Goal: Task Accomplishment & Management: Use online tool/utility

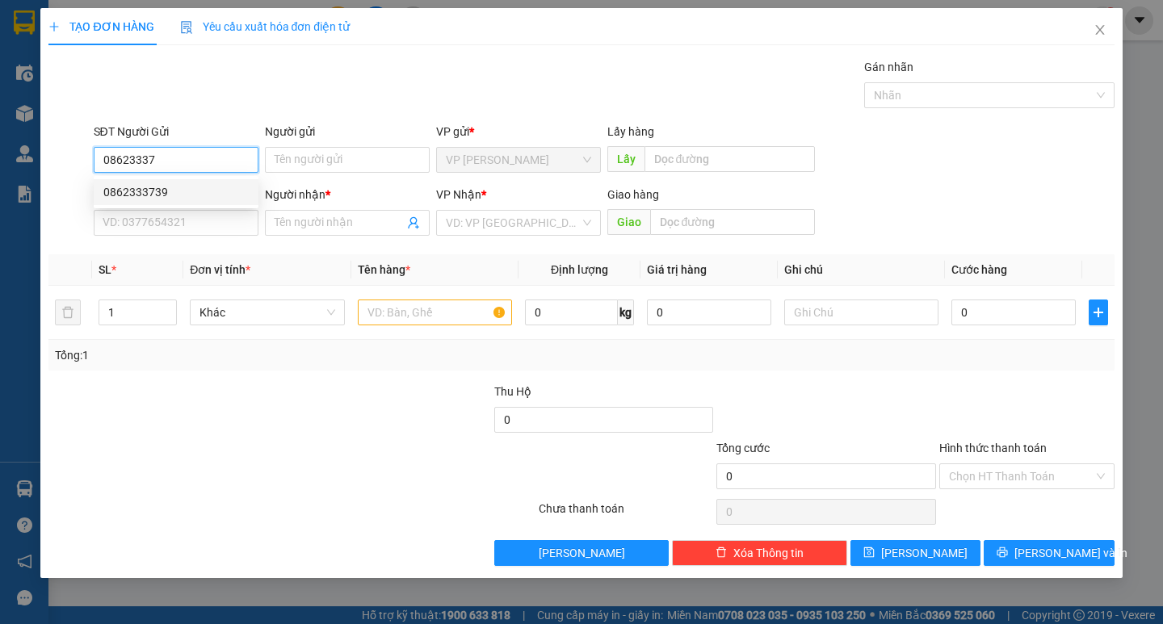
click at [187, 187] on div "0862333739" at bounding box center [175, 192] width 145 height 18
type input "0862333739"
type input "0974790707"
type input "Bảo"
type input "kontum"
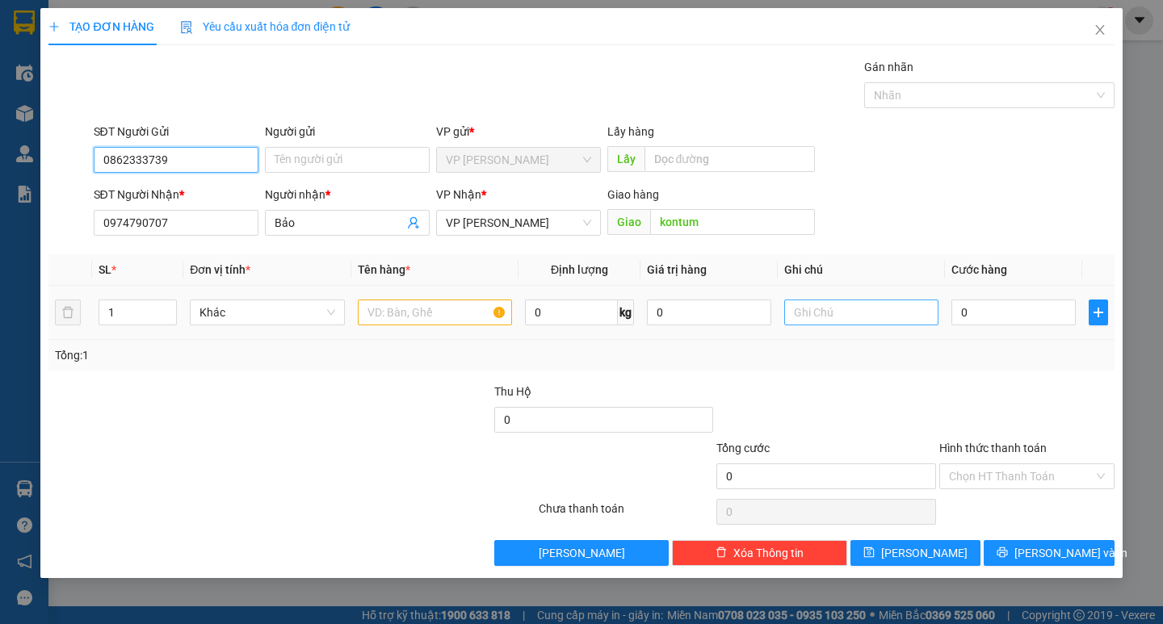
type input "0862333739"
click at [824, 316] on input "text" at bounding box center [861, 313] width 154 height 26
type input "thung giấy"
click at [459, 327] on div at bounding box center [435, 312] width 154 height 32
click at [463, 319] on input "text" at bounding box center [435, 313] width 154 height 26
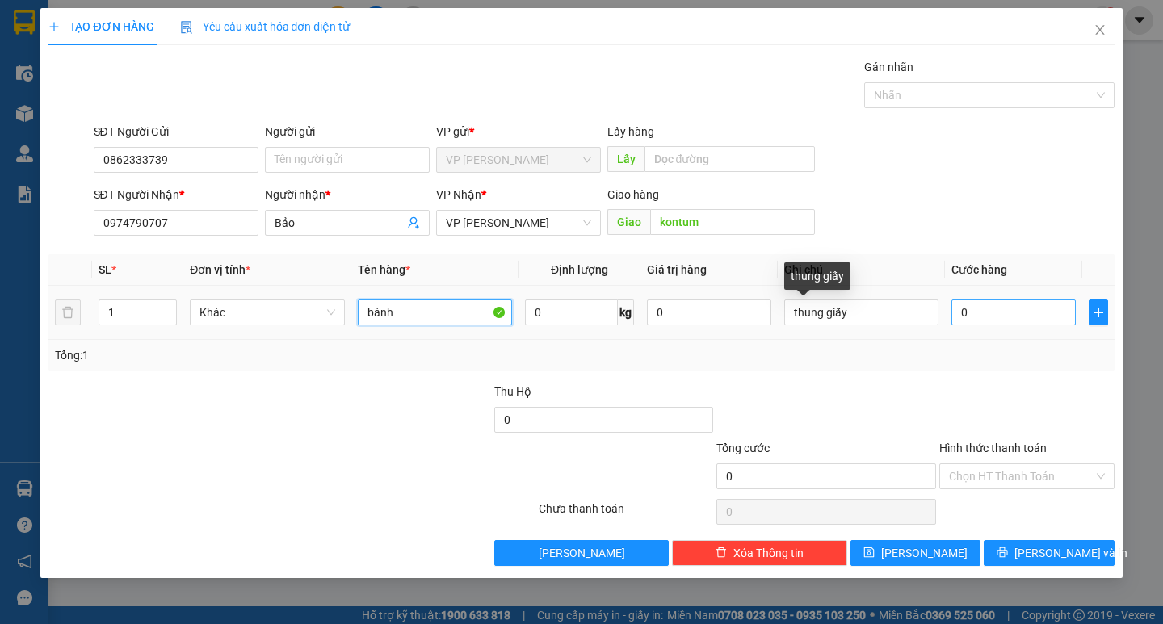
type input "bánh"
click at [1001, 312] on input "0" at bounding box center [1013, 313] width 124 height 26
type input "7"
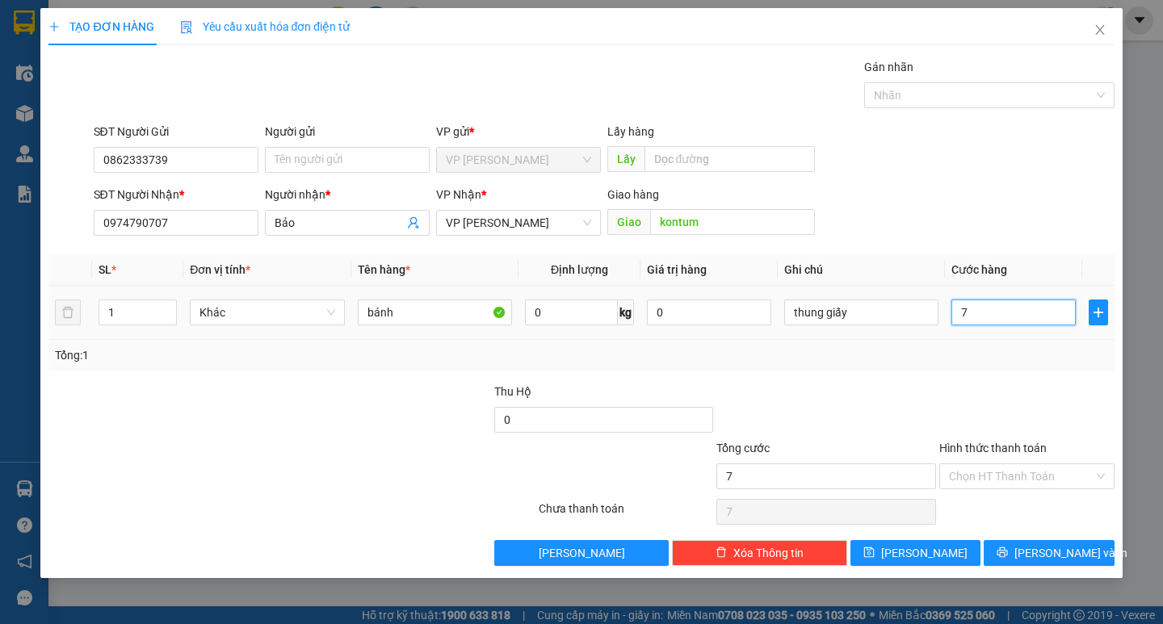
type input "70"
type input "700"
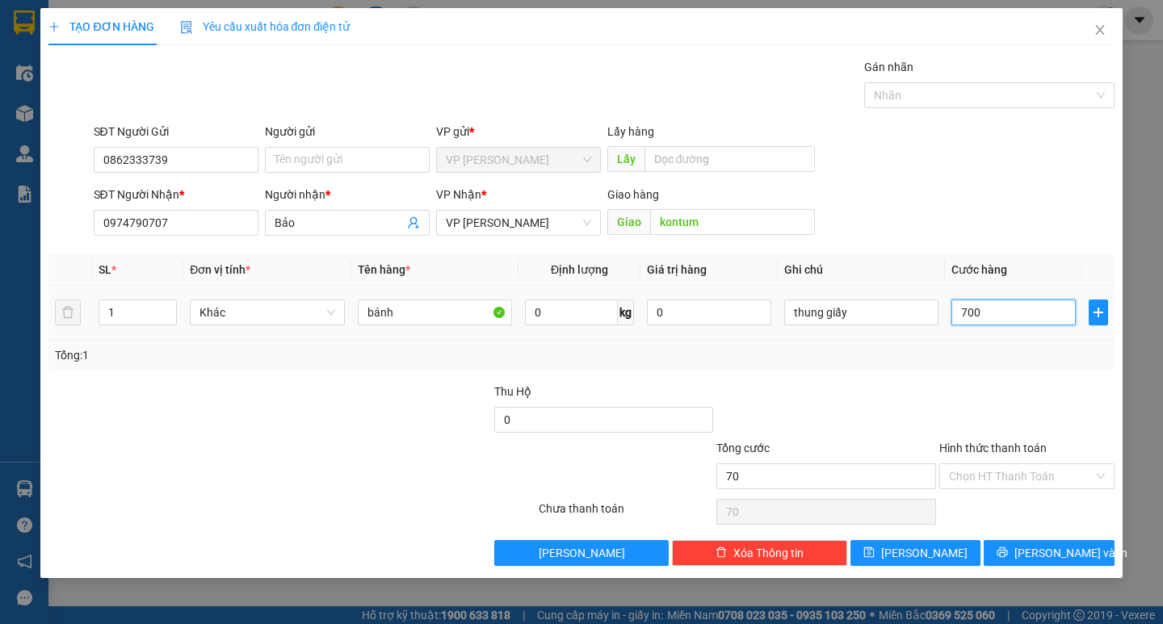
type input "700"
type input "7.000"
type input "70.000"
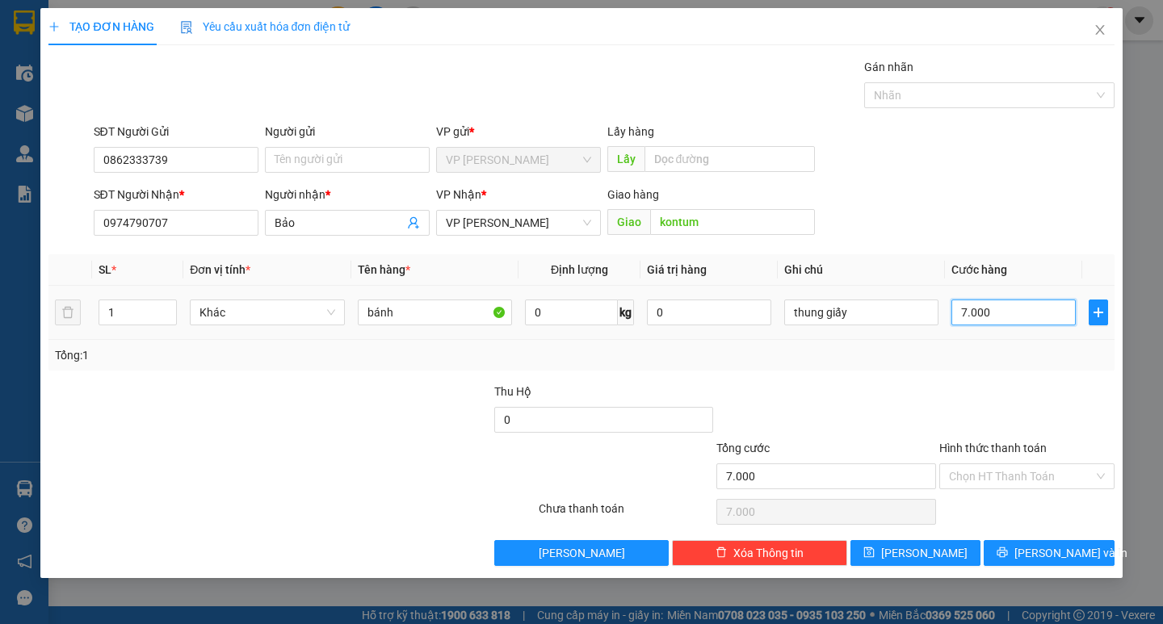
type input "70.000"
click at [1067, 553] on span "[PERSON_NAME] và In" at bounding box center [1070, 553] width 113 height 18
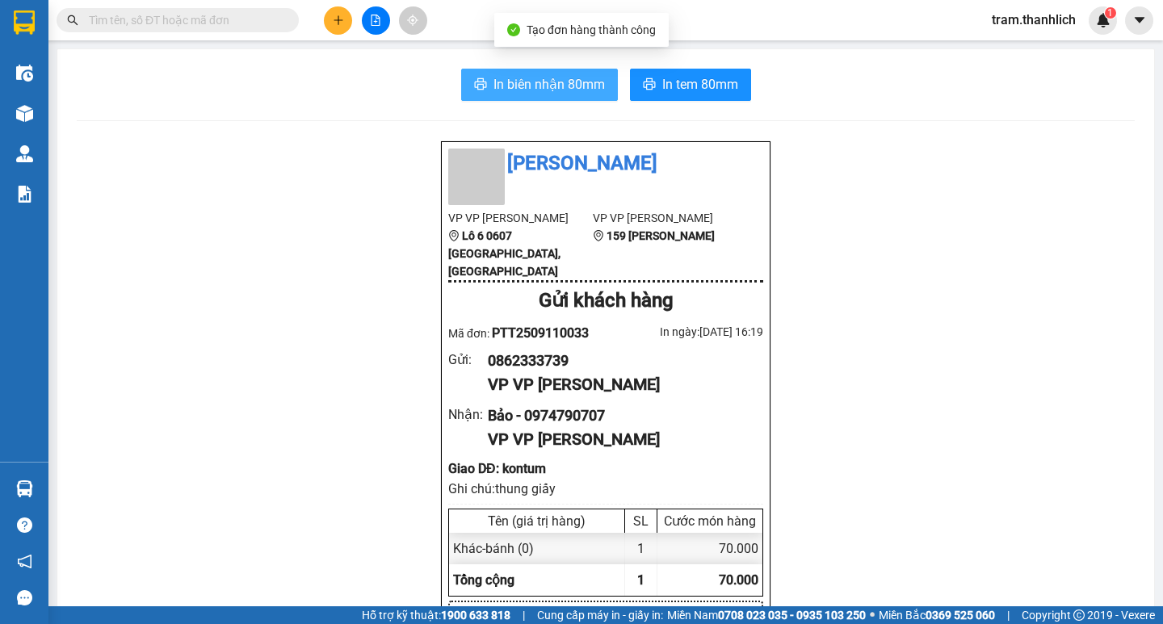
click at [531, 97] on button "In biên nhận 80mm" at bounding box center [539, 85] width 157 height 32
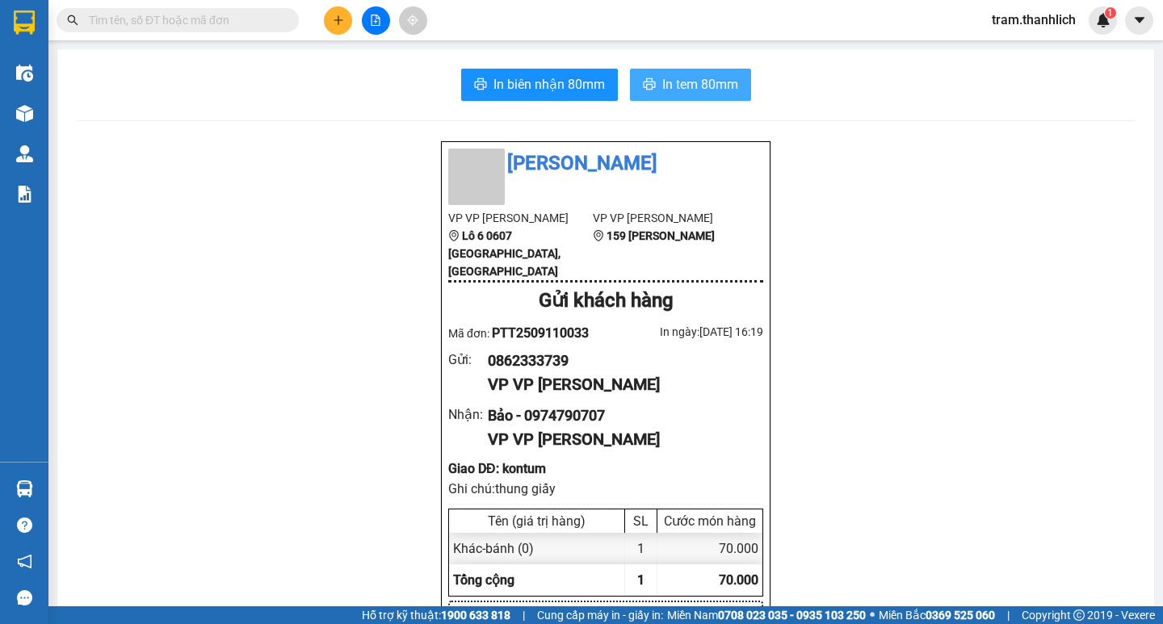
click at [729, 86] on span "In tem 80mm" at bounding box center [700, 84] width 76 height 20
click at [349, 13] on button at bounding box center [338, 20] width 28 height 28
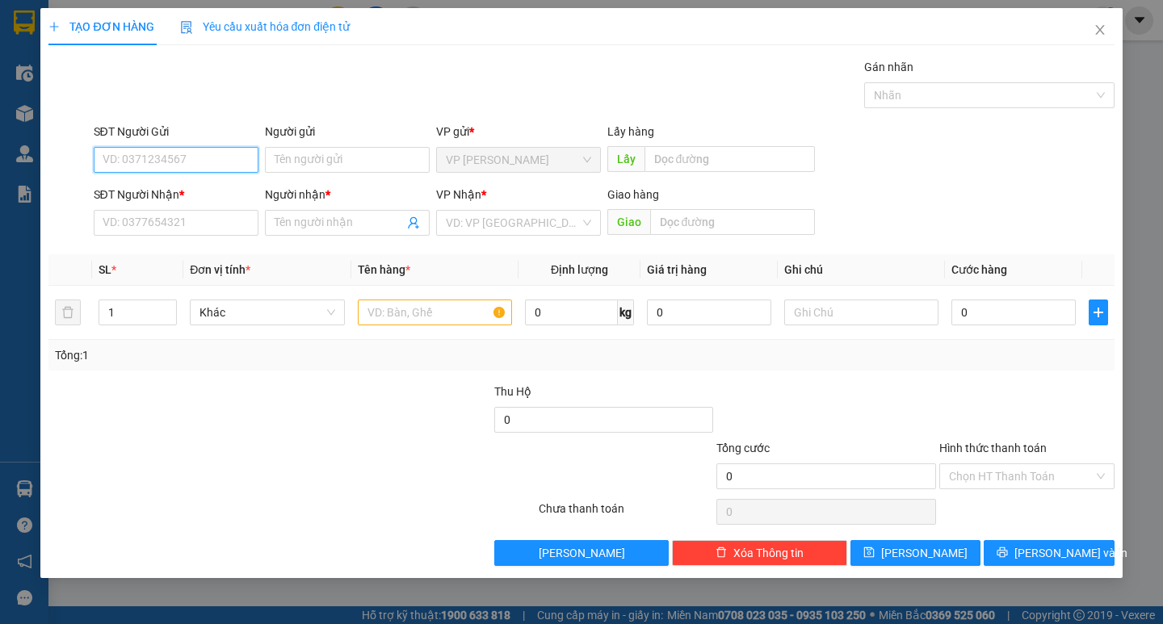
click at [200, 166] on input "SĐT Người Gửi" at bounding box center [176, 160] width 165 height 26
type input "0918475631"
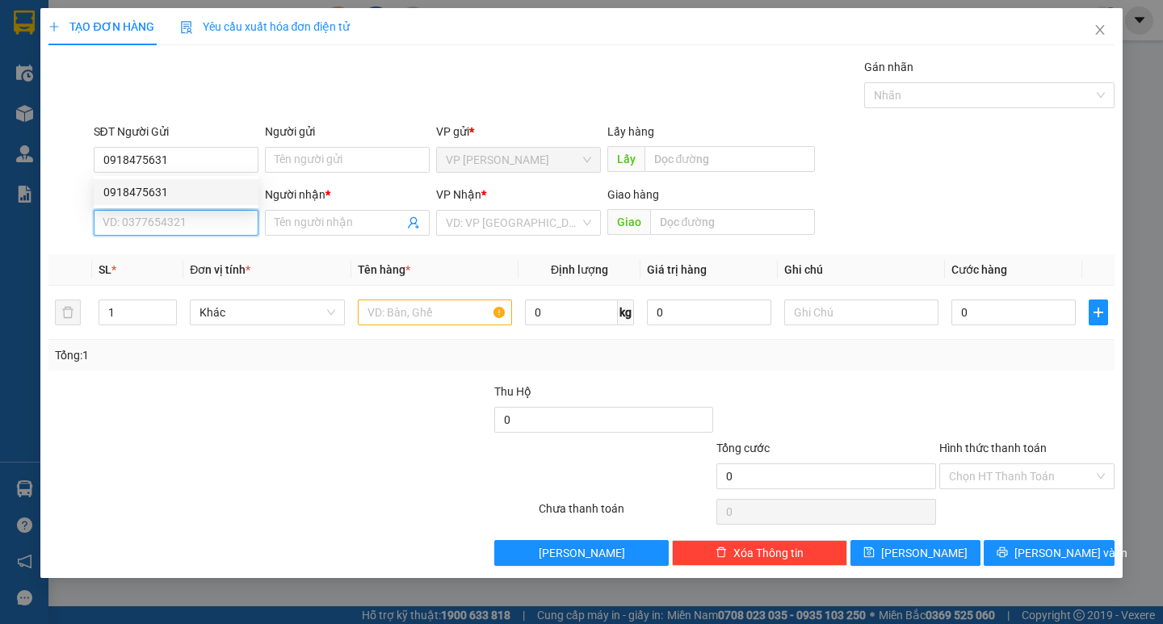
click at [208, 216] on input "SĐT Người Nhận *" at bounding box center [176, 223] width 165 height 26
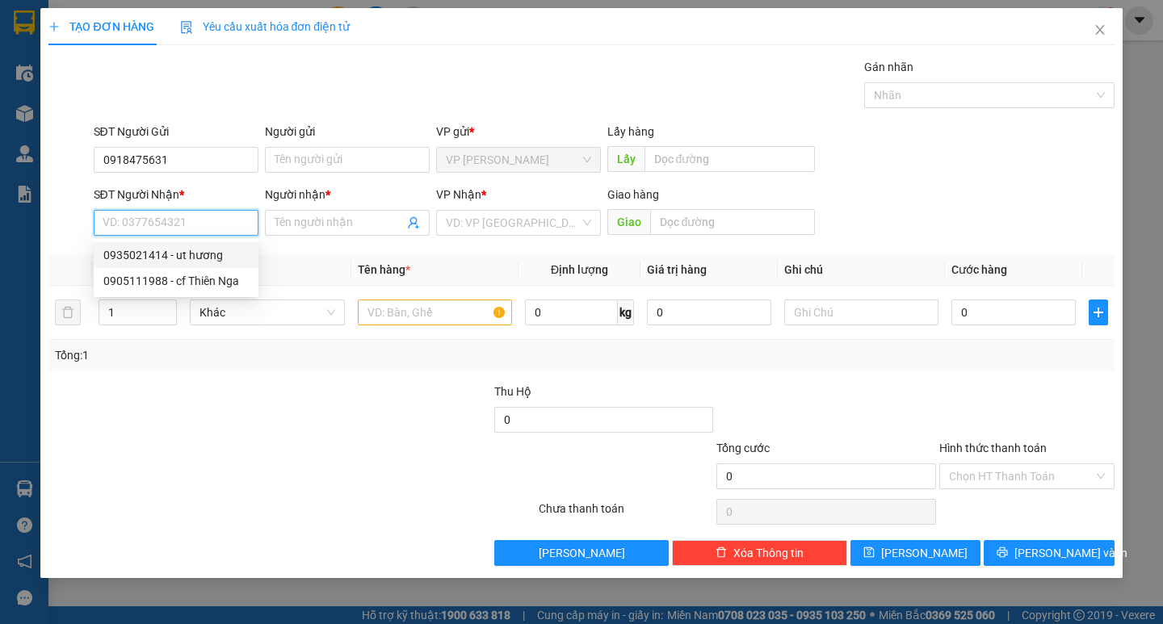
click at [205, 250] on div "0935021414 - ut hương" at bounding box center [175, 255] width 145 height 18
type input "0935021414"
type input "ut hương"
type input "[PERSON_NAME]"
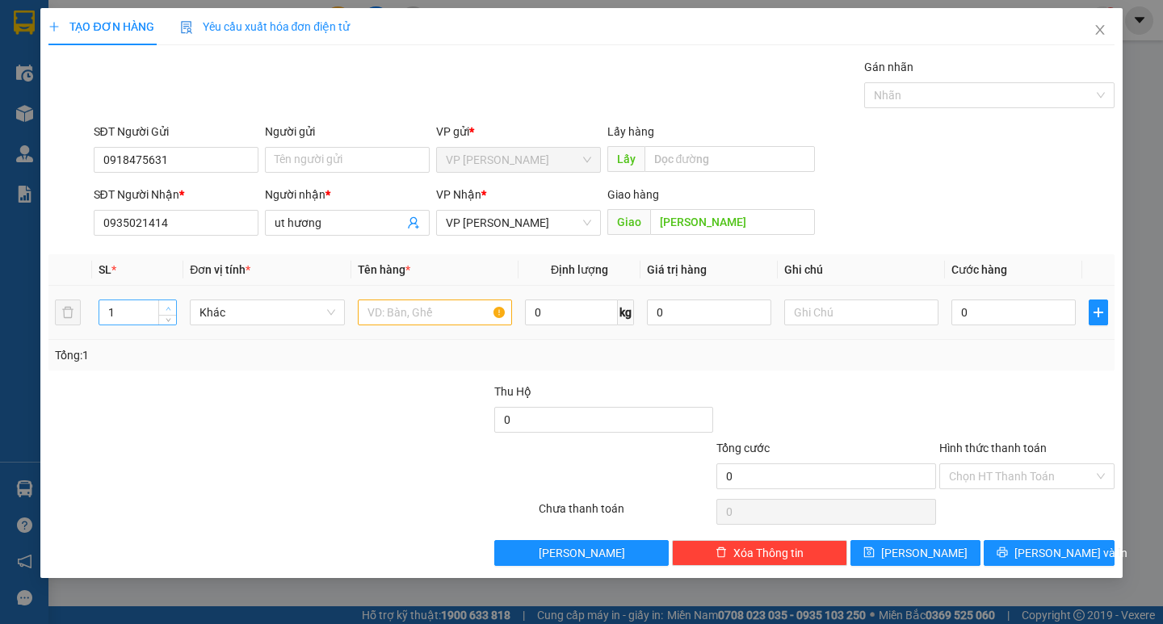
click at [171, 306] on span "up" at bounding box center [168, 309] width 10 height 10
type input "2"
click at [469, 317] on input "text" at bounding box center [435, 313] width 154 height 26
type input "hs"
click at [808, 309] on input "text" at bounding box center [861, 313] width 154 height 26
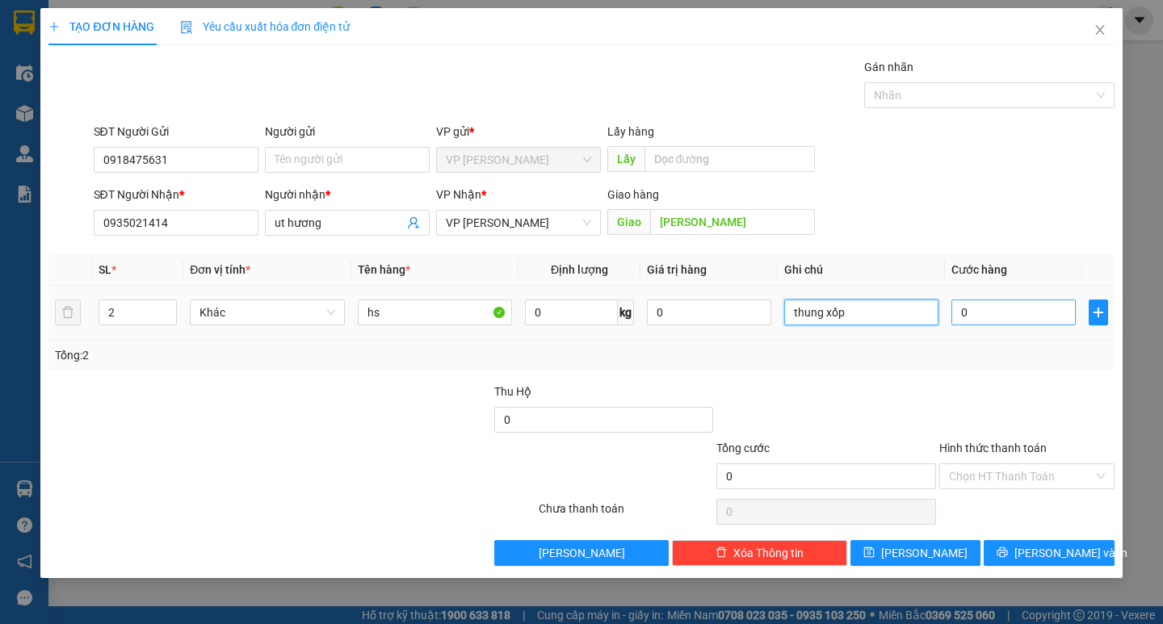
type input "thung xốp"
click at [990, 304] on input "0" at bounding box center [1013, 313] width 124 height 26
type input "3"
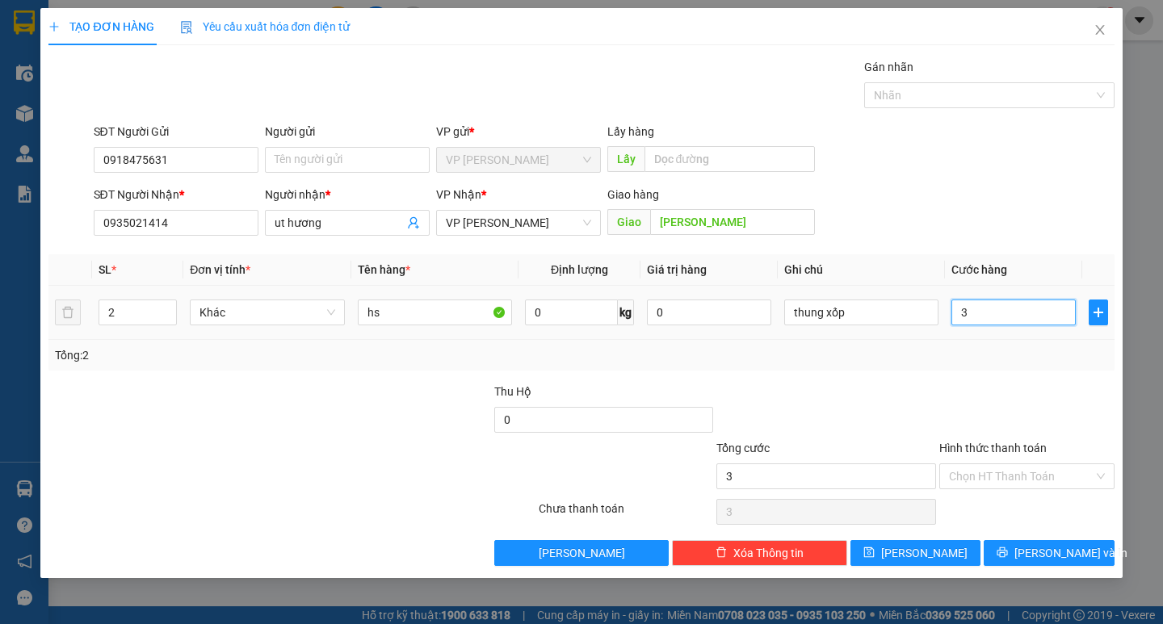
type input "30"
type input "300"
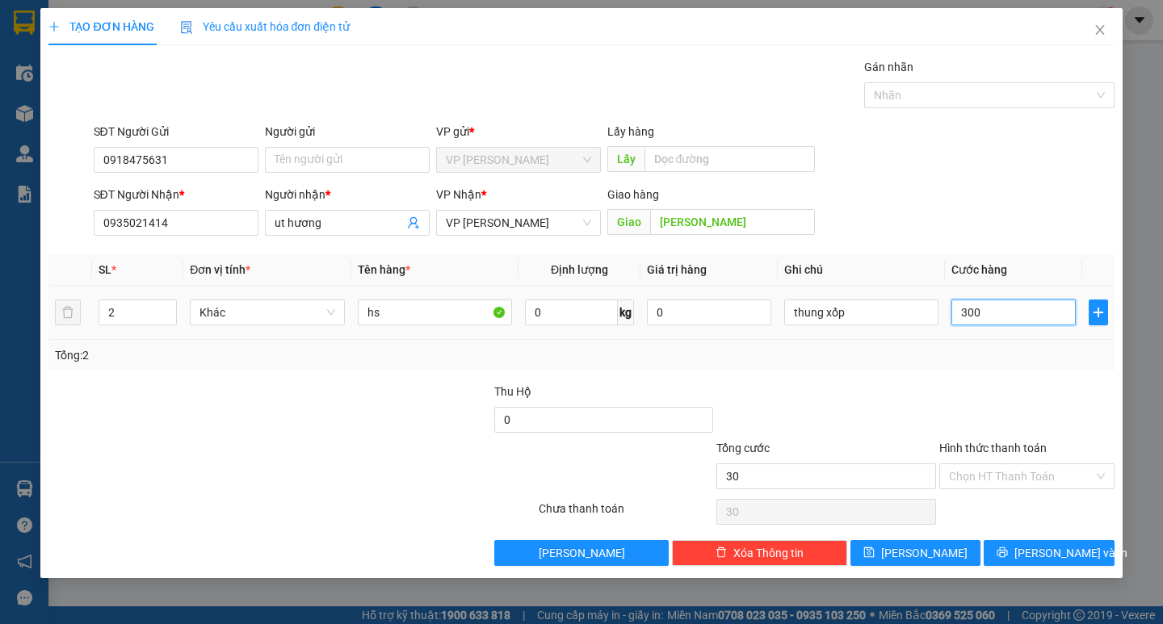
type input "300"
type input "3.000"
type input "30.000"
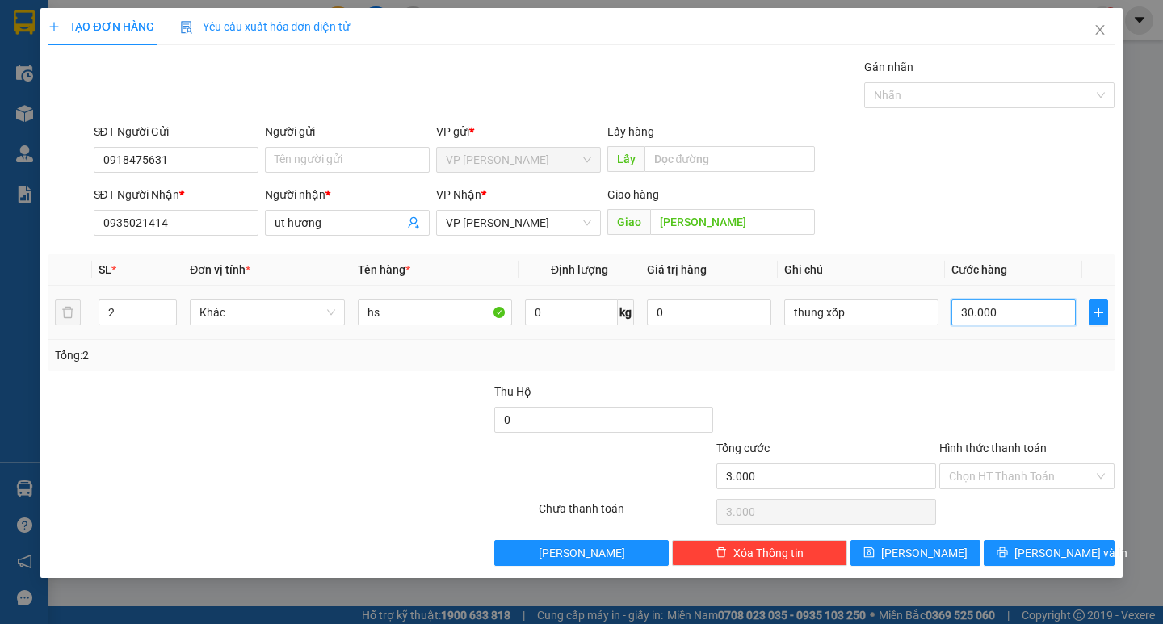
type input "30.000"
type input "300.000"
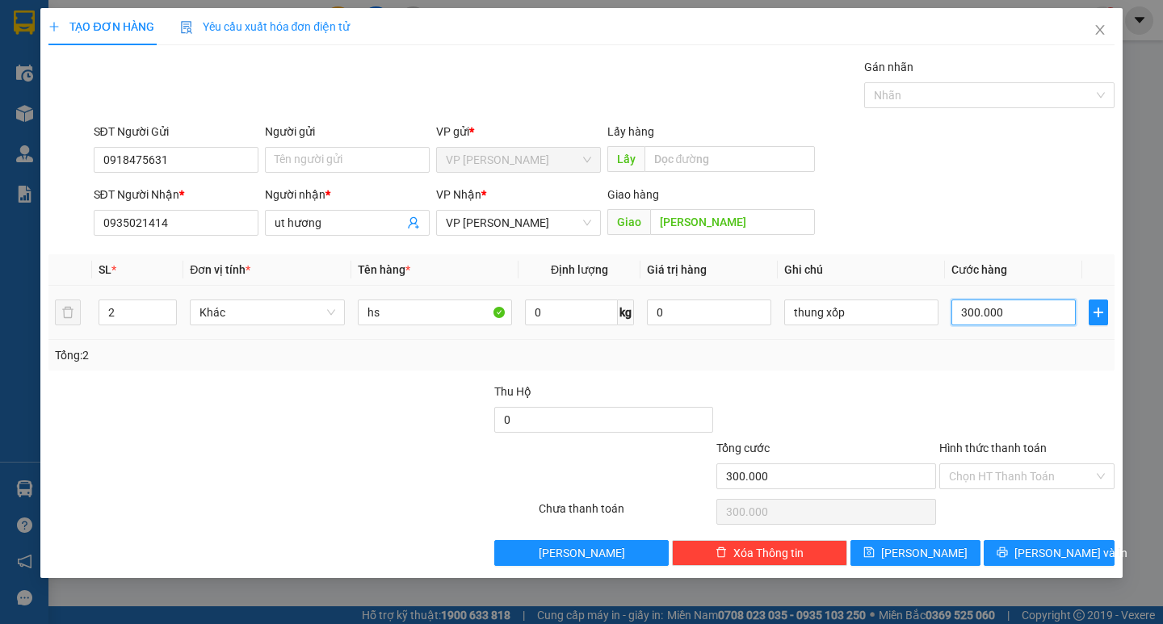
click at [990, 304] on input "300.000" at bounding box center [1013, 313] width 124 height 26
type input "2"
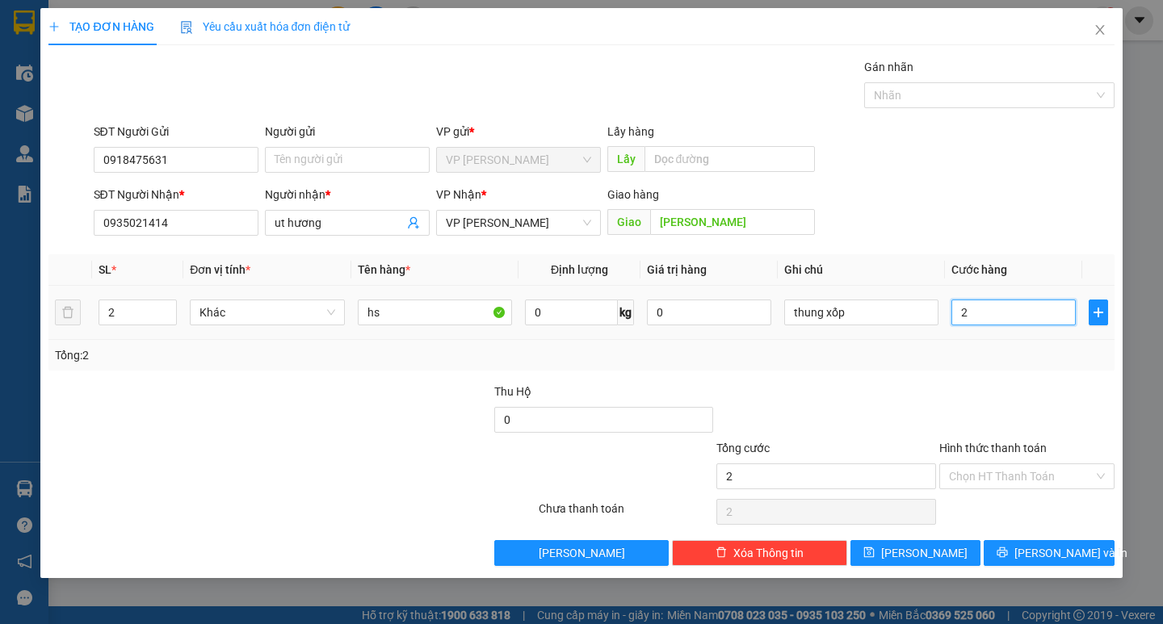
type input "25"
type input "250"
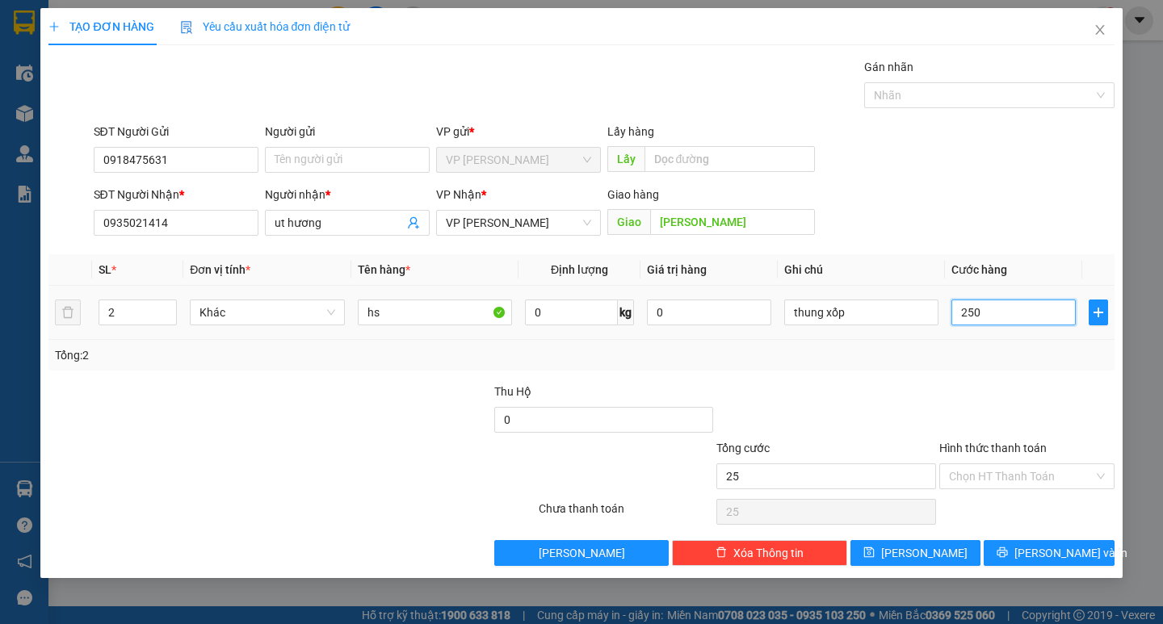
type input "250"
type input "2.500"
type input "25.000"
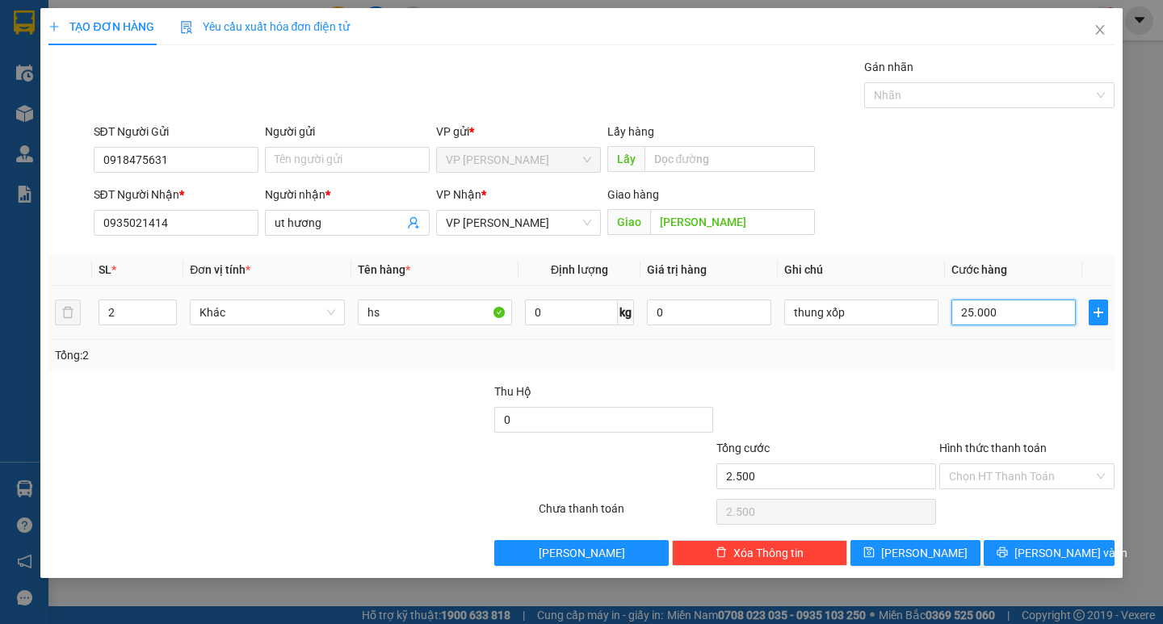
type input "25.000"
type input "250.000"
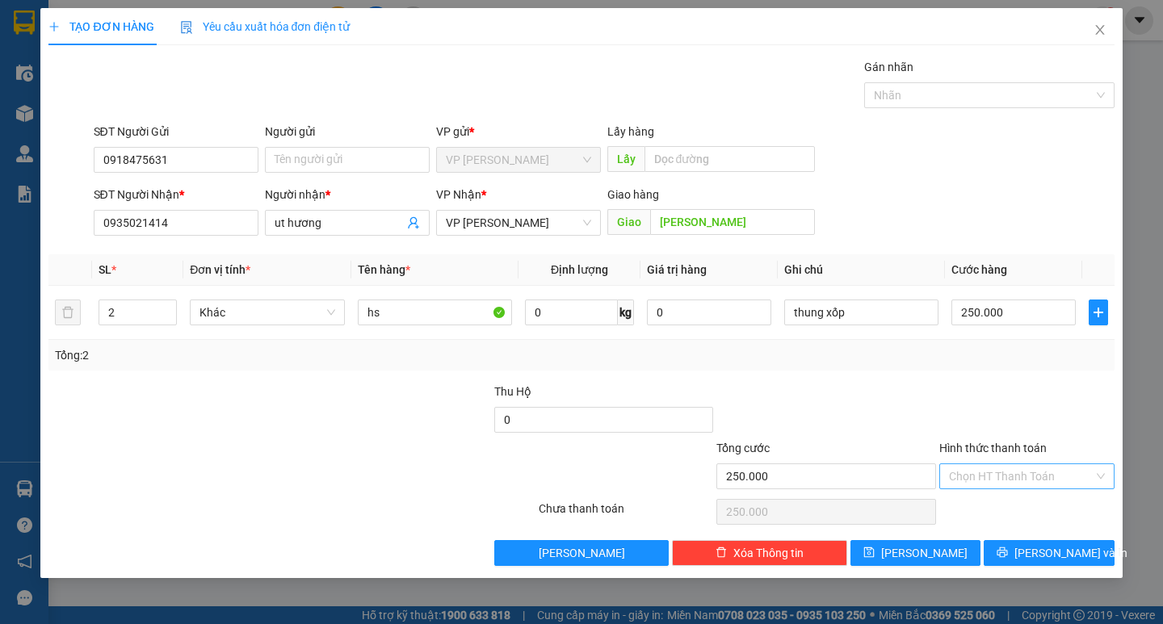
click at [990, 472] on input "Hình thức thanh toán" at bounding box center [1021, 476] width 145 height 24
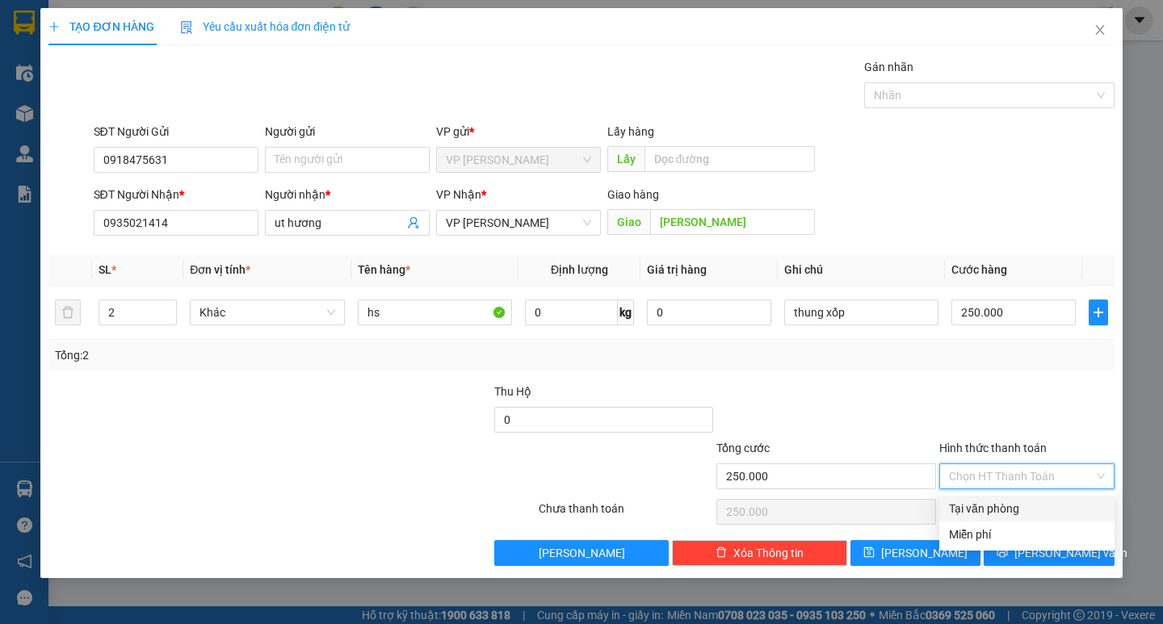
click at [994, 499] on div "Tại văn phòng" at bounding box center [1026, 509] width 175 height 26
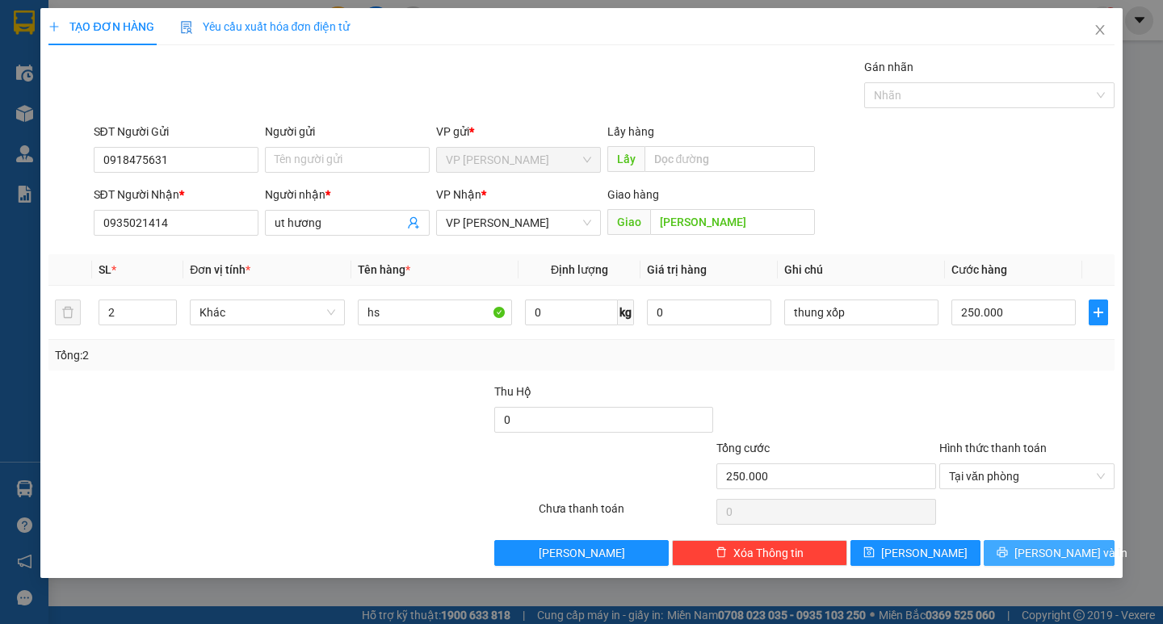
click at [1009, 556] on button "[PERSON_NAME] và In" at bounding box center [1049, 553] width 130 height 26
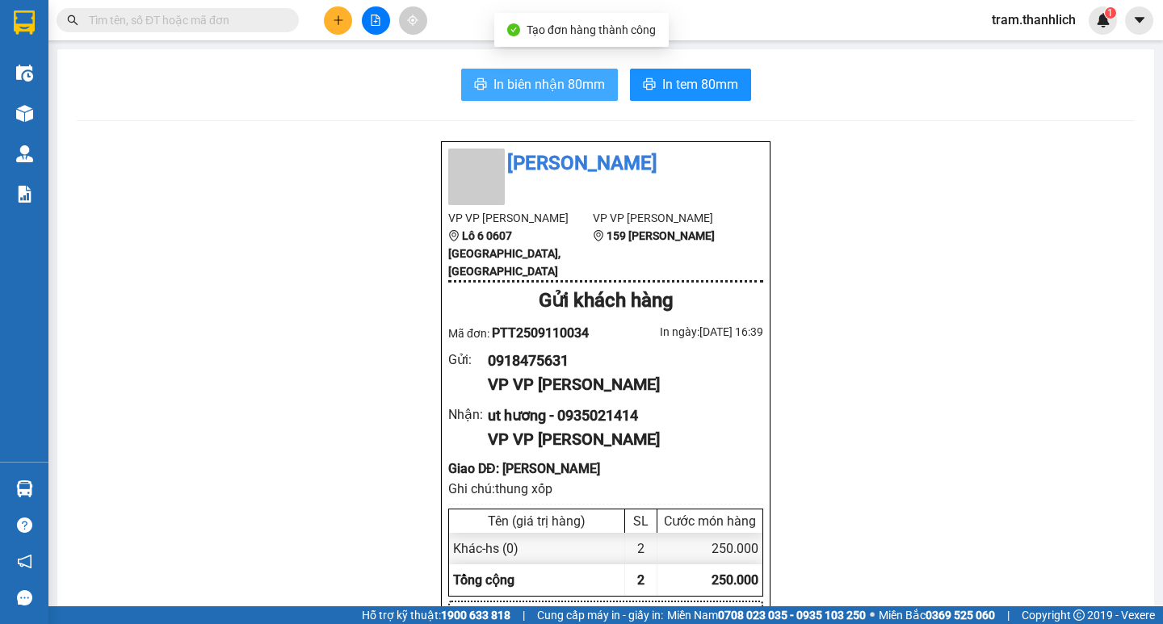
click at [543, 83] on span "In biên nhận 80mm" at bounding box center [548, 84] width 111 height 20
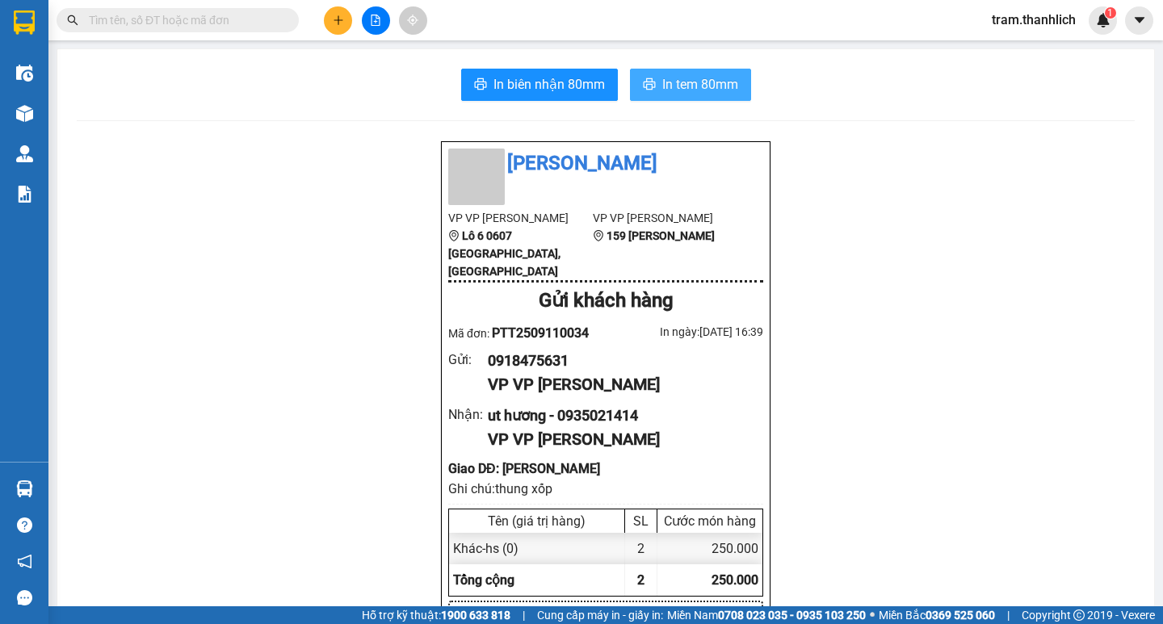
click at [725, 72] on button "In tem 80mm" at bounding box center [690, 85] width 121 height 32
click at [343, 17] on icon "plus" at bounding box center [338, 20] width 11 height 11
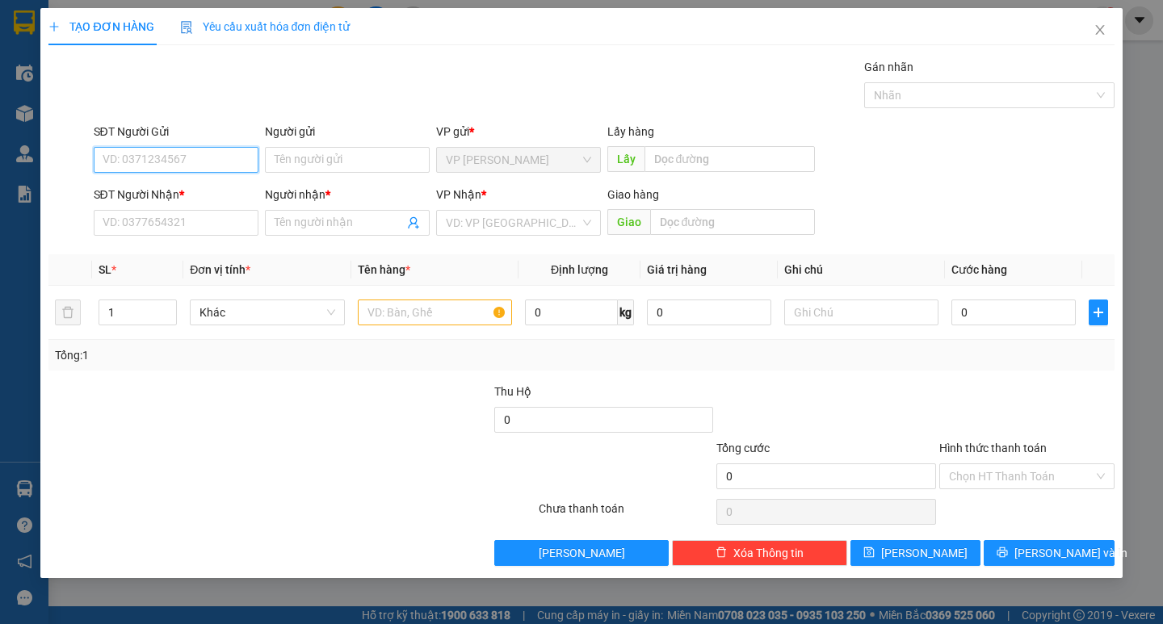
click at [174, 160] on input "SĐT Người Gửi" at bounding box center [176, 160] width 165 height 26
click at [170, 191] on div "0902275757" at bounding box center [175, 192] width 145 height 18
type input "0902275757"
type input "0973659850"
type input "HIỀN"
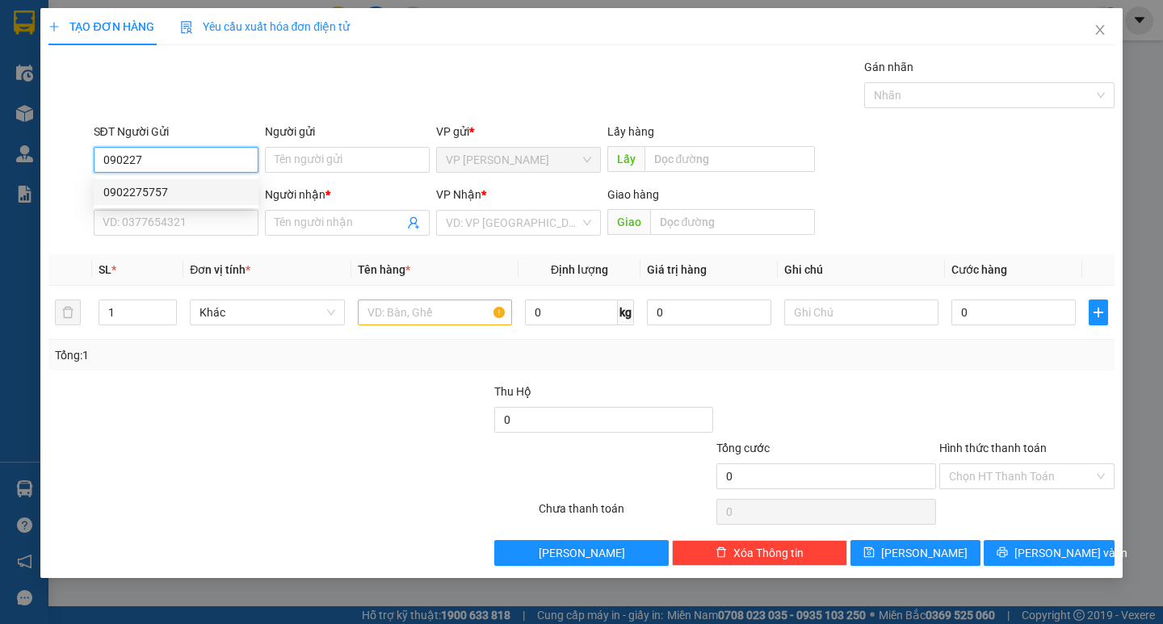
type input "[PERSON_NAME]"
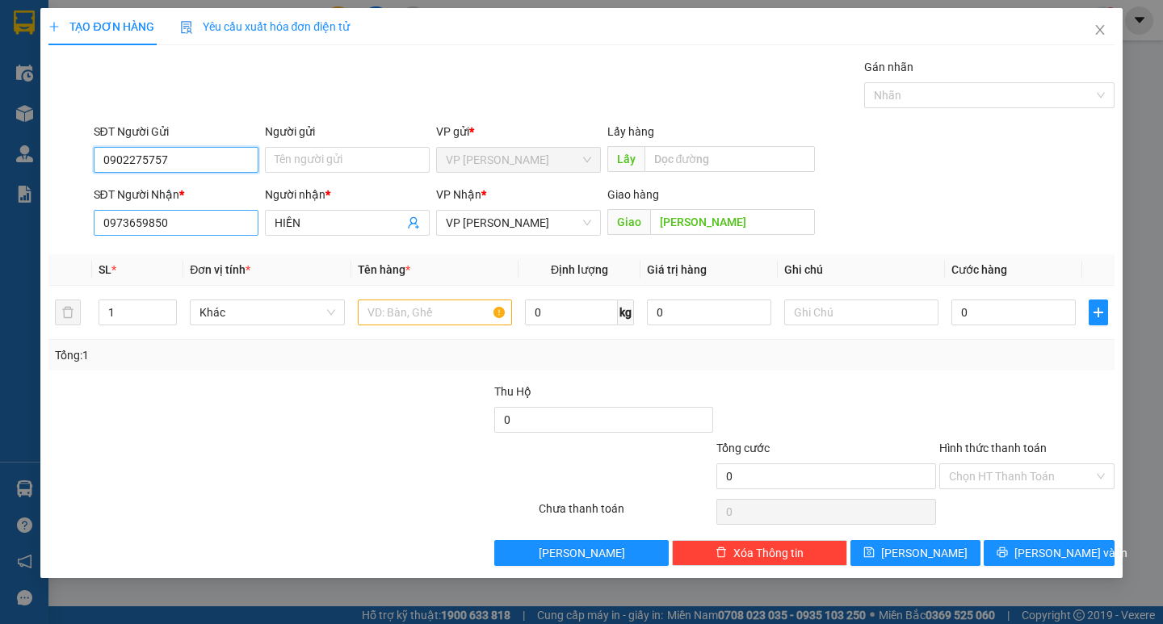
type input "0902275757"
click at [153, 216] on input "0973659850" at bounding box center [176, 223] width 165 height 26
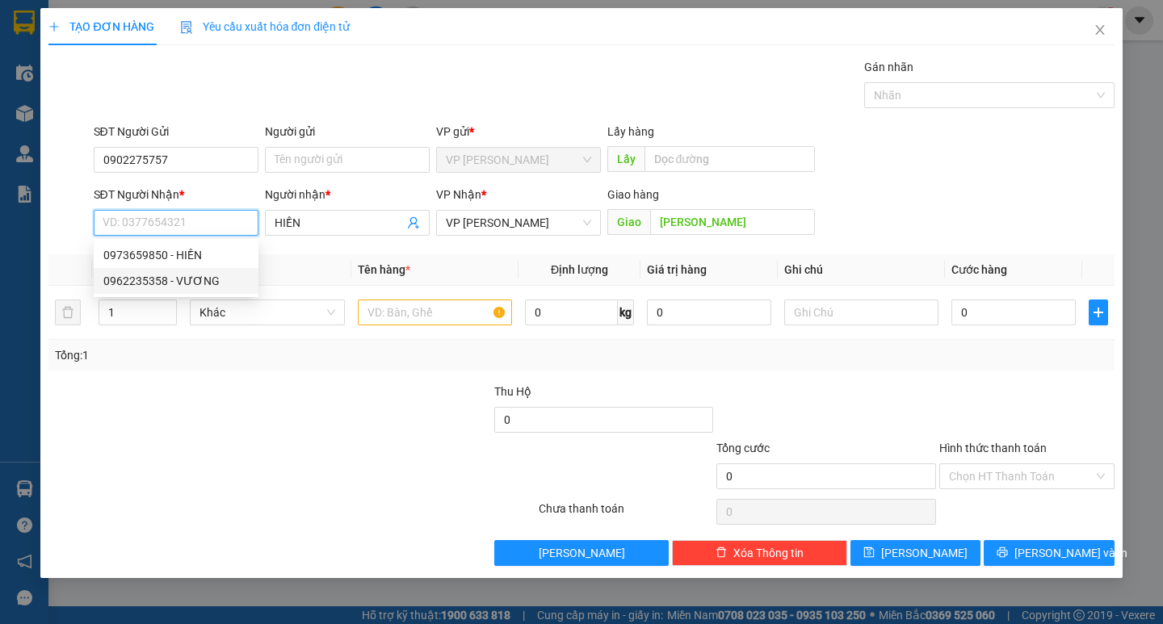
click at [170, 277] on div "0962235358 - VƯƠNG" at bounding box center [175, 281] width 145 height 18
type input "0962235358"
type input "VƯƠNG"
type input "BUÔN MA THUỘT"
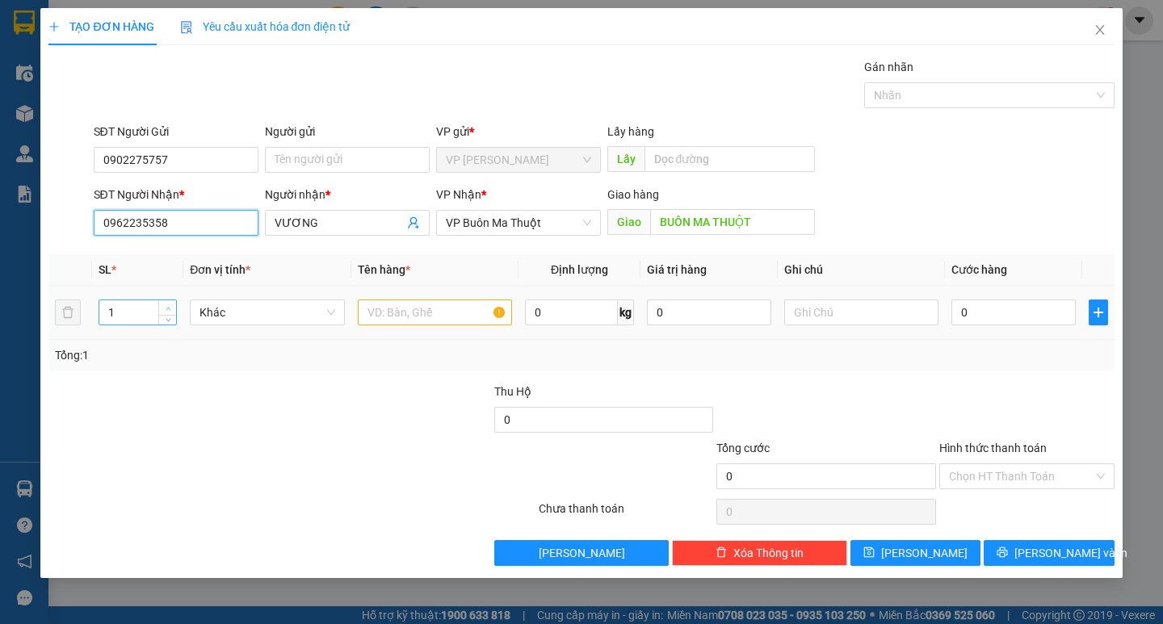
type input "0962235358"
click at [164, 302] on span "Increase Value" at bounding box center [167, 307] width 18 height 15
type input "2"
click at [476, 323] on input "text" at bounding box center [435, 313] width 154 height 26
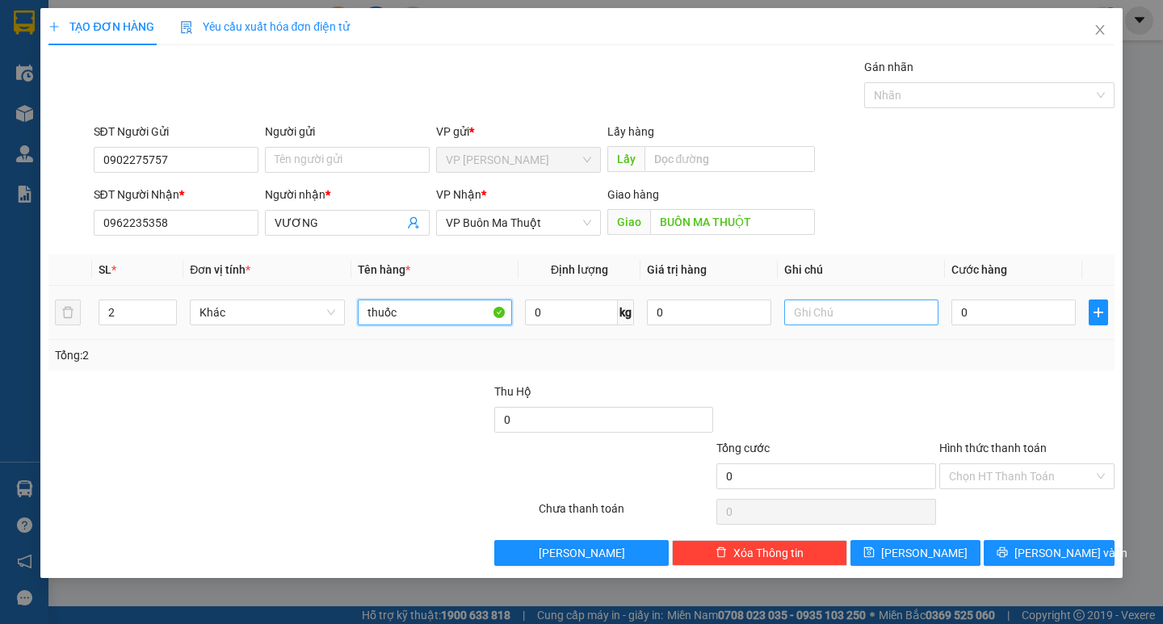
type input "thuốc"
click at [859, 314] on input "text" at bounding box center [861, 313] width 154 height 26
type input "thung giấy"
click at [987, 314] on input "0" at bounding box center [1013, 313] width 124 height 26
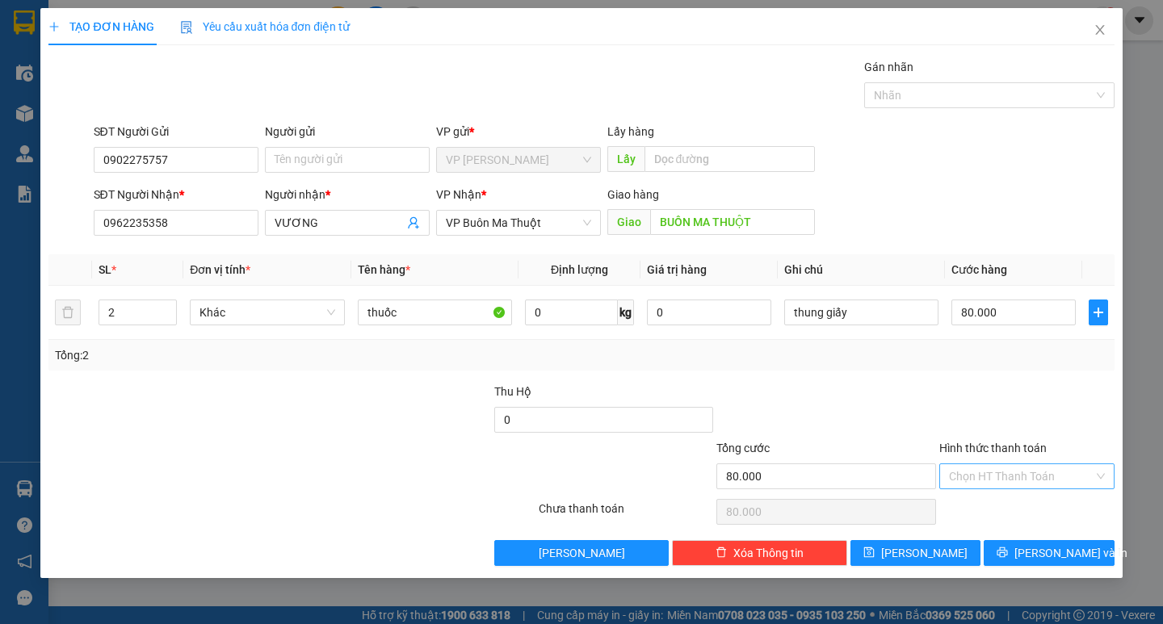
click at [974, 487] on input "Hình thức thanh toán" at bounding box center [1021, 476] width 145 height 24
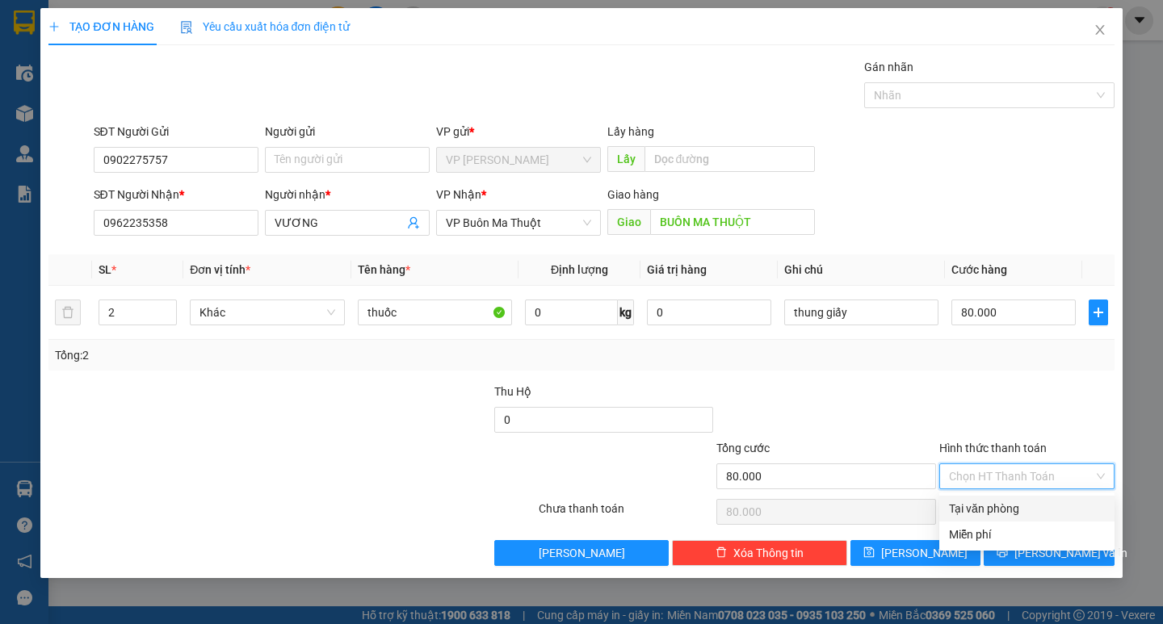
click at [984, 514] on div "Tại văn phòng" at bounding box center [1027, 509] width 156 height 18
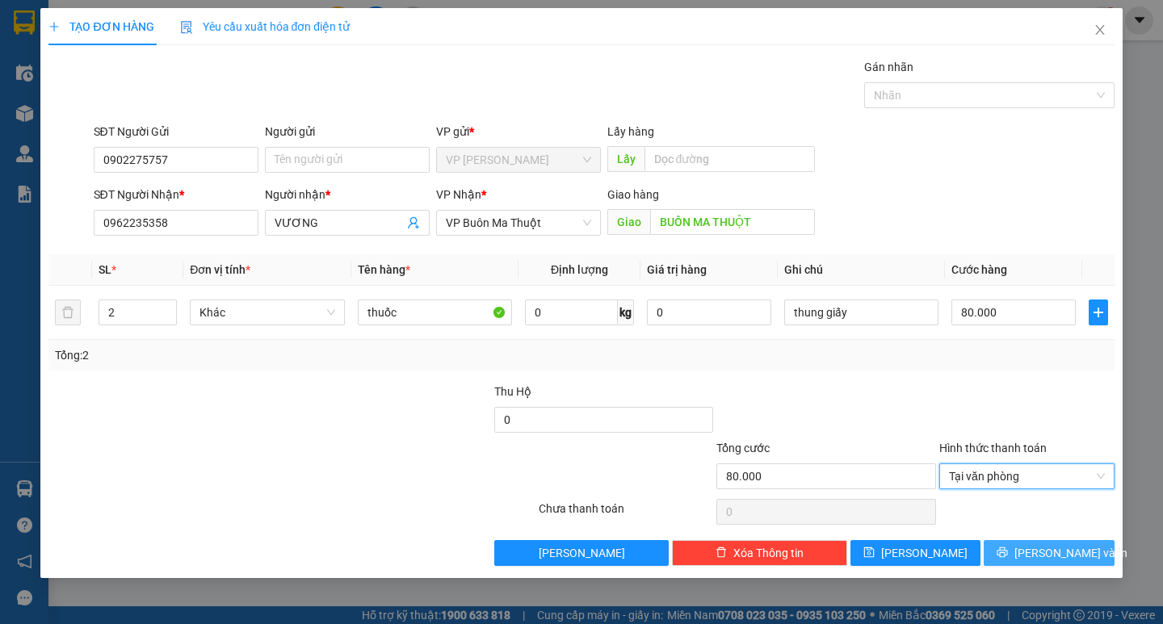
drag, startPoint x: 1013, startPoint y: 557, endPoint x: 958, endPoint y: 514, distance: 69.6
click at [1012, 556] on button "[PERSON_NAME] và In" at bounding box center [1049, 553] width 130 height 26
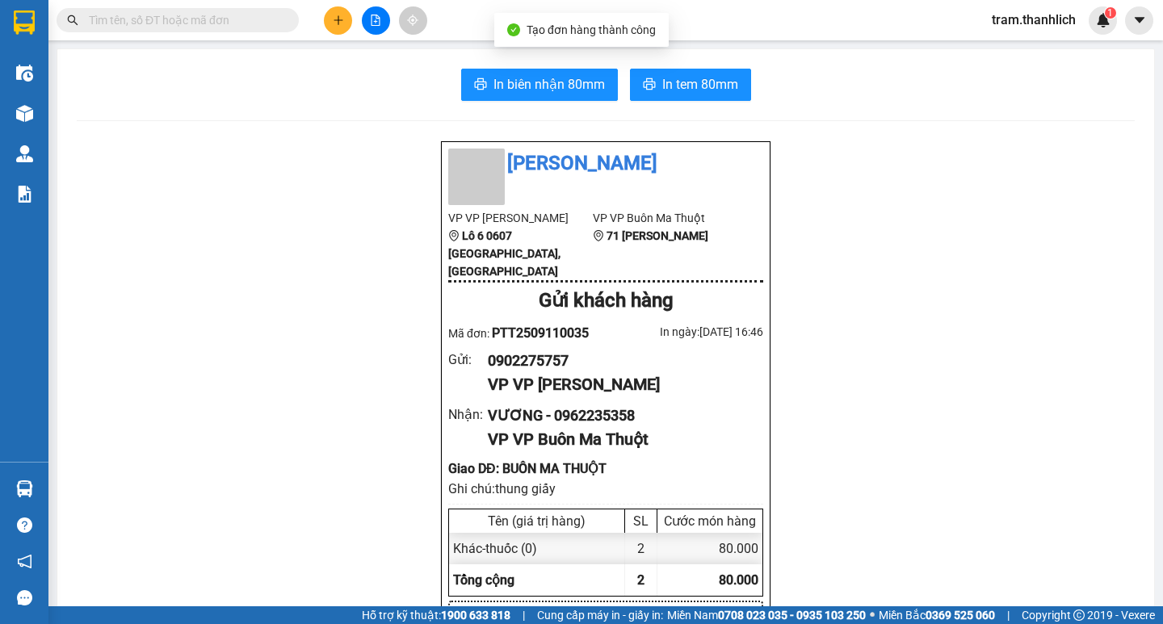
click at [547, 69] on button "In biên nhận 80mm" at bounding box center [539, 85] width 157 height 32
drag, startPoint x: 726, startPoint y: 131, endPoint x: 712, endPoint y: 92, distance: 41.1
click at [711, 87] on span "In tem 80mm" at bounding box center [700, 84] width 76 height 20
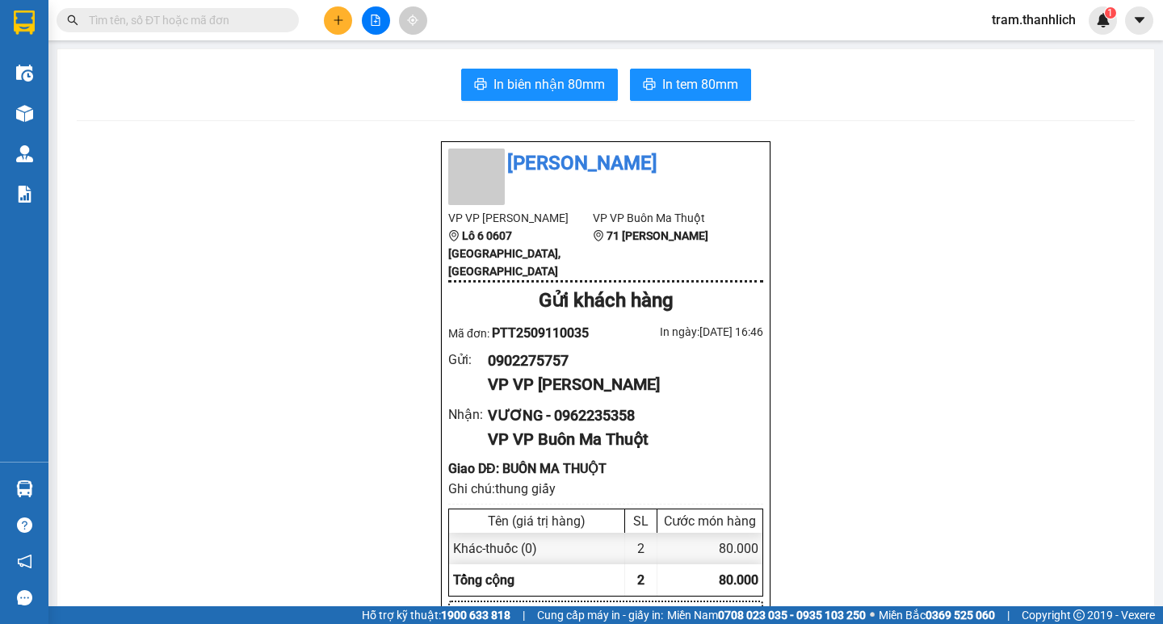
click at [247, 29] on span at bounding box center [178, 20] width 242 height 24
click at [251, 19] on input "text" at bounding box center [184, 20] width 191 height 18
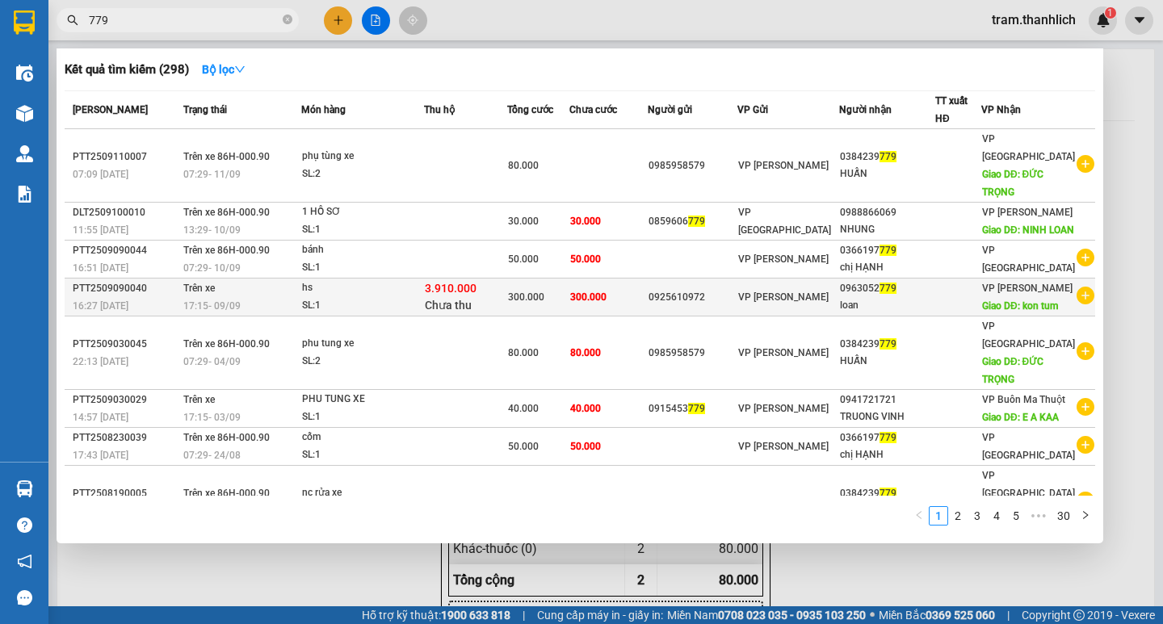
type input "779"
click at [568, 306] on div "300.000" at bounding box center [538, 297] width 60 height 18
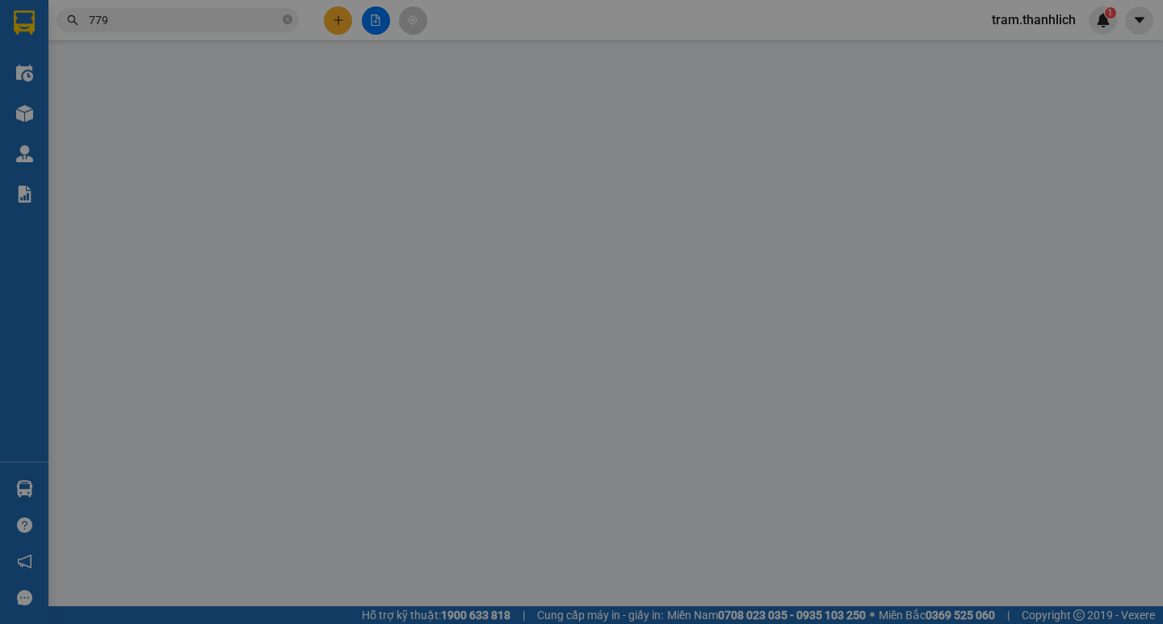
type input "0925610972"
type input "0963052779"
type input "kon tum"
type input "3.910.000"
type input "300.000"
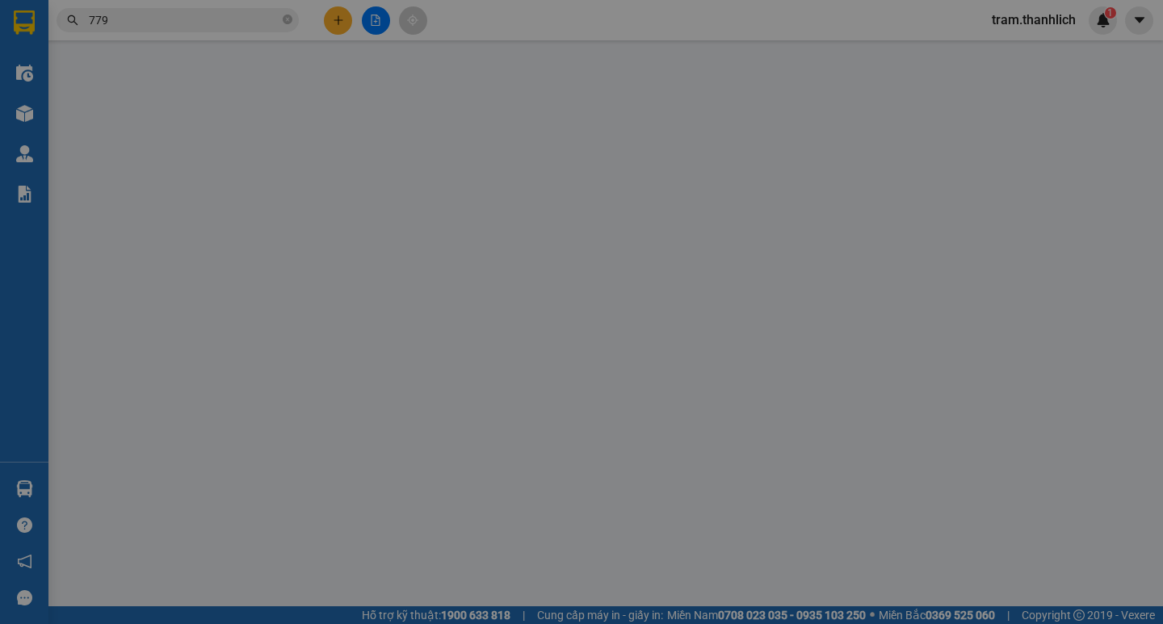
type input "300.000"
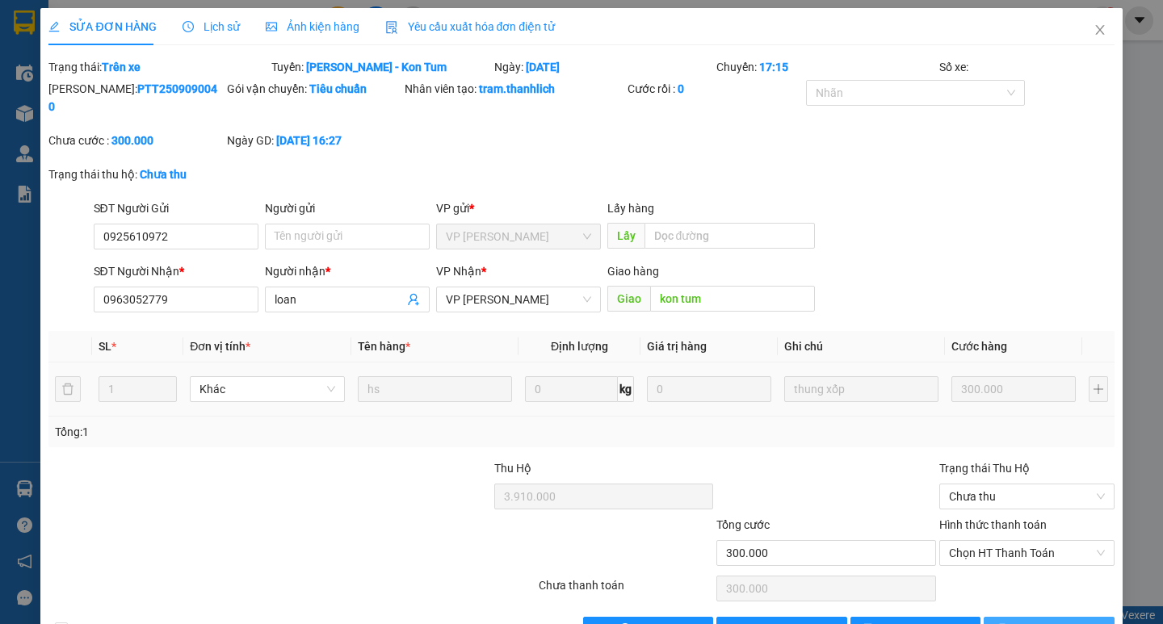
click at [1034, 621] on span "[PERSON_NAME] và In" at bounding box center [1070, 630] width 113 height 18
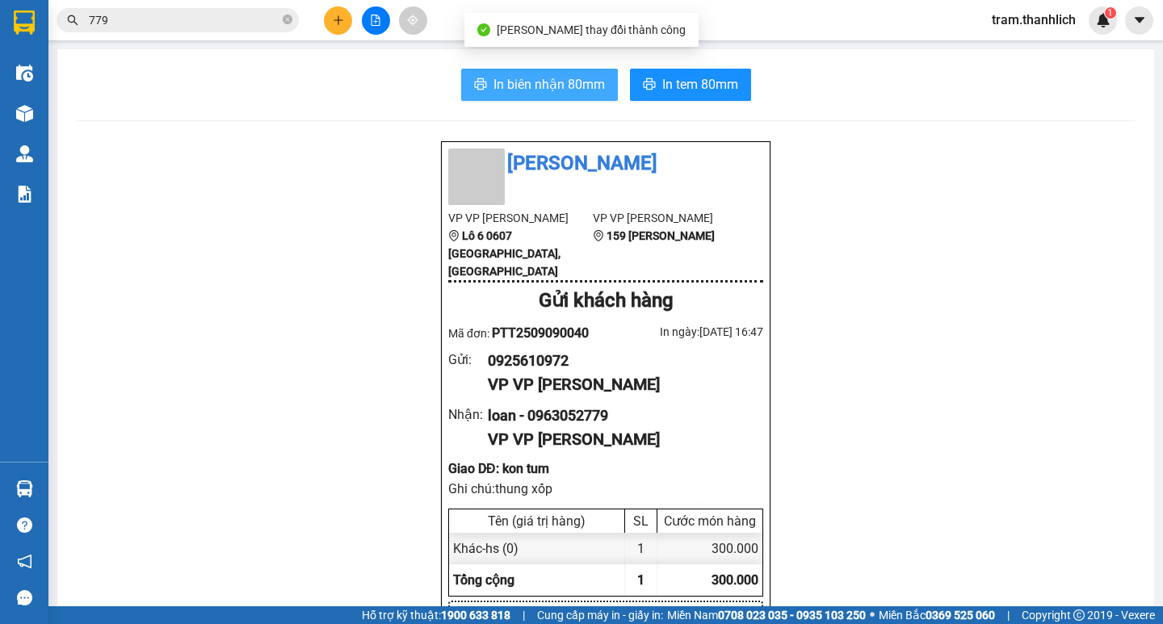
click at [551, 82] on span "In biên nhận 80mm" at bounding box center [548, 84] width 111 height 20
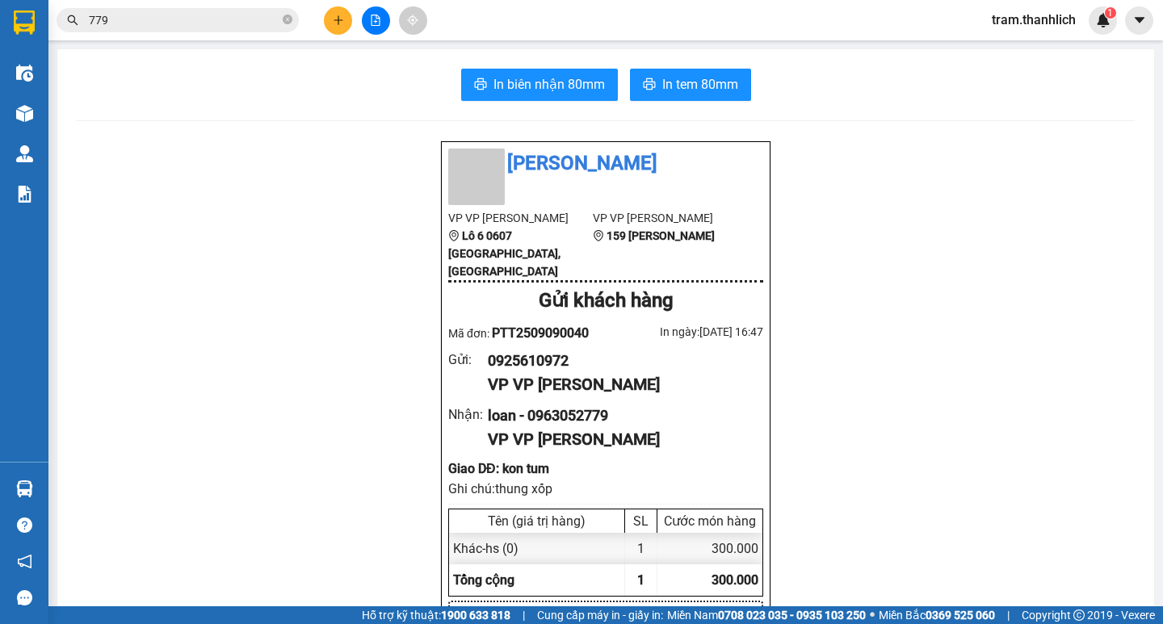
click at [326, 27] on button at bounding box center [338, 20] width 28 height 28
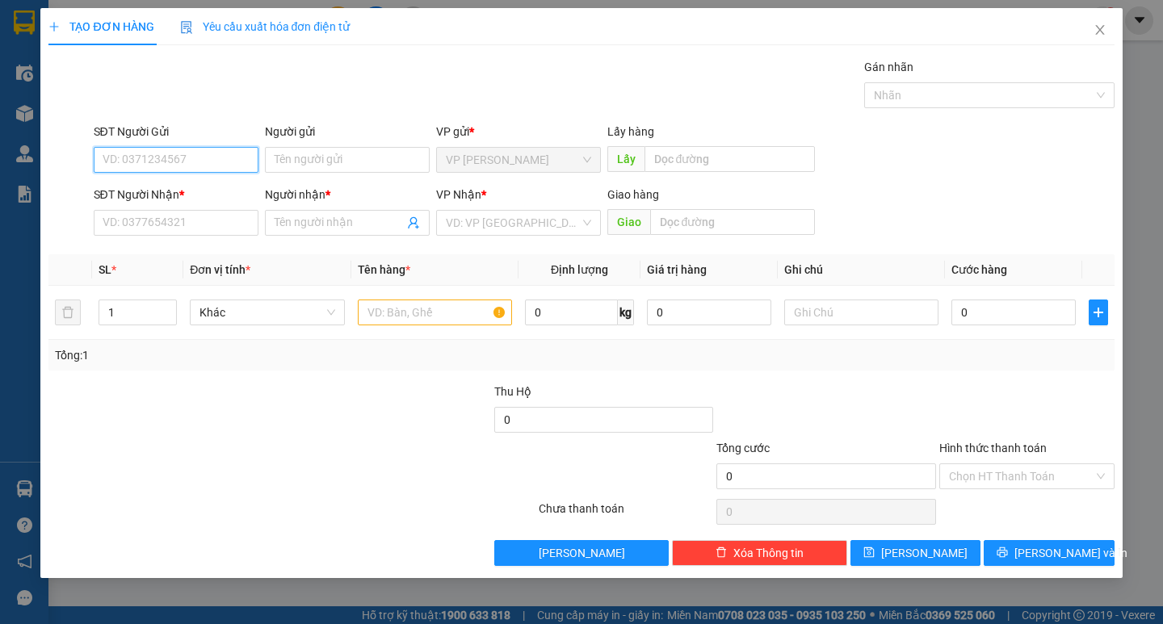
click at [225, 164] on input "SĐT Người Gửi" at bounding box center [176, 160] width 165 height 26
click at [226, 160] on input "SĐT Người Gửi" at bounding box center [176, 160] width 165 height 26
type input "0942810413"
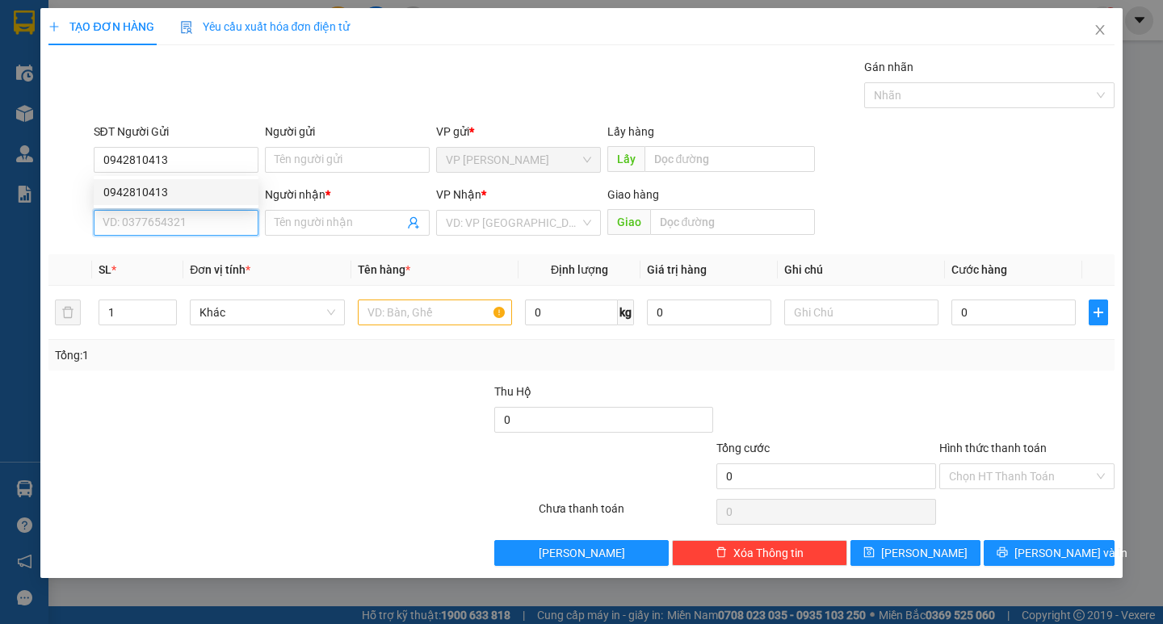
click at [221, 215] on input "SĐT Người Nhận *" at bounding box center [176, 223] width 165 height 26
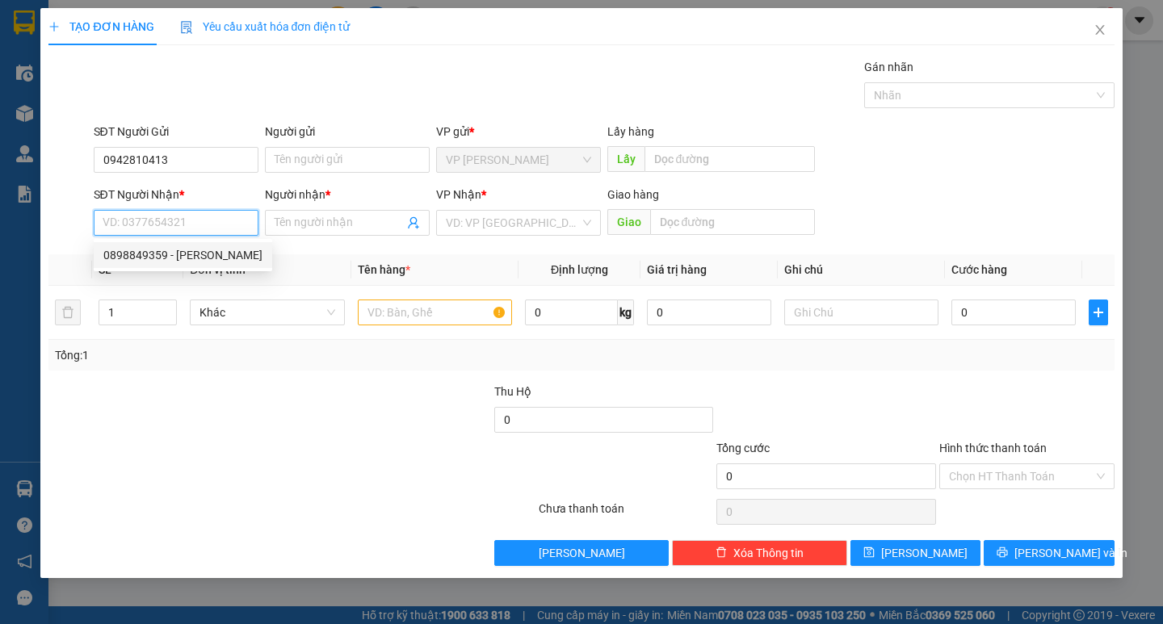
drag, startPoint x: 198, startPoint y: 255, endPoint x: 206, endPoint y: 250, distance: 9.9
click at [198, 256] on div "0898849359 - [PERSON_NAME]" at bounding box center [182, 255] width 159 height 18
type input "0898849359"
type input "anh Phúc"
type input "BUÔN MA THUỘT"
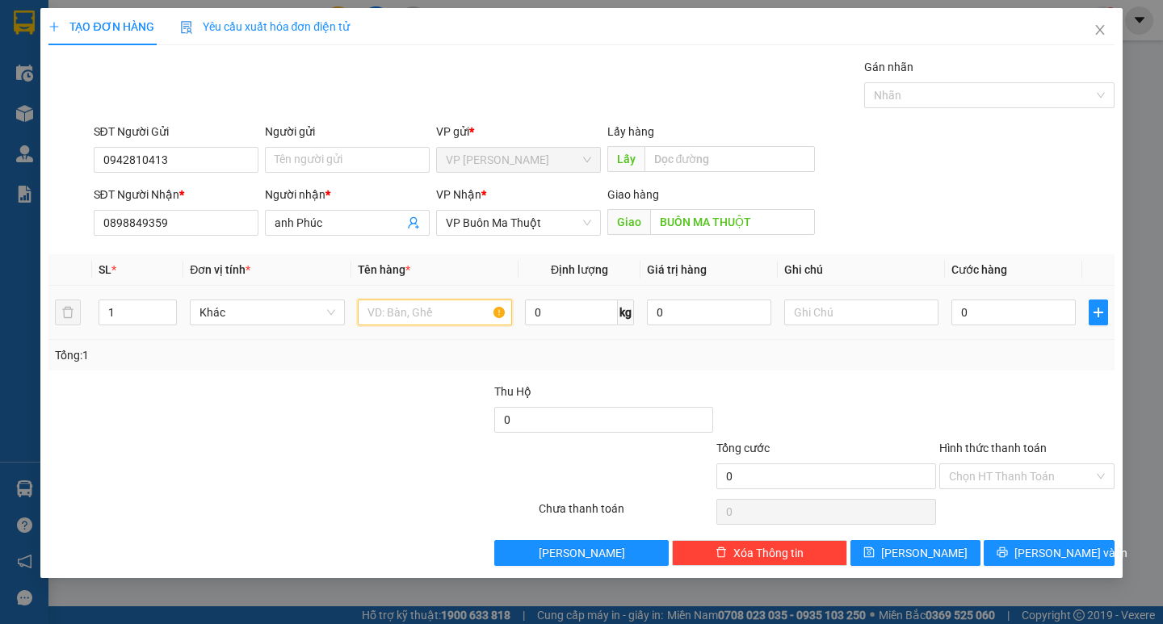
drag, startPoint x: 476, startPoint y: 321, endPoint x: 777, endPoint y: 342, distance: 302.0
click at [476, 321] on input "text" at bounding box center [435, 313] width 154 height 26
click at [895, 316] on input "text" at bounding box center [861, 313] width 154 height 26
type input "thung giấy"
click at [450, 304] on input "text" at bounding box center [435, 313] width 154 height 26
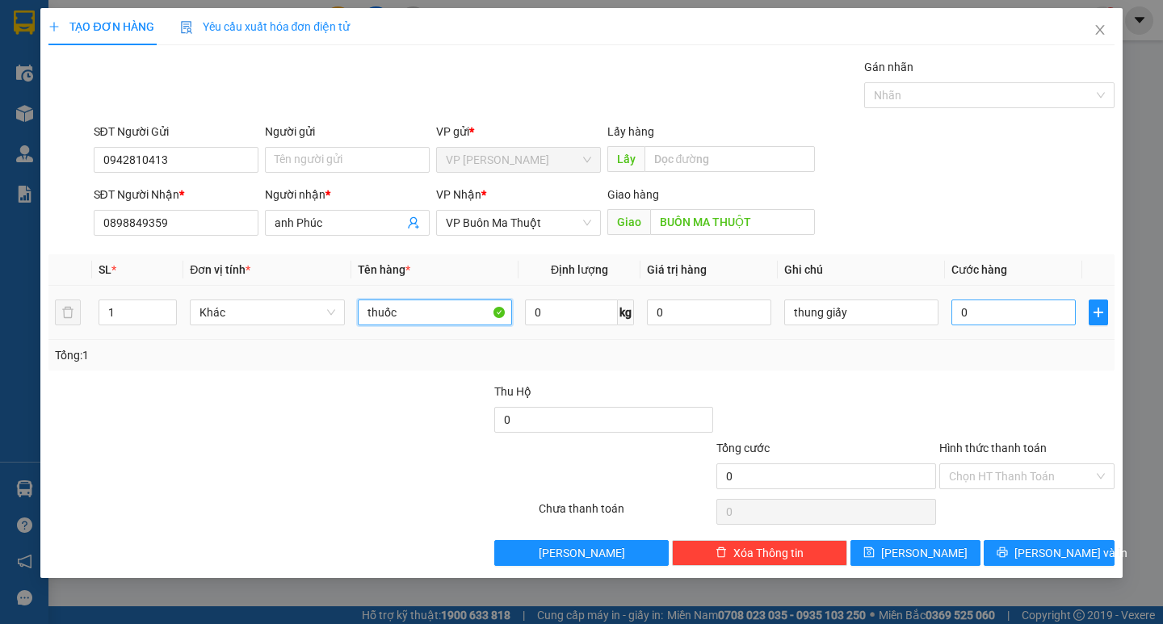
type input "thuốc"
click at [1030, 313] on input "0" at bounding box center [1013, 313] width 124 height 26
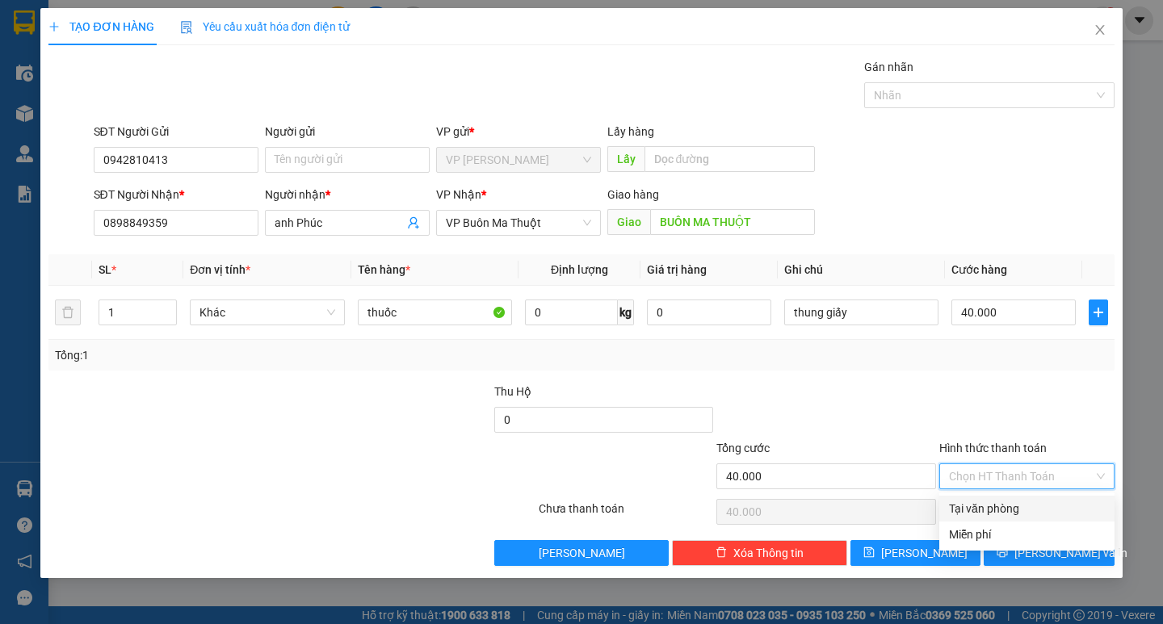
click at [1001, 471] on input "Hình thức thanh toán" at bounding box center [1021, 476] width 145 height 24
drag, startPoint x: 1001, startPoint y: 501, endPoint x: 1013, endPoint y: 533, distance: 34.5
click at [1004, 507] on div "Tại văn phòng" at bounding box center [1027, 509] width 156 height 18
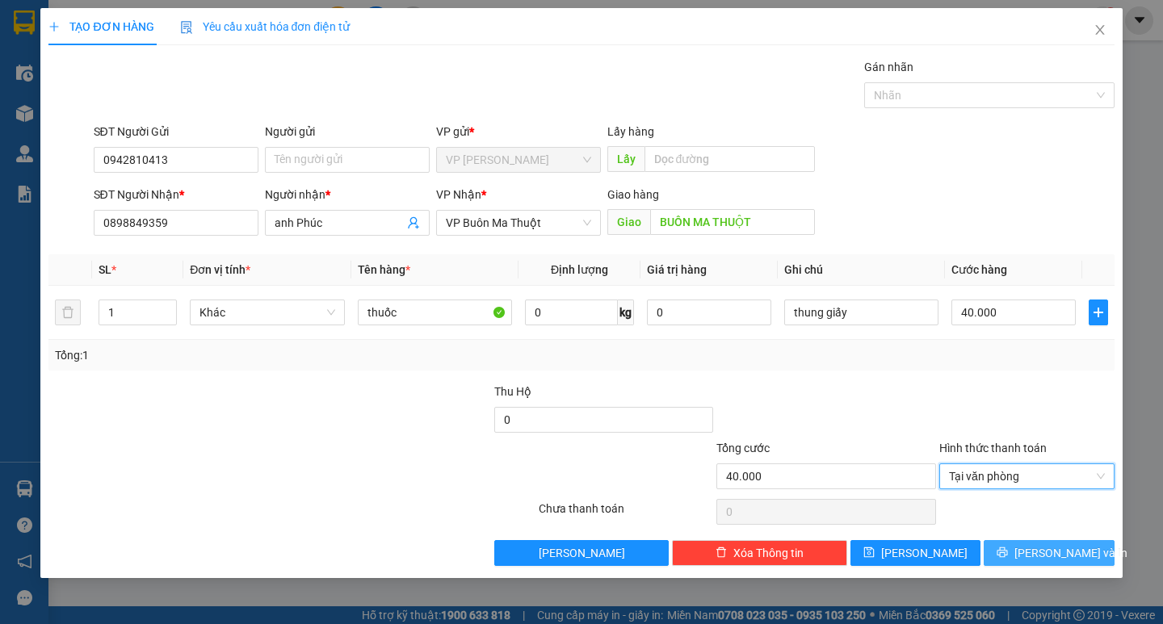
click at [1015, 545] on button "[PERSON_NAME] và In" at bounding box center [1049, 553] width 130 height 26
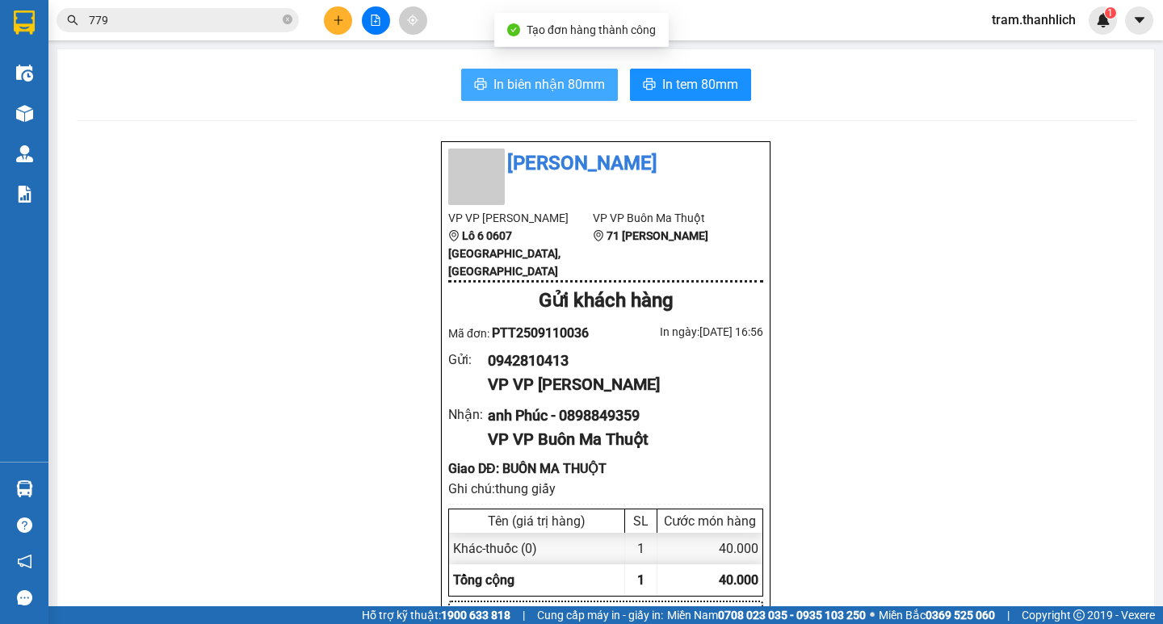
click at [600, 99] on button "In biên nhận 80mm" at bounding box center [539, 85] width 157 height 32
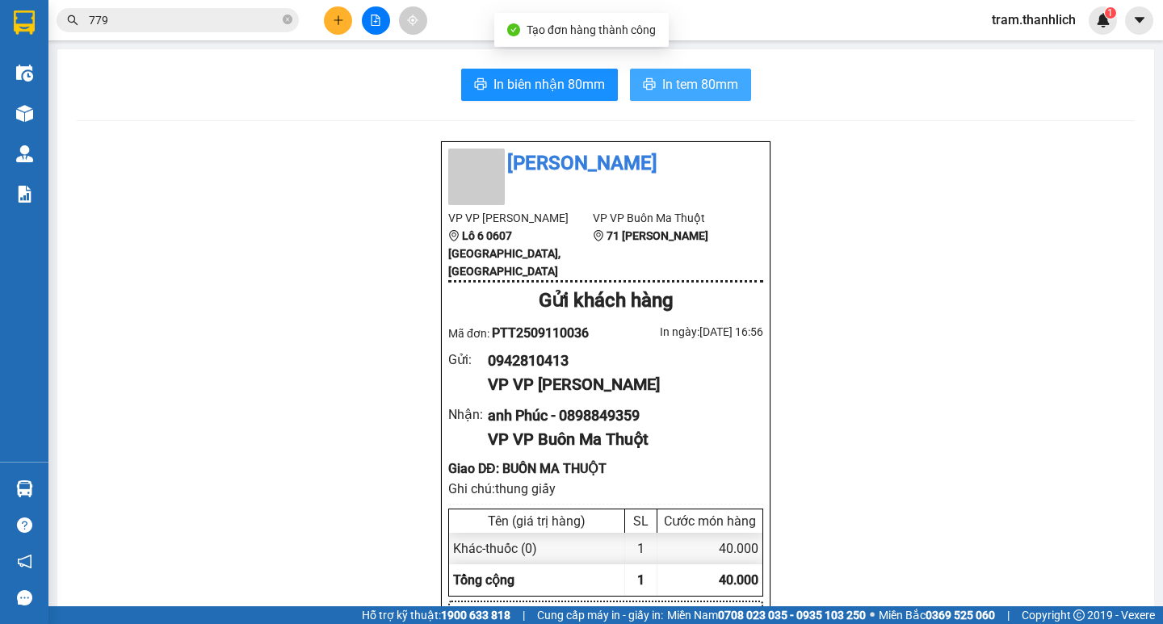
click at [679, 84] on span "In tem 80mm" at bounding box center [700, 84] width 76 height 20
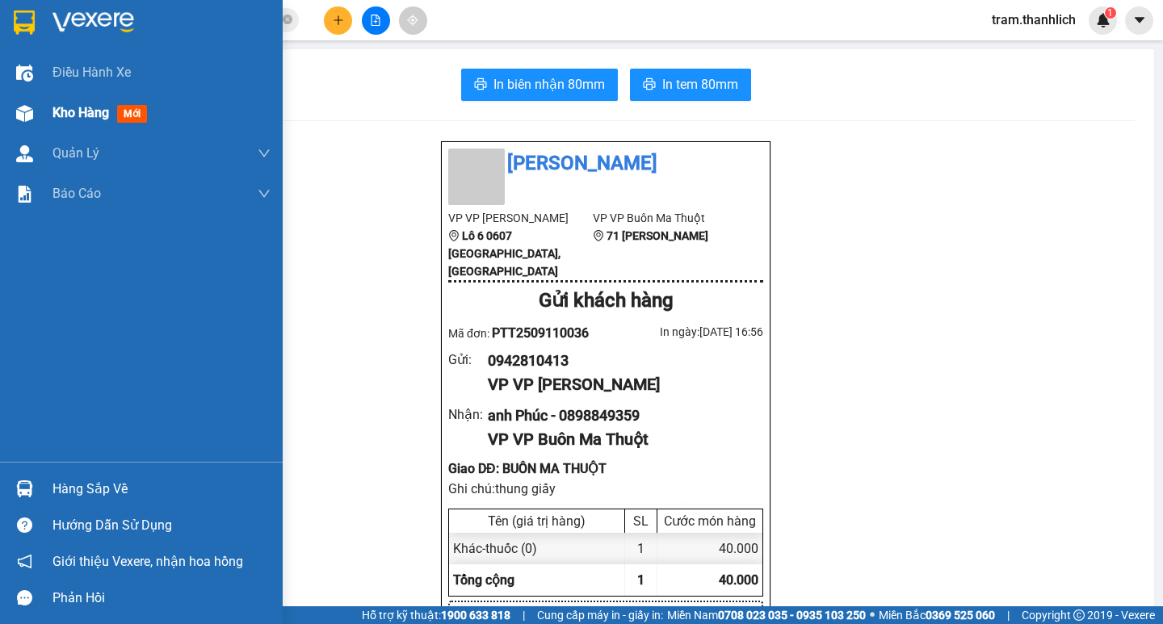
click at [50, 110] on div "Kho hàng mới" at bounding box center [141, 113] width 283 height 40
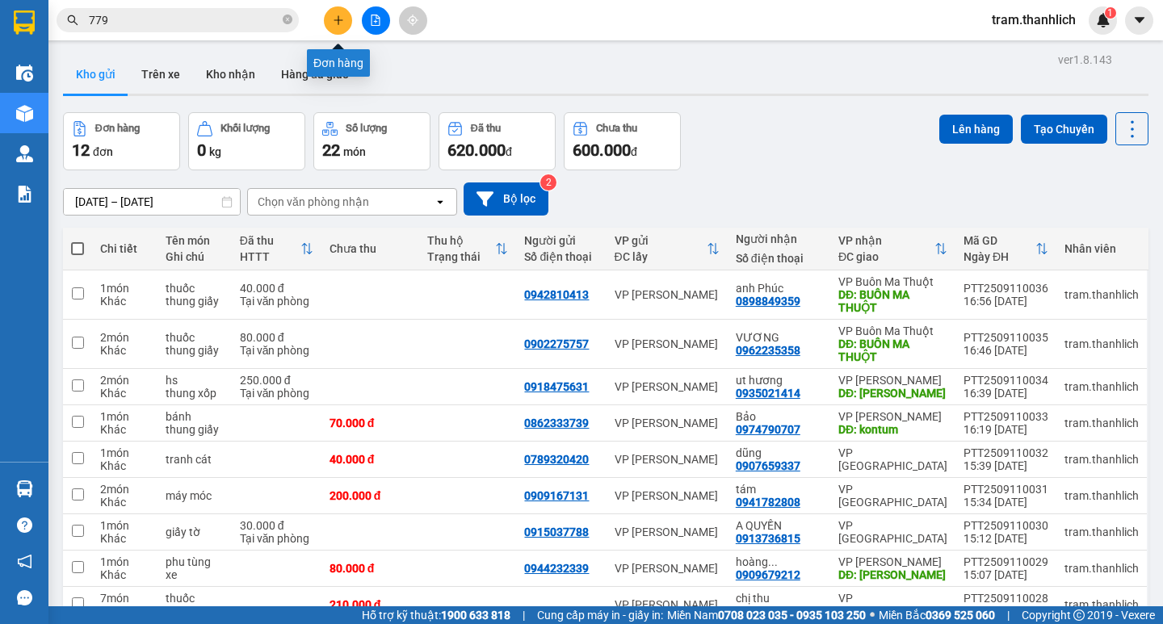
click at [329, 21] on button at bounding box center [338, 20] width 28 height 28
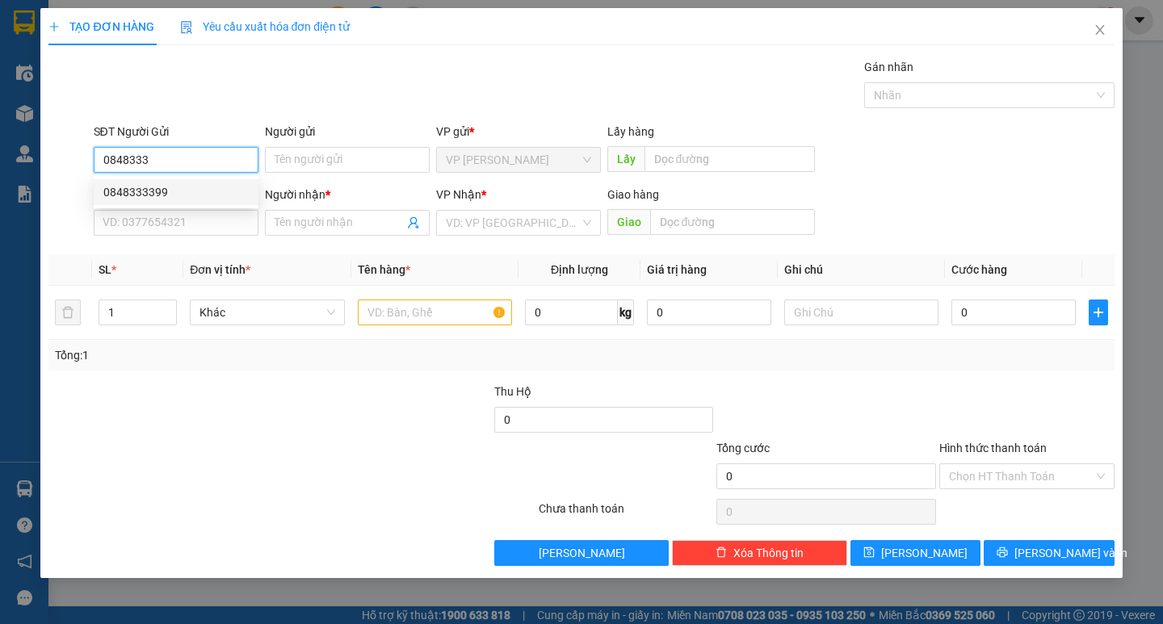
click at [151, 191] on div "0848333399" at bounding box center [175, 192] width 145 height 18
type input "0848333399"
type input "0905572288"
type input "anh Thành"
type input "BMT"
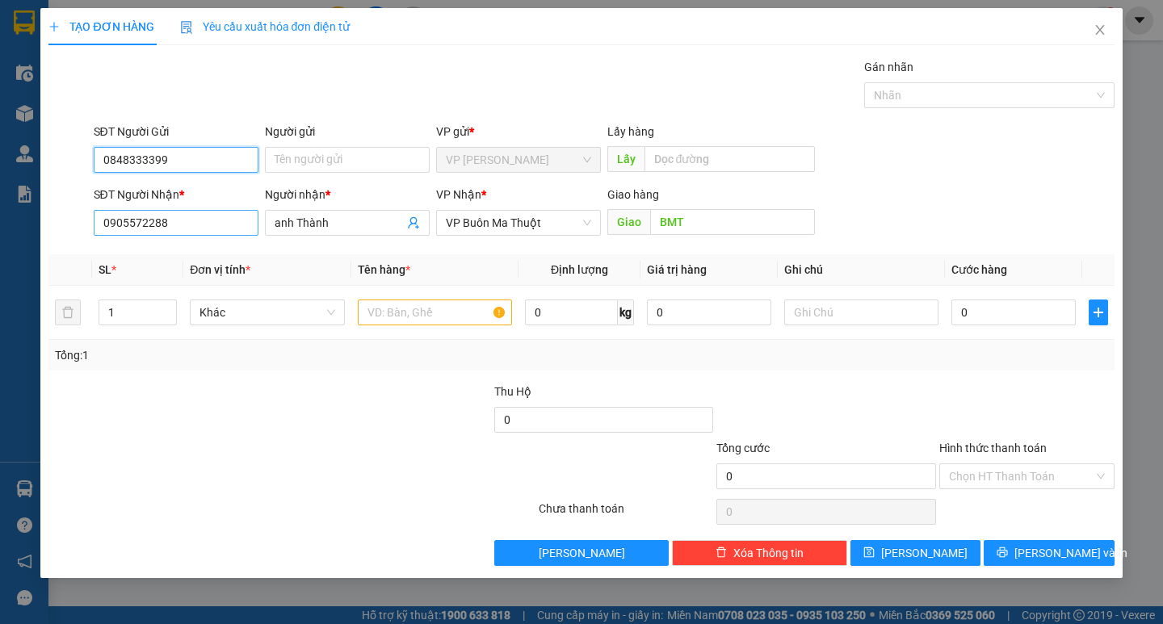
type input "0848333399"
click at [181, 229] on input "0905572288" at bounding box center [176, 223] width 165 height 26
click at [182, 229] on input "0905572288" at bounding box center [176, 223] width 165 height 26
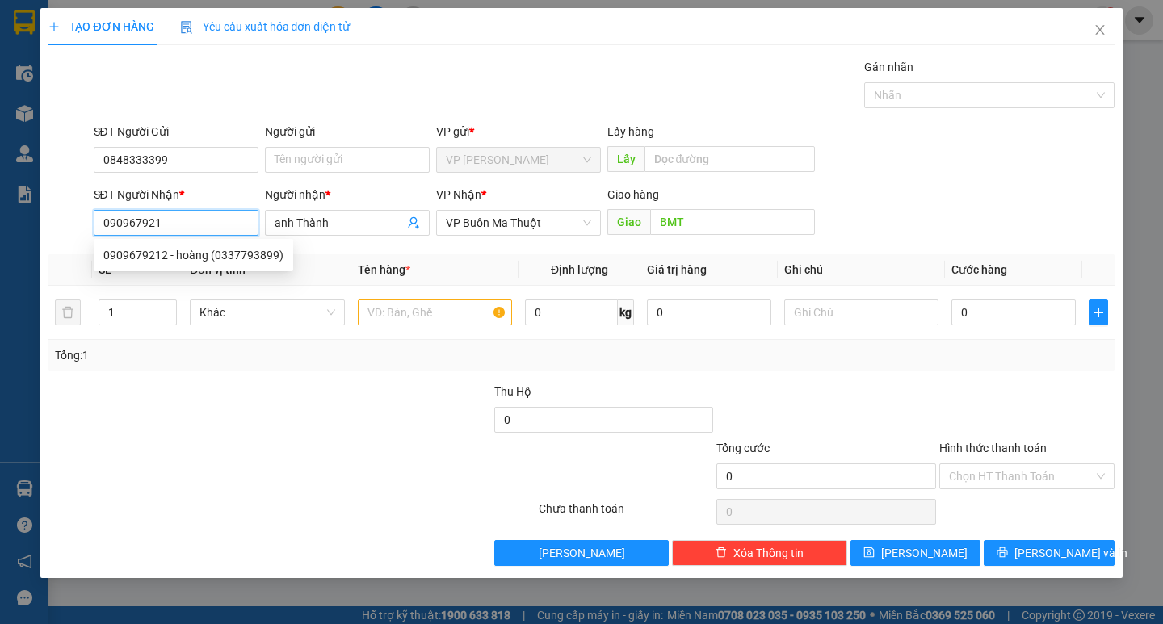
type input "0909679212"
click at [182, 260] on div "0909679212 - hoàng (0337793899)" at bounding box center [193, 255] width 180 height 18
type input "hoàng (0337793899)"
type input "[PERSON_NAME]"
type input "0909679212"
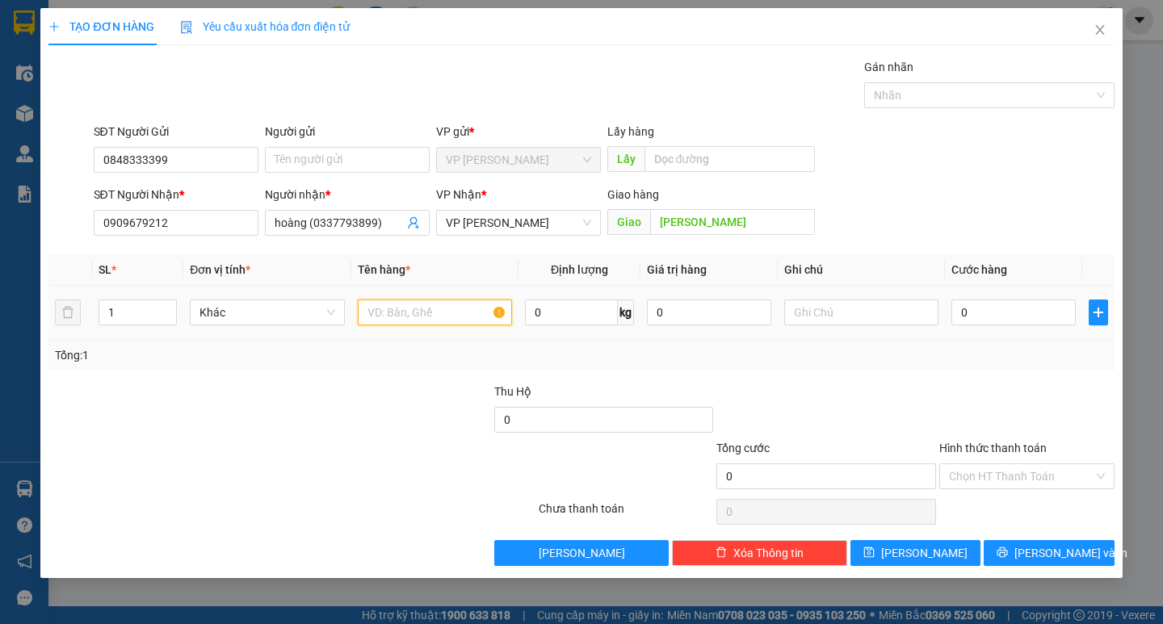
click at [466, 305] on input "text" at bounding box center [435, 313] width 154 height 26
type input "phu kiện xe"
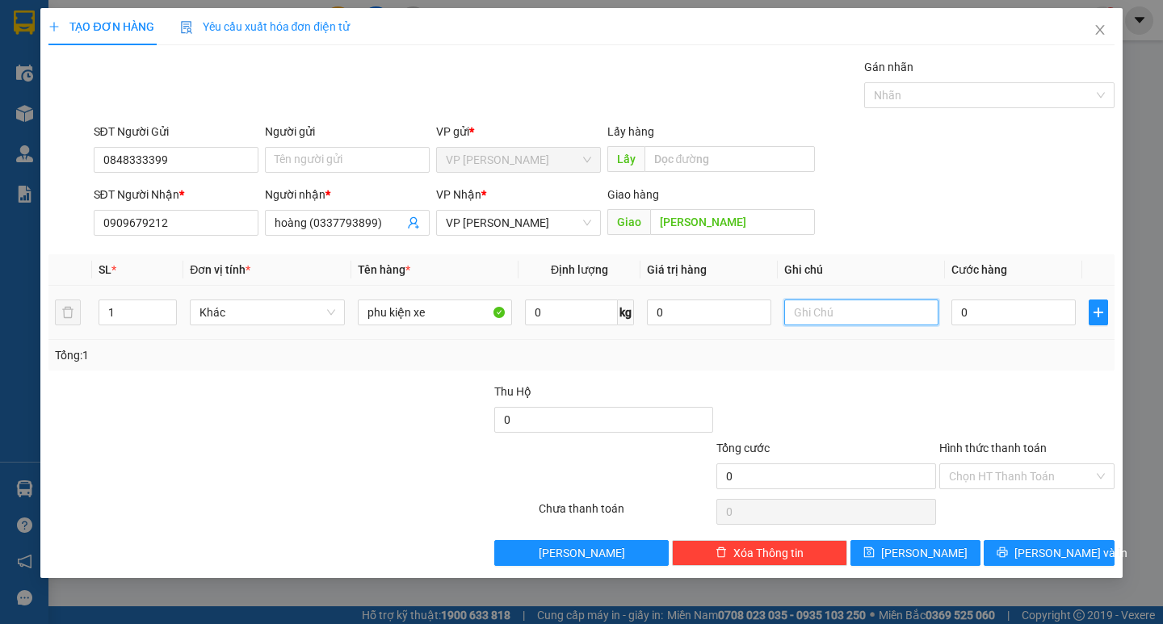
click at [826, 300] on input "text" at bounding box center [861, 313] width 154 height 26
type input "thung giấy"
click at [952, 309] on input "0" at bounding box center [1013, 313] width 124 height 26
click at [1050, 571] on div "TẠO ĐƠN HÀNG Yêu cầu xuất hóa đơn điện tử Transit Pickup Surcharge Ids Transit …" at bounding box center [580, 293] width 1081 height 570
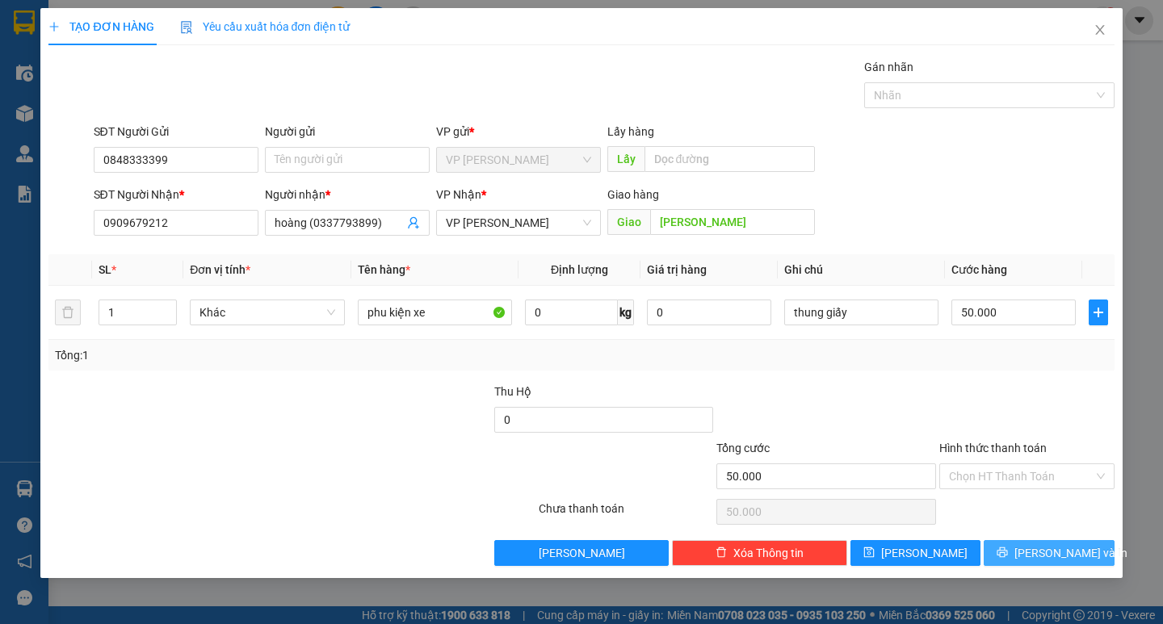
click at [1047, 556] on span "[PERSON_NAME] và In" at bounding box center [1070, 553] width 113 height 18
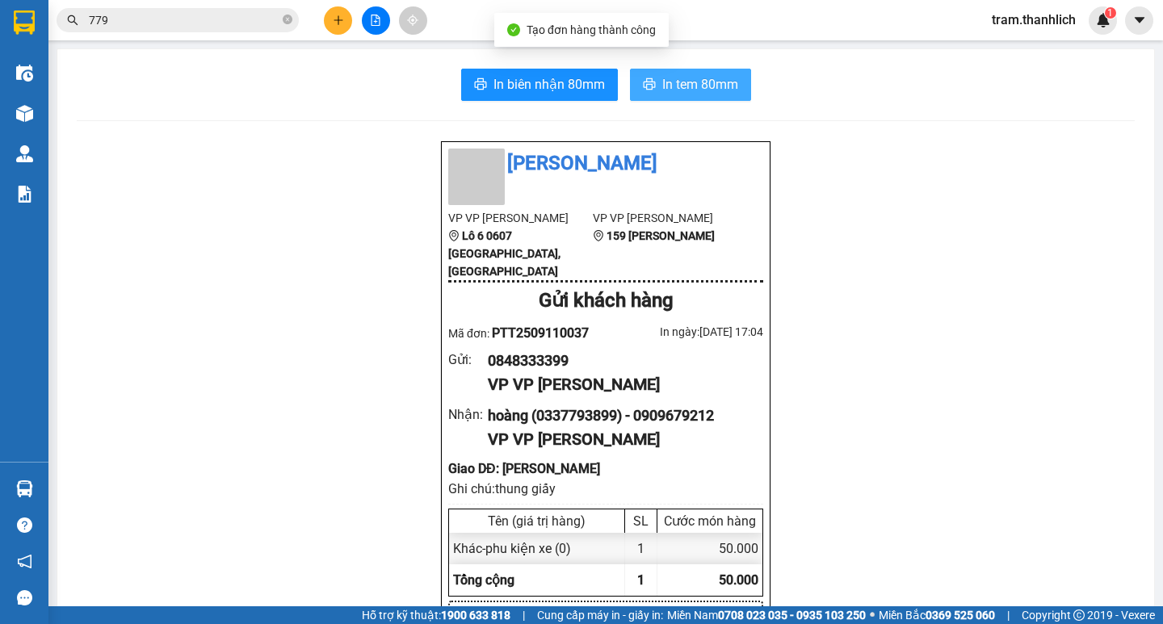
click at [670, 78] on span "In tem 80mm" at bounding box center [700, 84] width 76 height 20
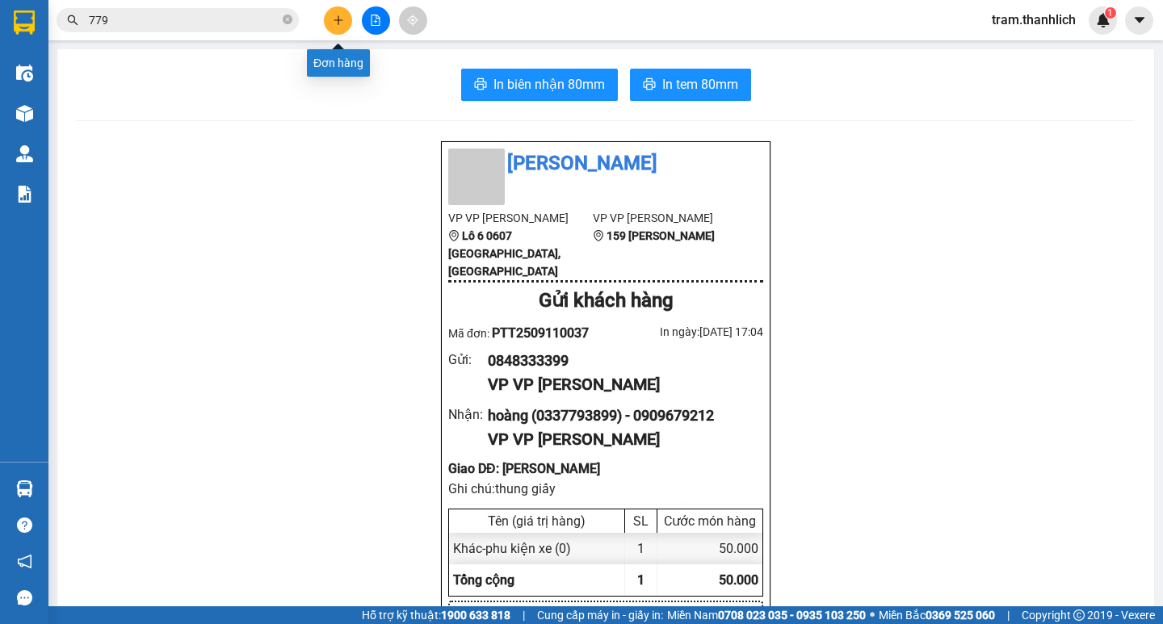
click at [342, 22] on icon "plus" at bounding box center [338, 20] width 11 height 11
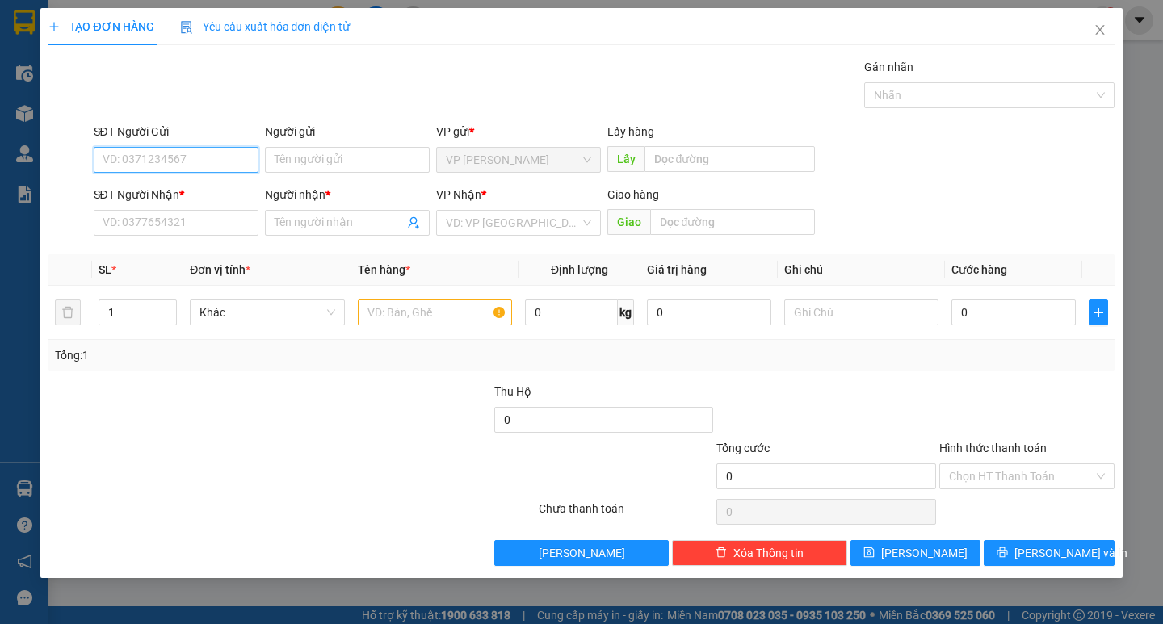
click at [169, 162] on input "SĐT Người Gửi" at bounding box center [176, 160] width 165 height 26
type input "0974869928"
click at [169, 230] on input "SĐT Người Nhận *" at bounding box center [176, 223] width 165 height 26
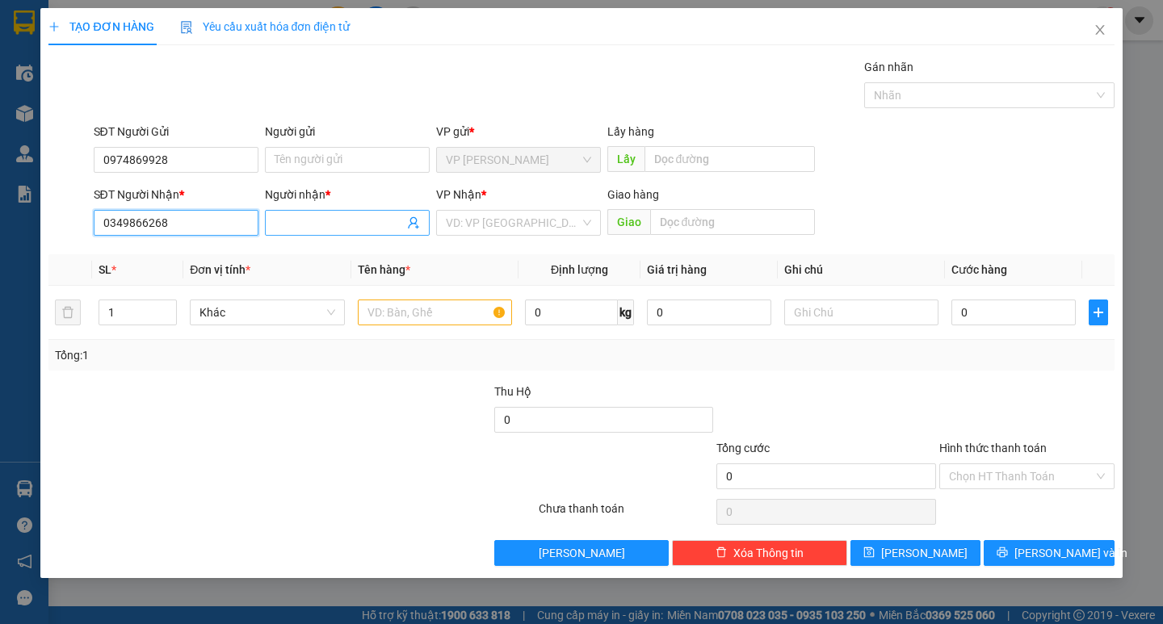
type input "0349866268"
click at [317, 221] on input "Người nhận *" at bounding box center [339, 223] width 129 height 18
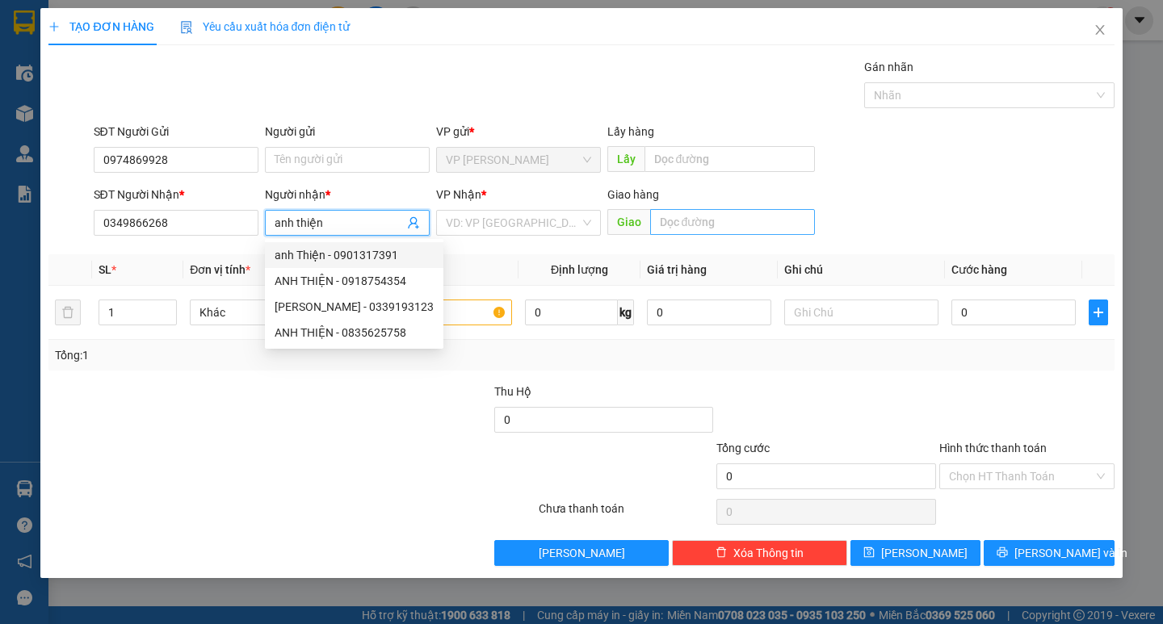
type input "anh thiện"
click at [715, 212] on input "text" at bounding box center [732, 222] width 165 height 26
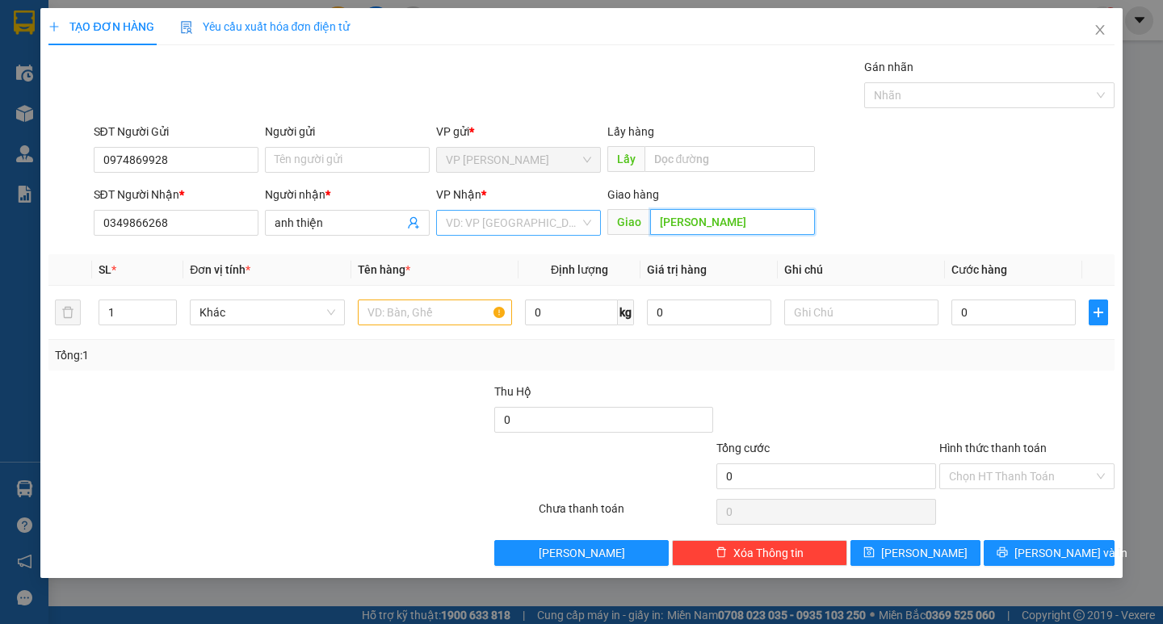
type input "[PERSON_NAME]"
click at [531, 233] on input "search" at bounding box center [513, 223] width 134 height 24
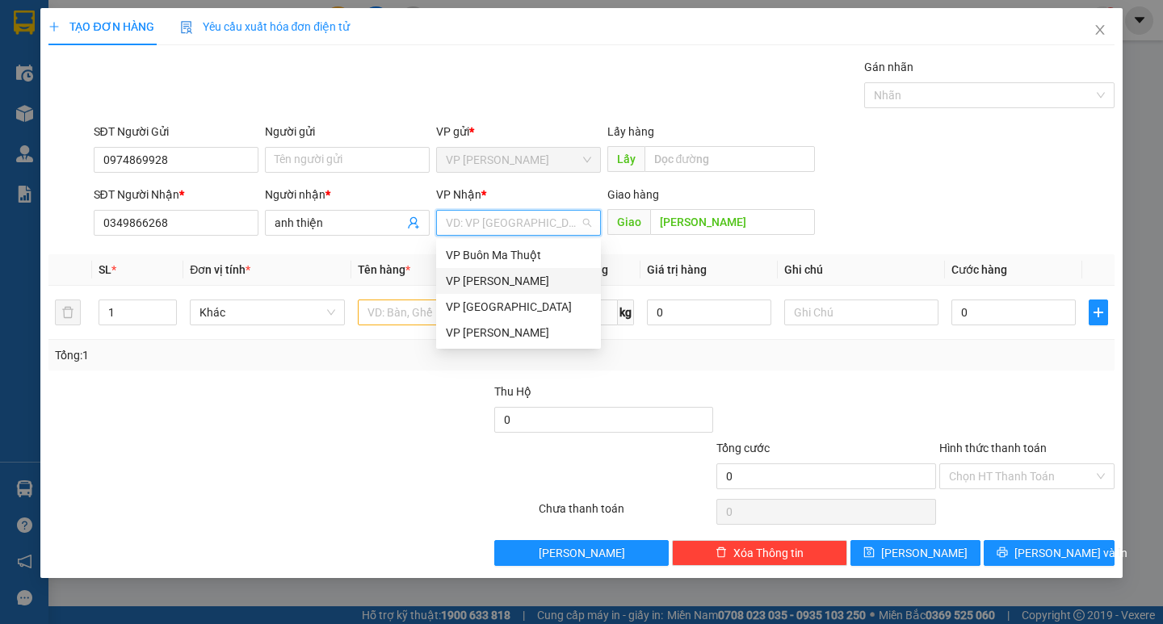
click at [495, 283] on div "VP [PERSON_NAME]" at bounding box center [518, 281] width 145 height 18
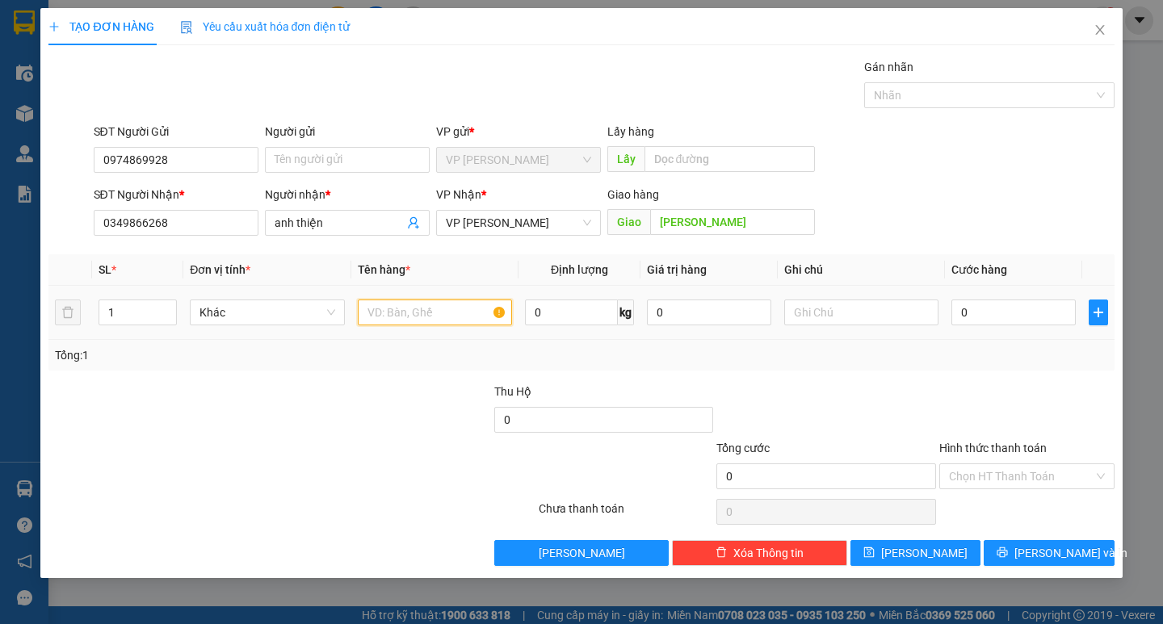
click at [474, 310] on input "text" at bounding box center [435, 313] width 154 height 26
type input "gà"
click at [168, 304] on span "up" at bounding box center [168, 309] width 10 height 10
type input "2"
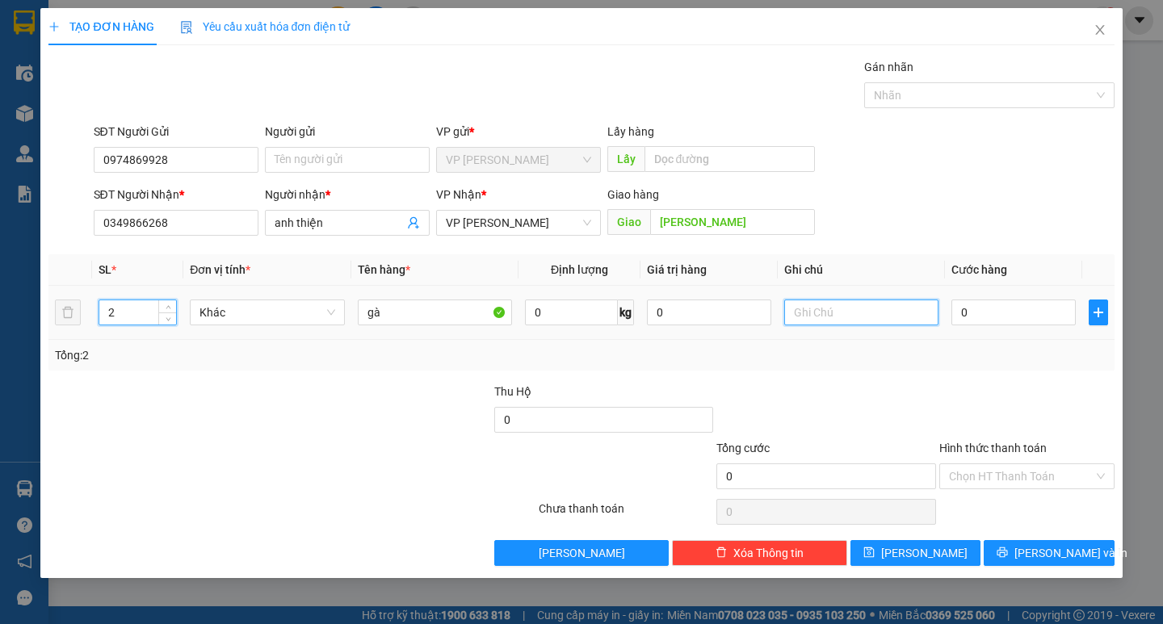
click at [823, 319] on input "text" at bounding box center [861, 313] width 154 height 26
type input "thung giấy"
click at [1030, 321] on input "0" at bounding box center [1013, 313] width 124 height 26
type input "3"
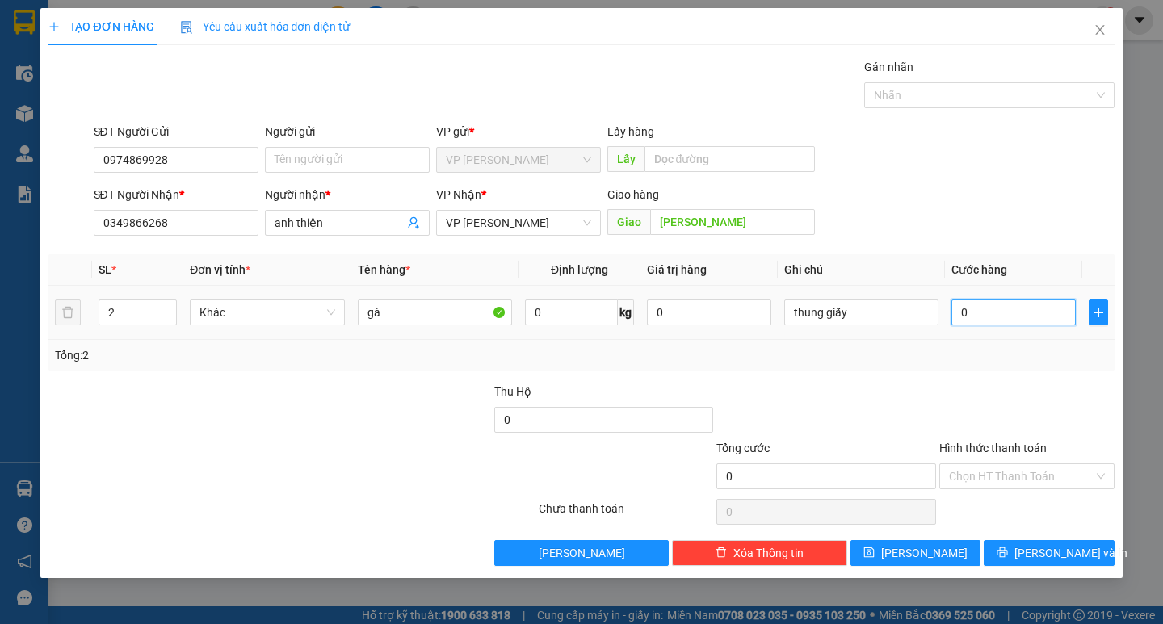
type input "3"
type input "30"
type input "300"
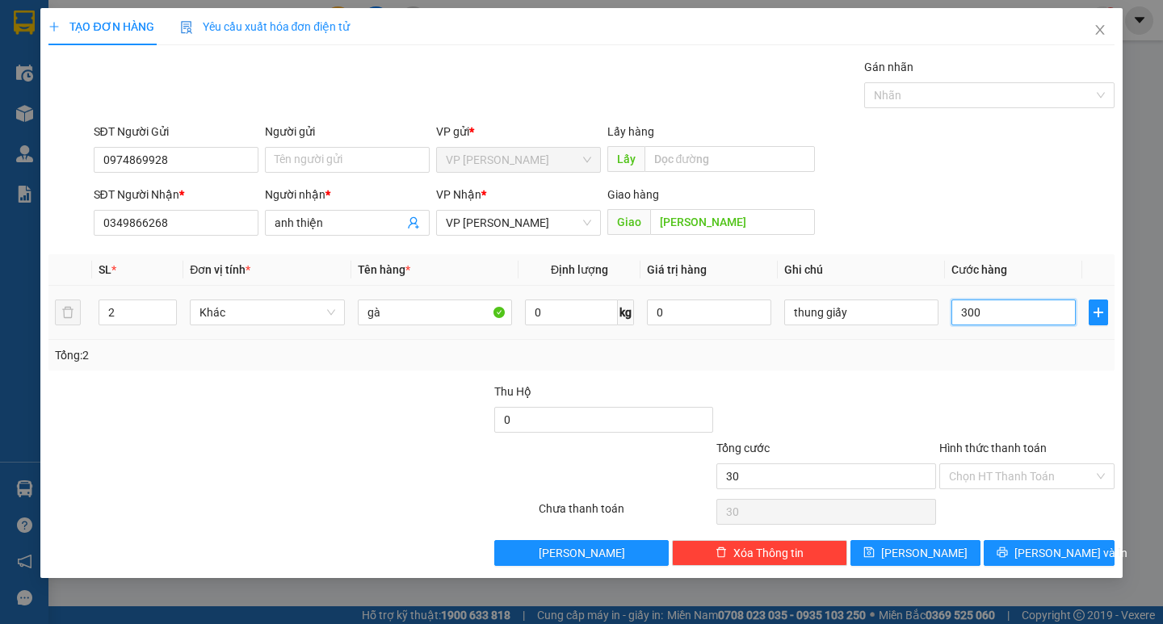
type input "300"
type input "3.000"
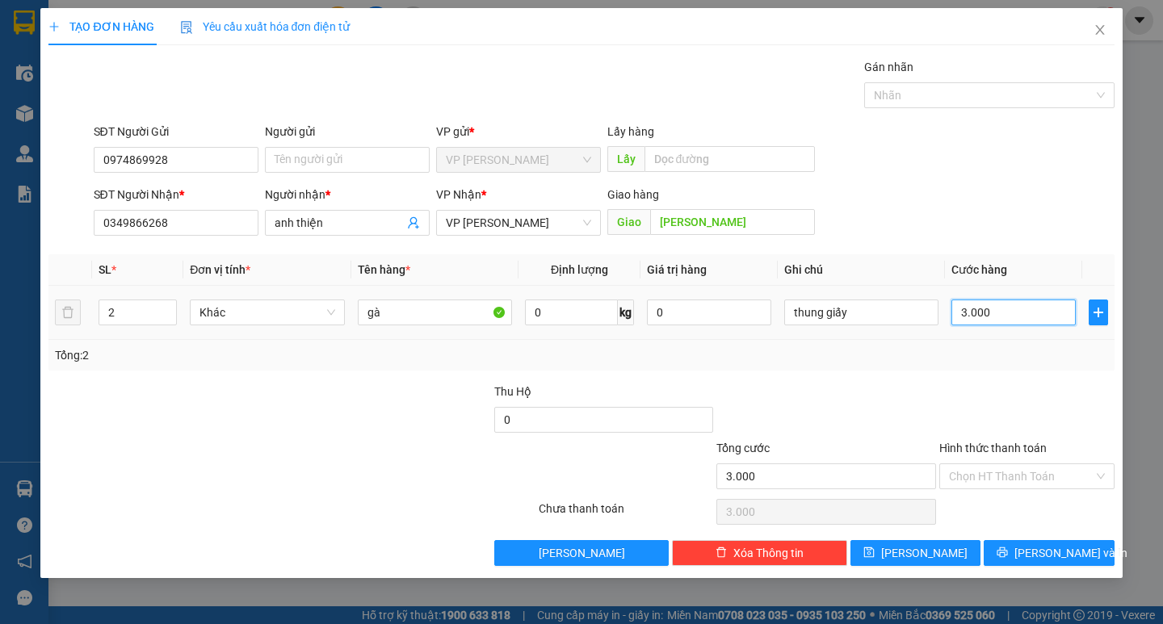
type input "30.000"
type input "300.000"
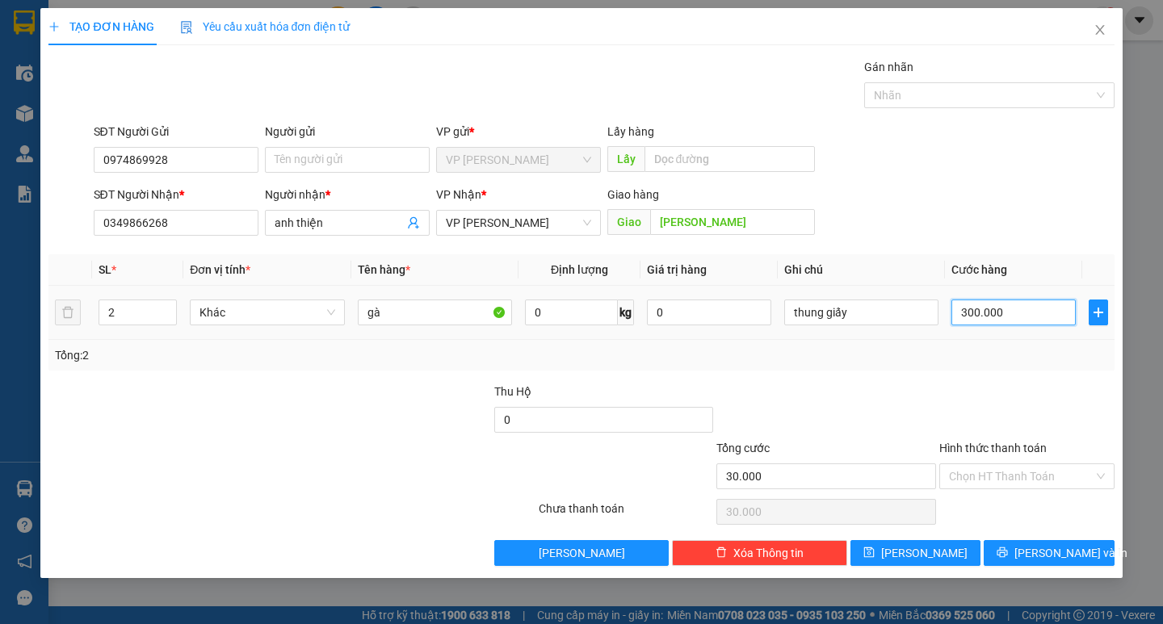
type input "300.000"
click at [1023, 547] on button "[PERSON_NAME] và In" at bounding box center [1049, 553] width 130 height 26
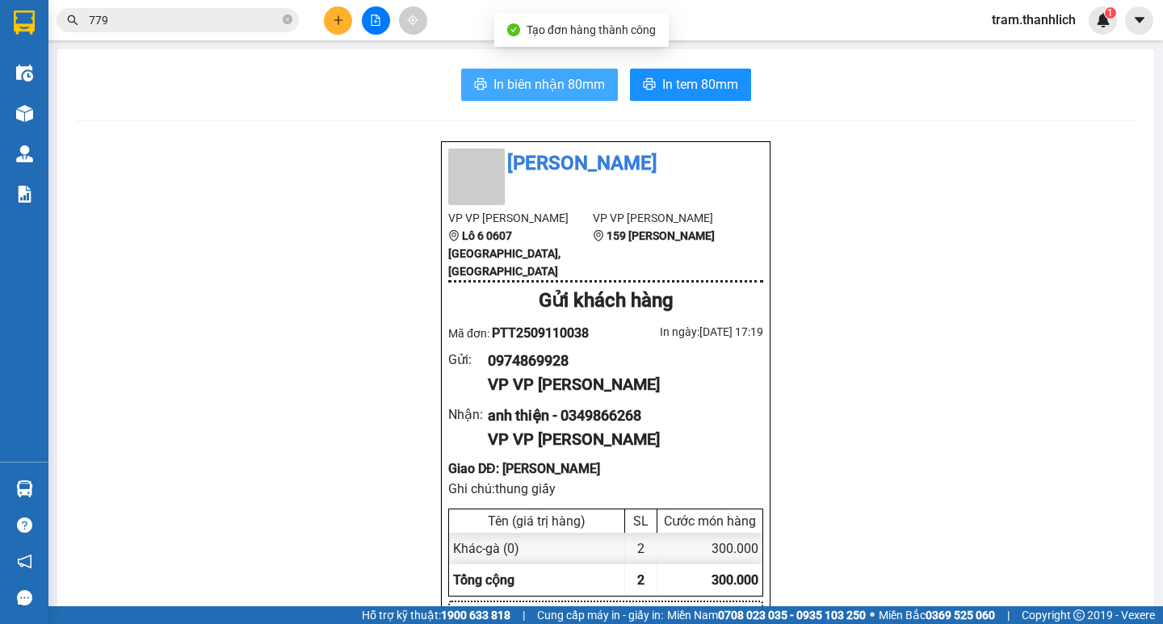
click at [513, 87] on span "In biên nhận 80mm" at bounding box center [548, 84] width 111 height 20
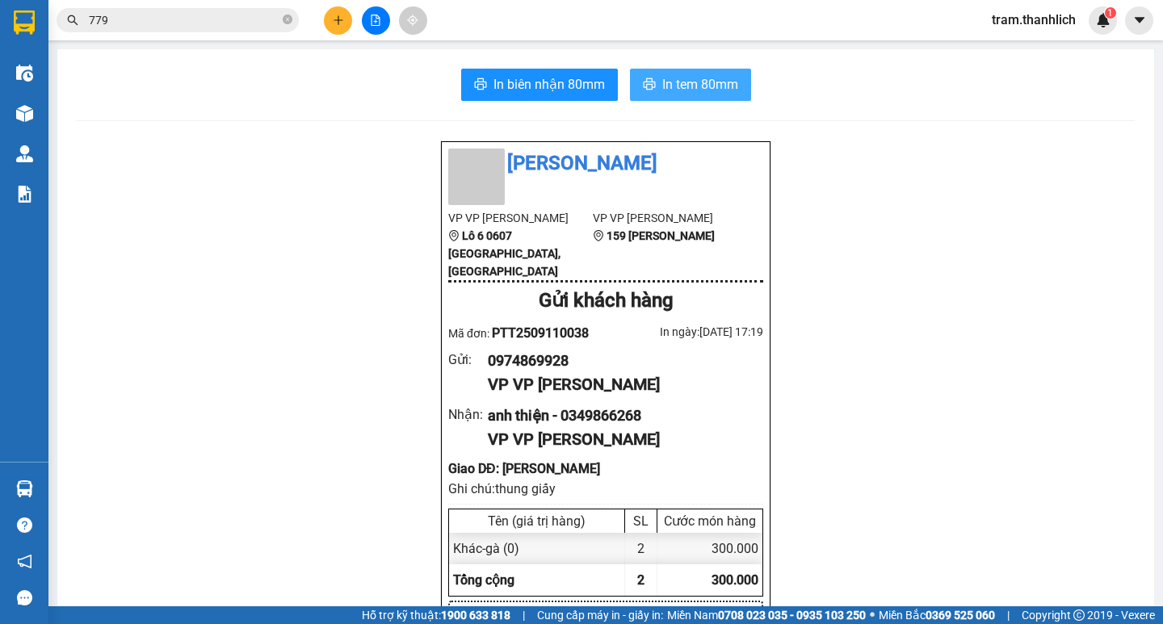
click at [631, 73] on button "In tem 80mm" at bounding box center [690, 85] width 121 height 32
click at [331, 12] on button at bounding box center [338, 20] width 28 height 28
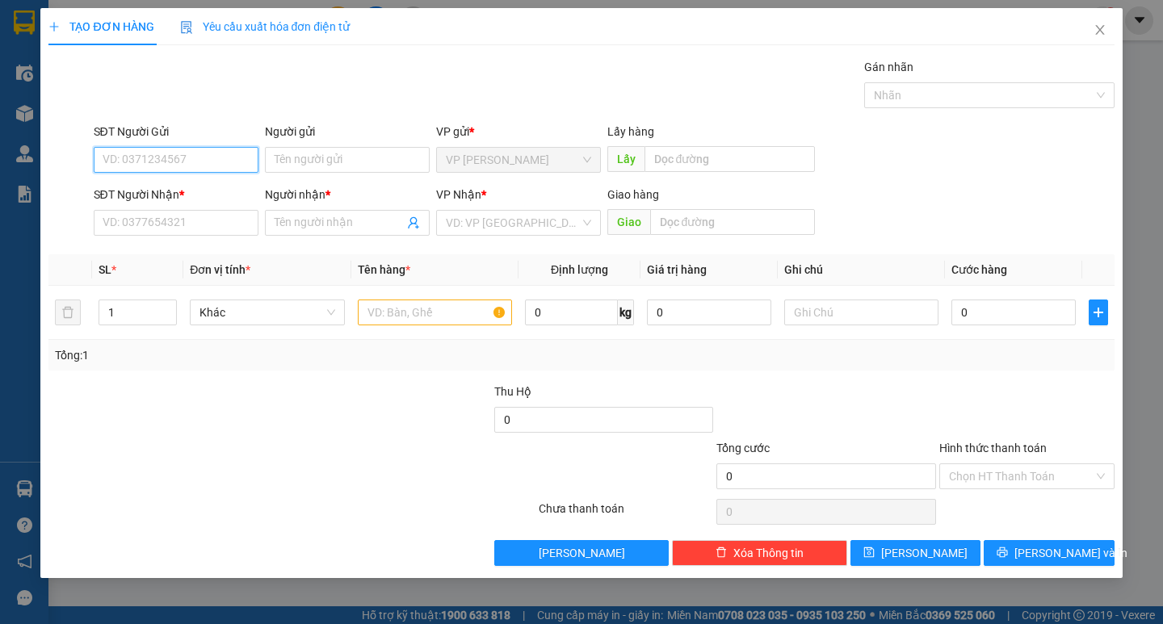
click at [153, 169] on input "SĐT Người Gửi" at bounding box center [176, 160] width 165 height 26
click at [186, 193] on div "0946039490 - TOÀN FUNO.9.9" at bounding box center [179, 192] width 153 height 18
type input "0946039490"
type input "TOÀN FUNO.9.9"
type input "0868957079"
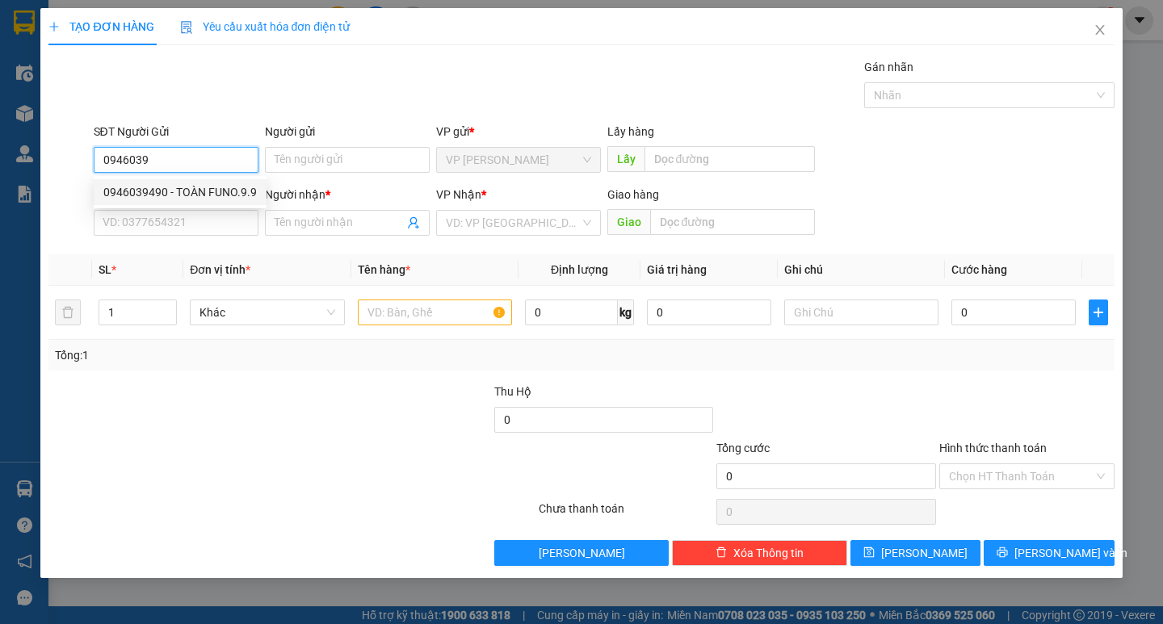
type input "a nam funo"
type input "0946039490"
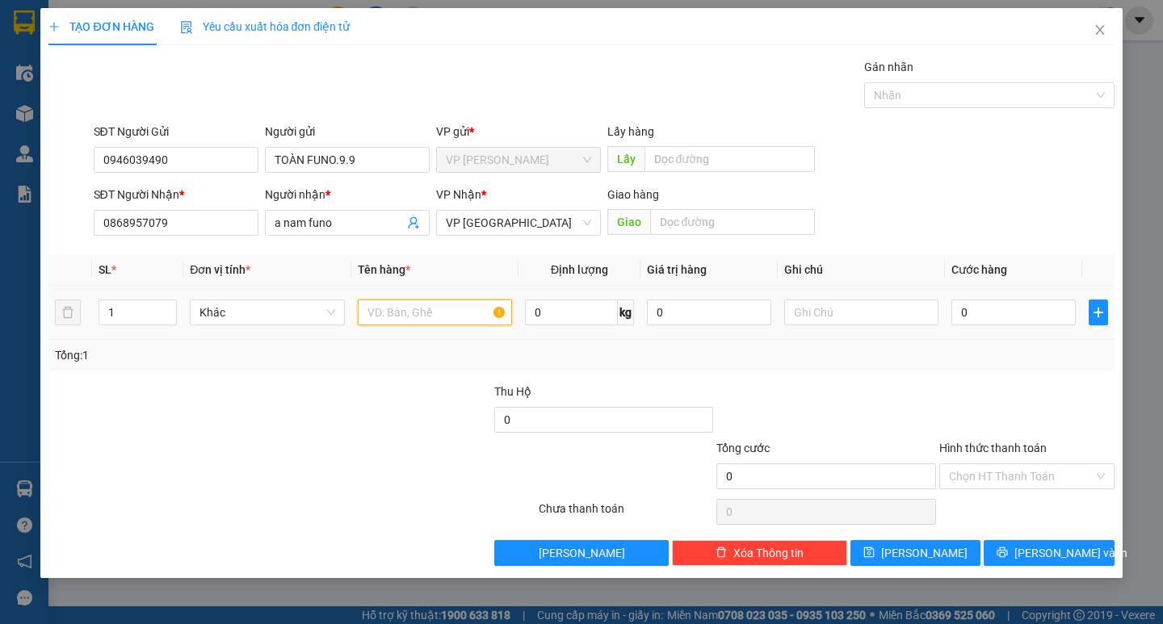
click at [394, 300] on input "text" at bounding box center [435, 313] width 154 height 26
type input "thuốc"
click at [988, 324] on input "0" at bounding box center [1013, 313] width 124 height 26
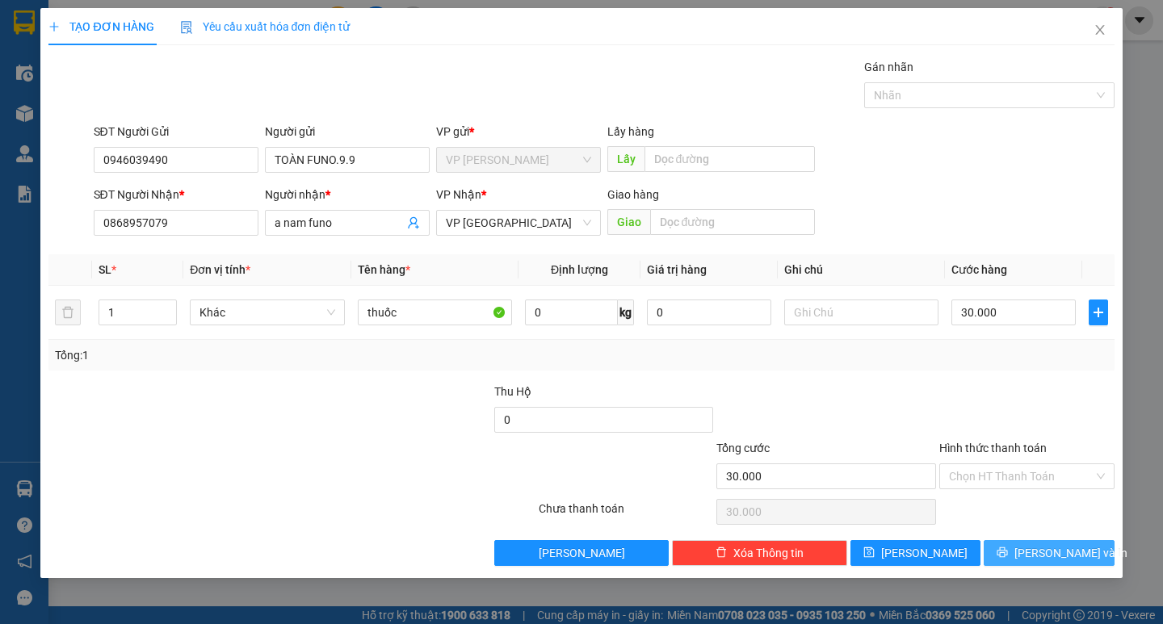
click at [1009, 539] on div "Transit Pickup Surcharge Ids Transit Deliver Surcharge Ids Transit Deliver Surc…" at bounding box center [580, 312] width 1065 height 508
drag, startPoint x: 1008, startPoint y: 552, endPoint x: 919, endPoint y: 455, distance: 131.5
click at [1007, 550] on button "[PERSON_NAME] và In" at bounding box center [1049, 553] width 130 height 26
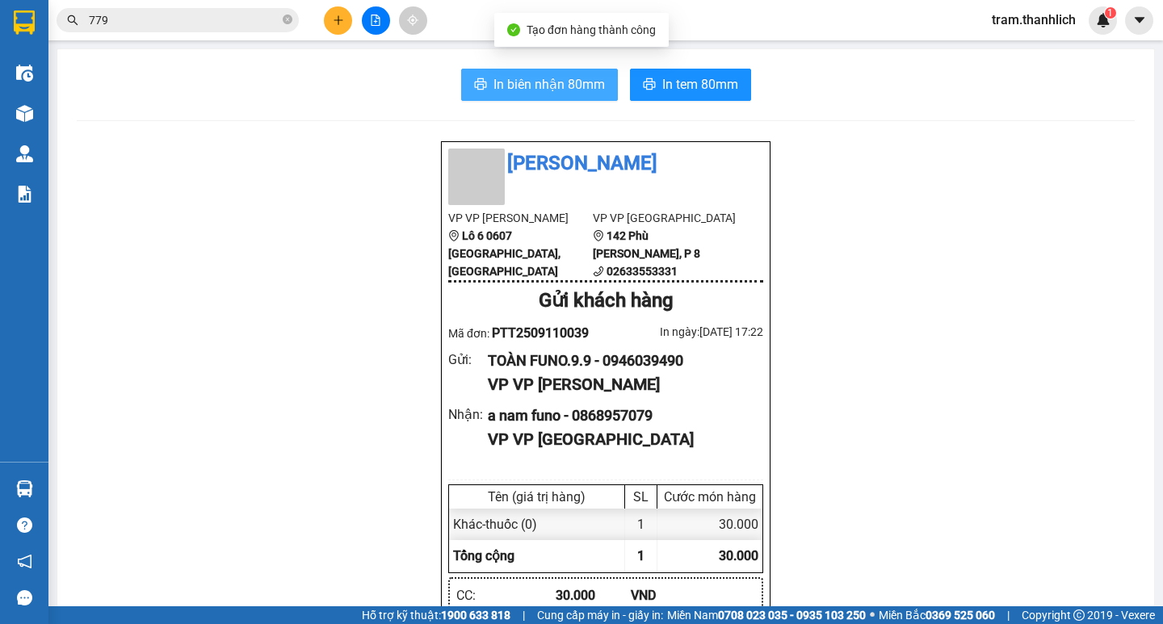
click at [540, 69] on button "In biên nhận 80mm" at bounding box center [539, 85] width 157 height 32
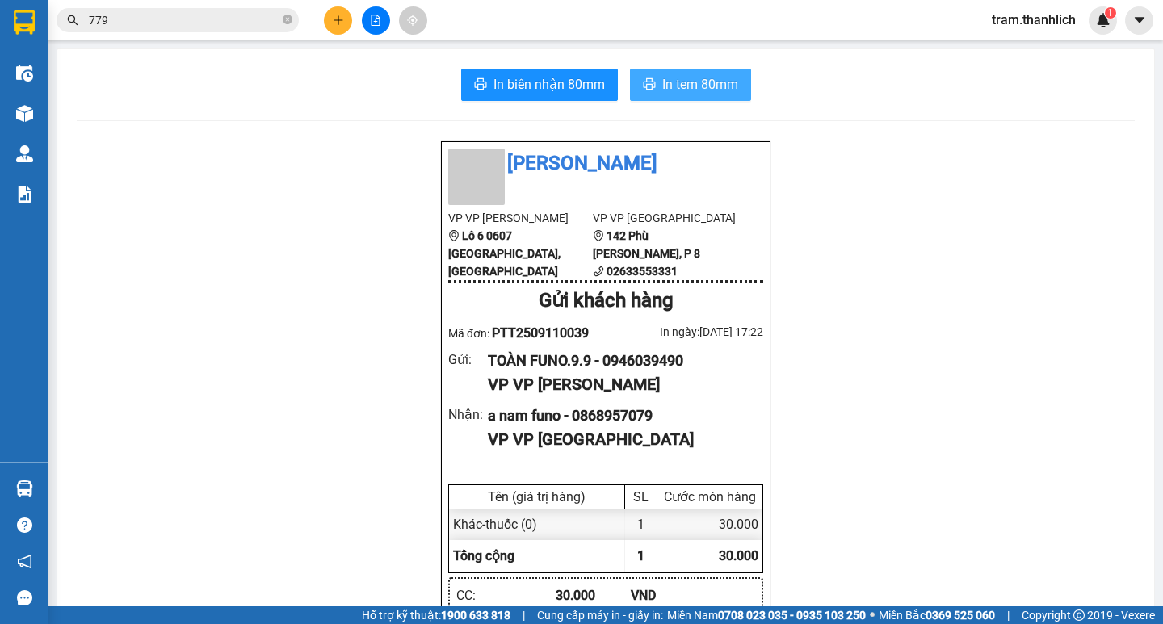
click at [665, 99] on button "In tem 80mm" at bounding box center [690, 85] width 121 height 32
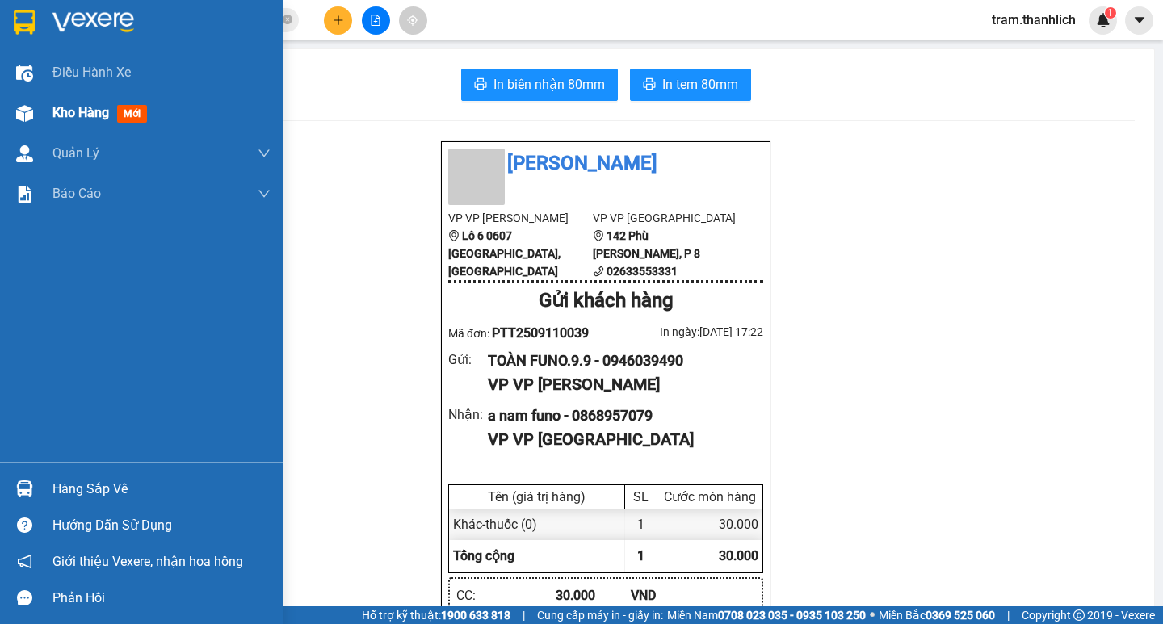
click at [69, 116] on span "Kho hàng" at bounding box center [80, 112] width 57 height 15
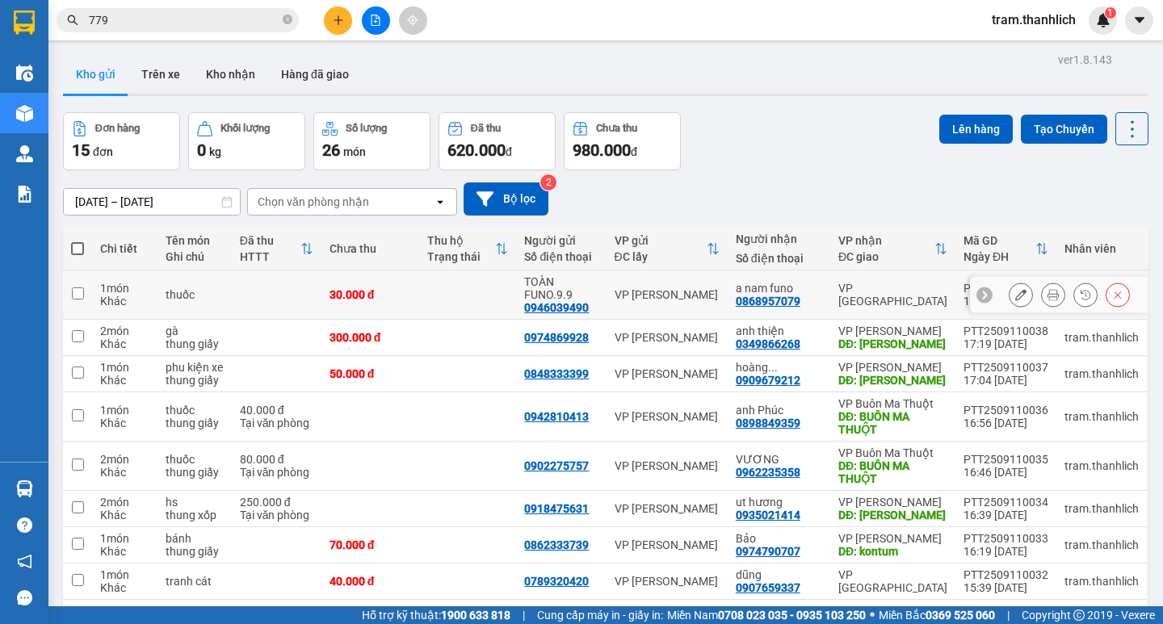
click at [1009, 292] on button at bounding box center [1020, 295] width 23 height 28
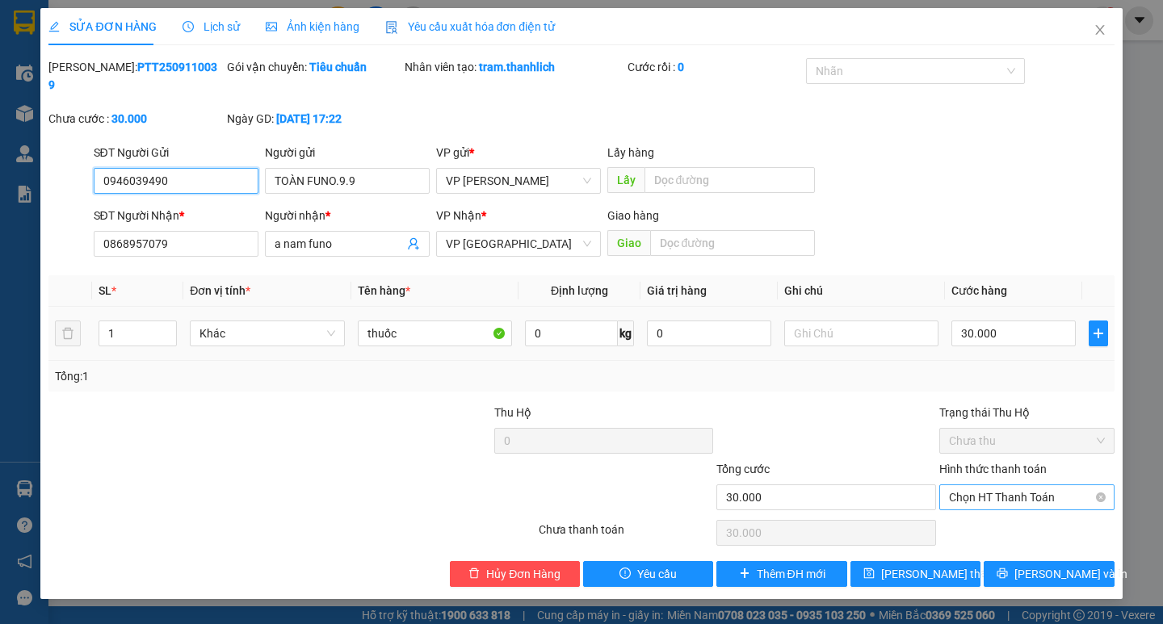
click at [1005, 485] on span "Chọn HT Thanh Toán" at bounding box center [1027, 497] width 156 height 24
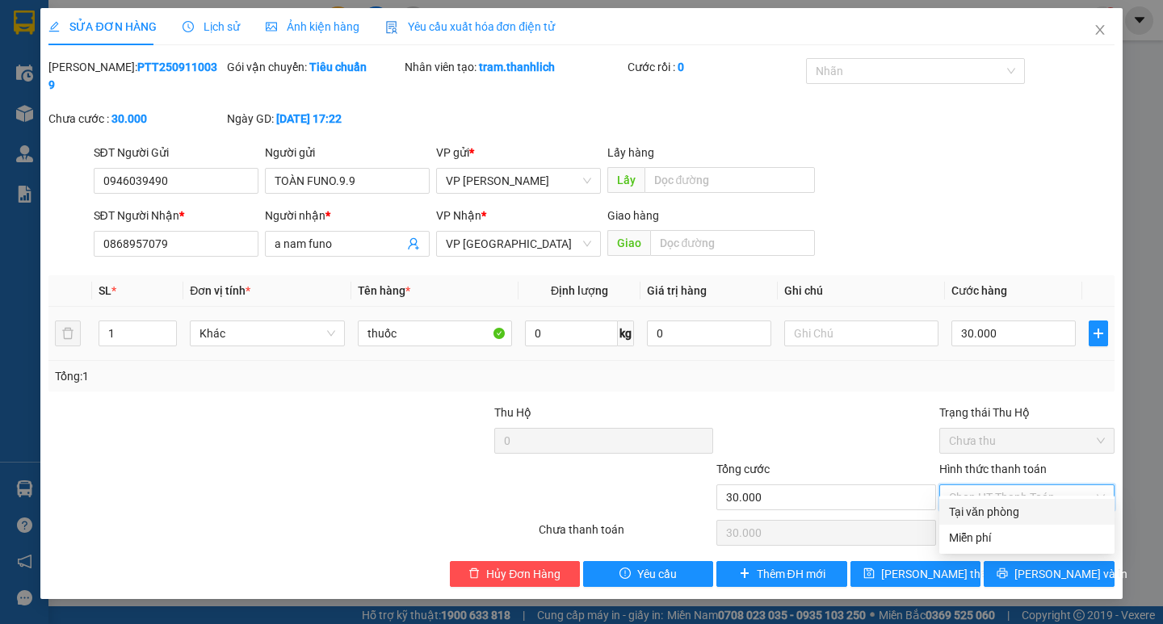
click at [999, 511] on div "Tại văn phòng" at bounding box center [1027, 512] width 156 height 18
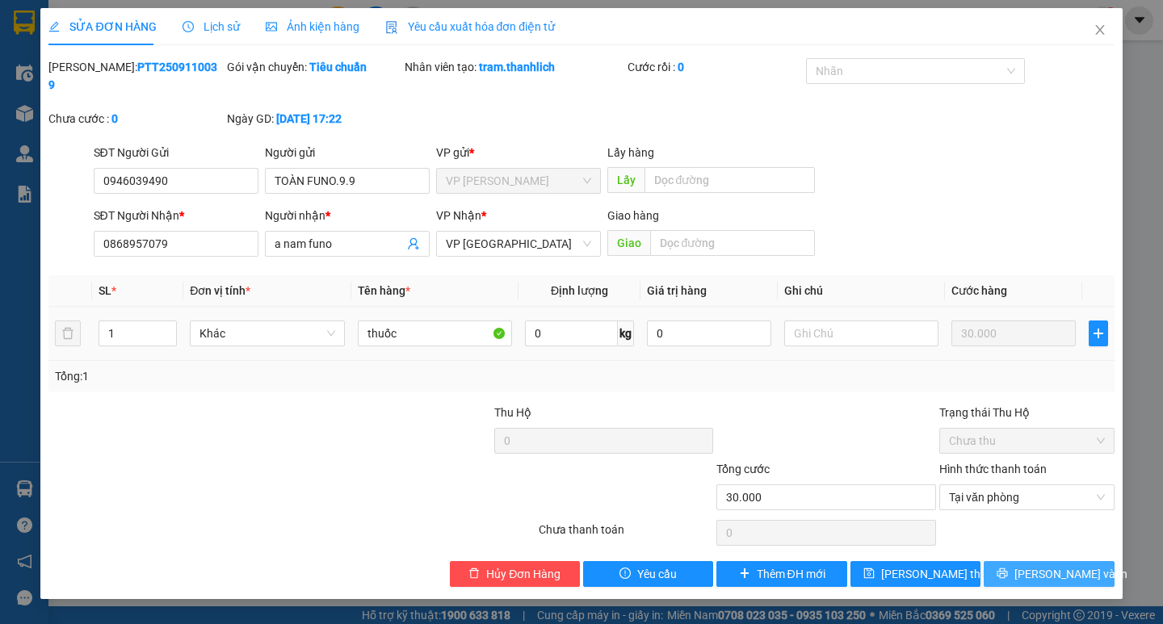
click at [1008, 561] on button "[PERSON_NAME] và In" at bounding box center [1049, 574] width 130 height 26
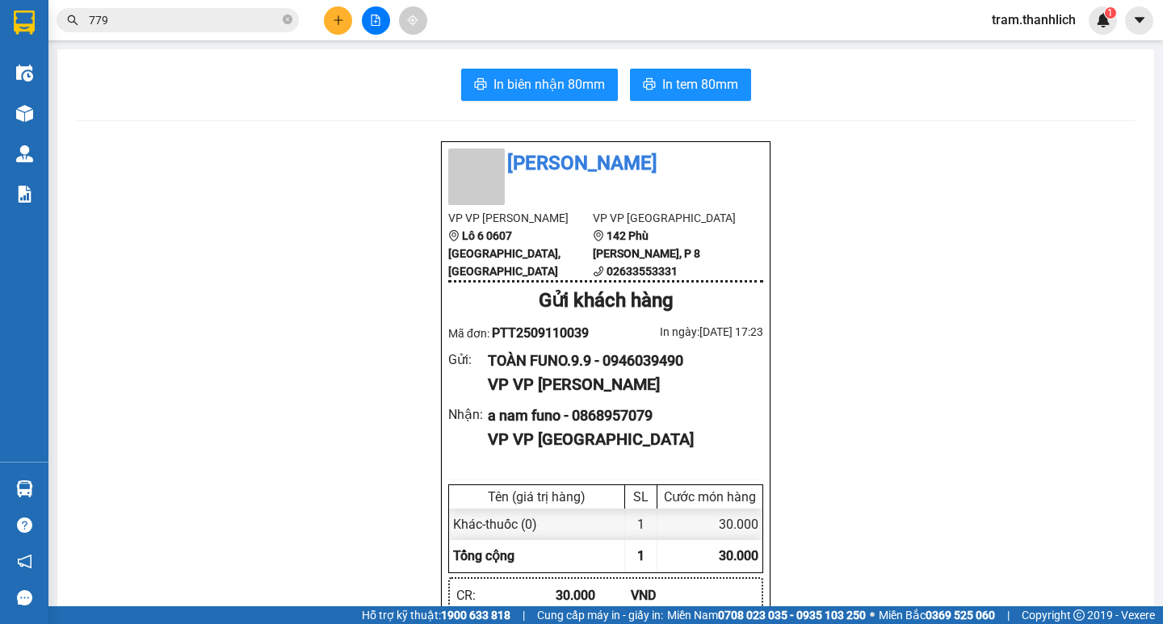
click at [497, 86] on span "In biên nhận 80mm" at bounding box center [548, 84] width 111 height 20
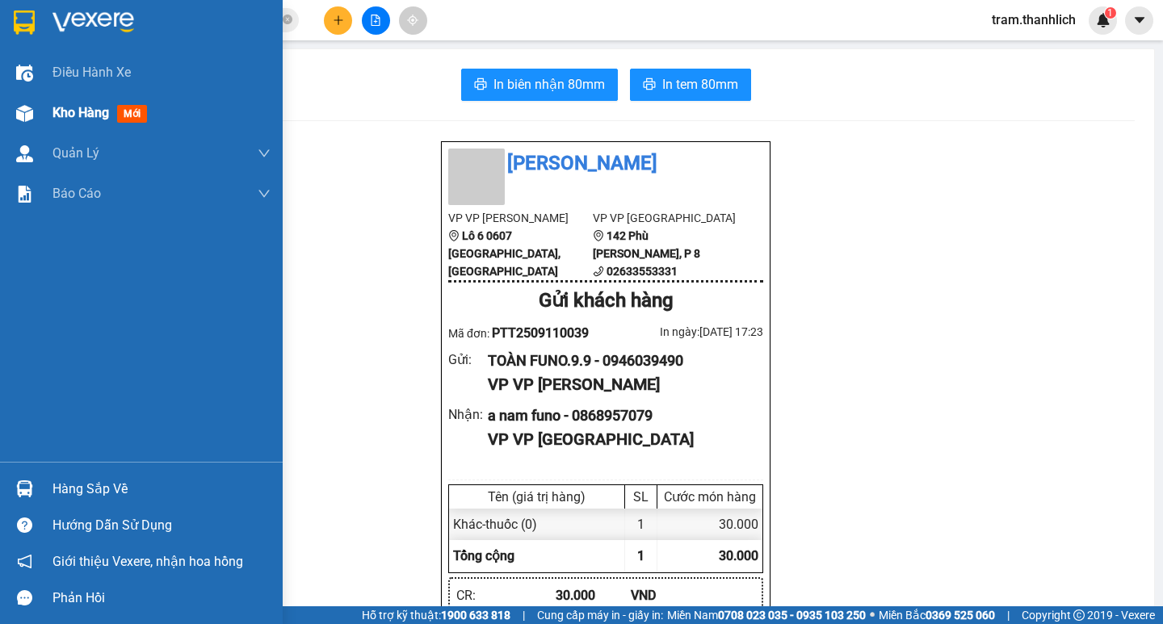
click at [52, 94] on div "Kho hàng mới" at bounding box center [161, 113] width 218 height 40
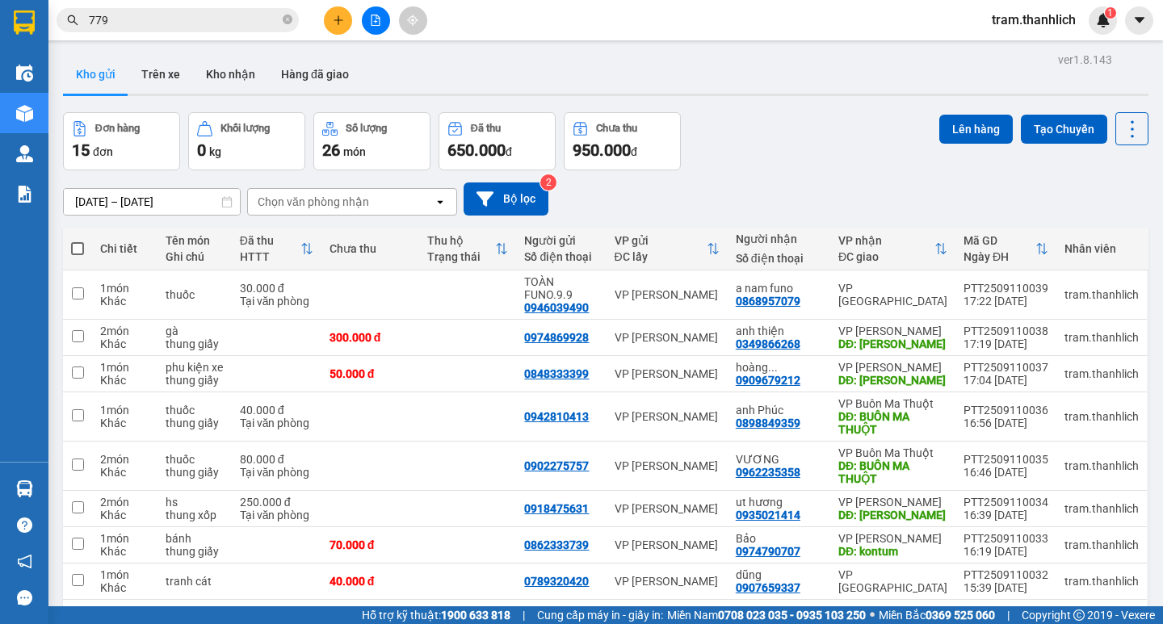
click at [82, 249] on span at bounding box center [77, 248] width 13 height 13
click at [78, 241] on input "checkbox" at bounding box center [78, 241] width 0 height 0
checkbox input "true"
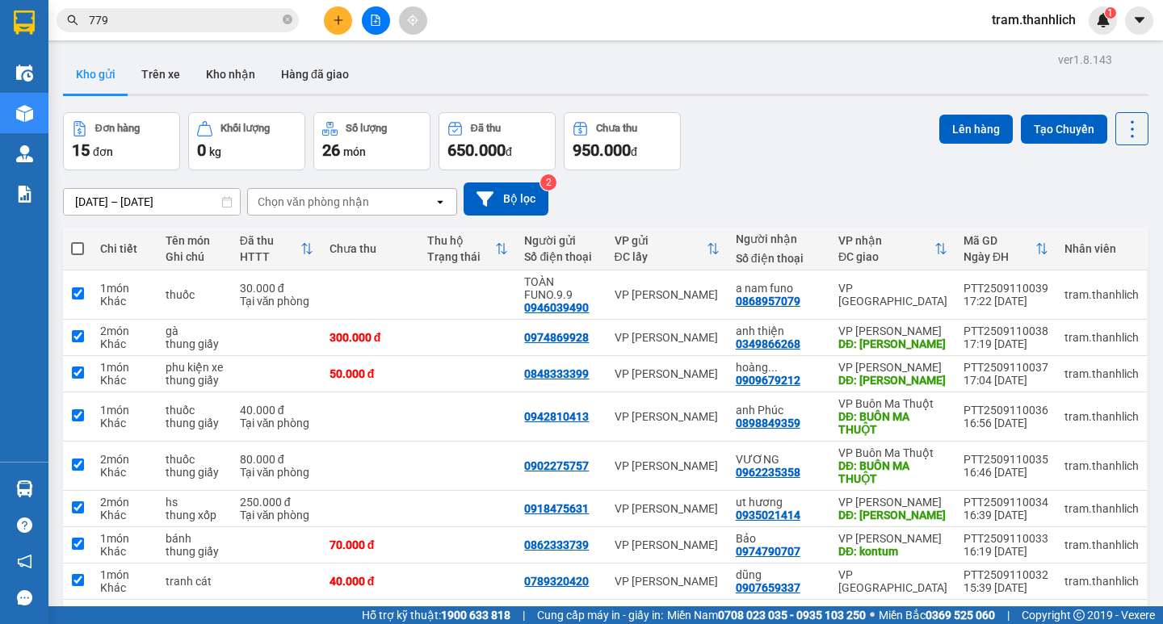
checkbox input "true"
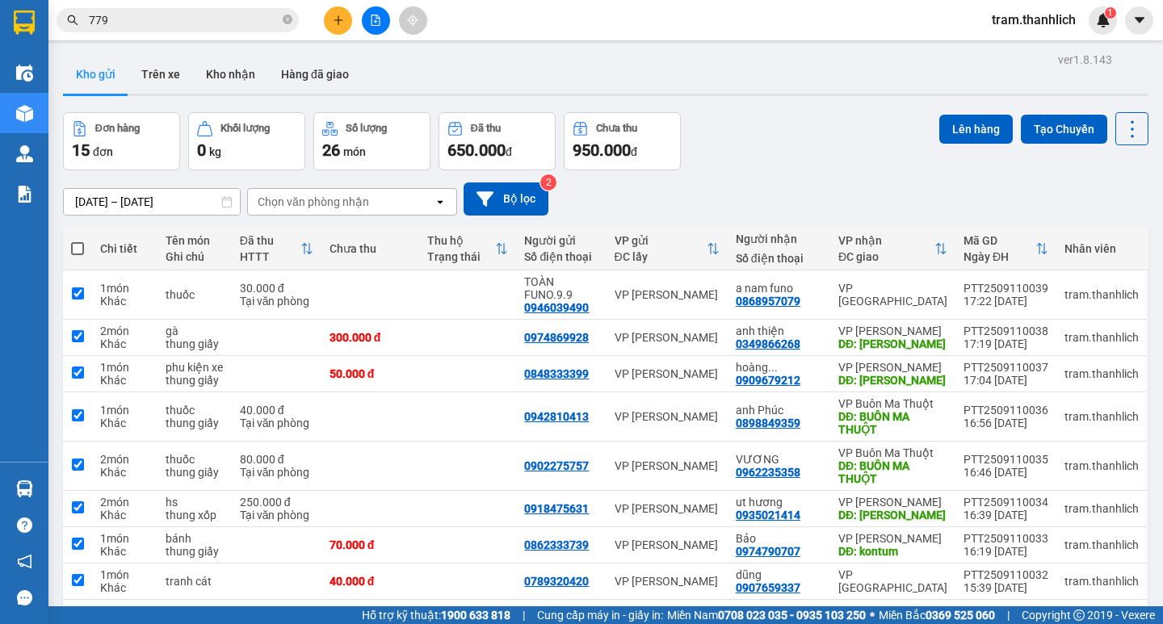
checkbox input "true"
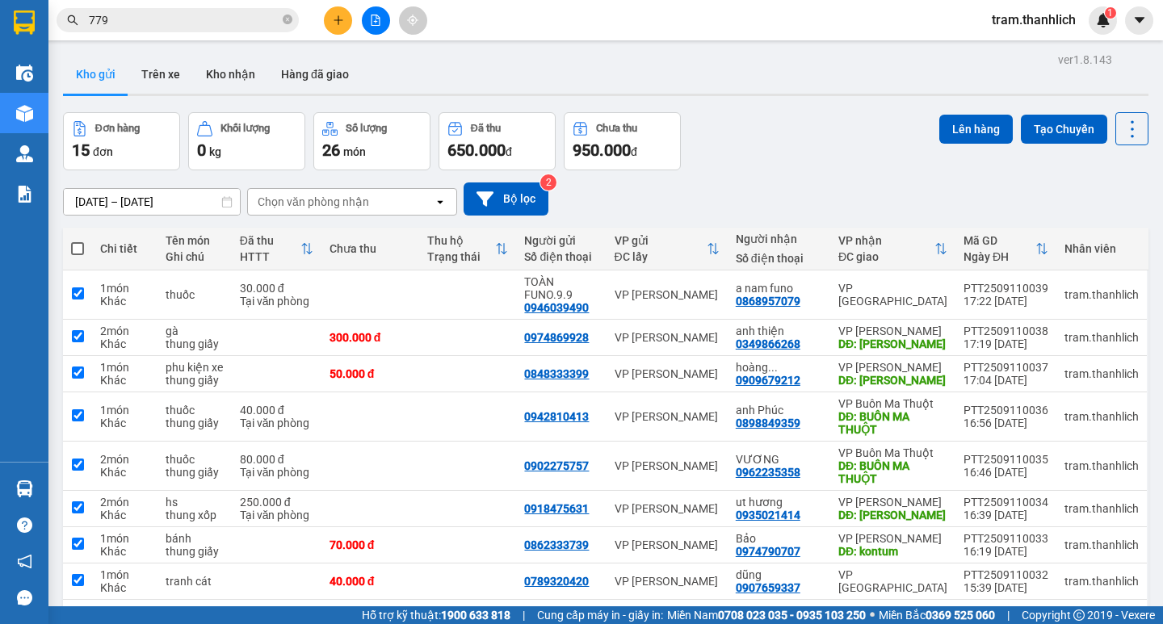
checkbox input "true"
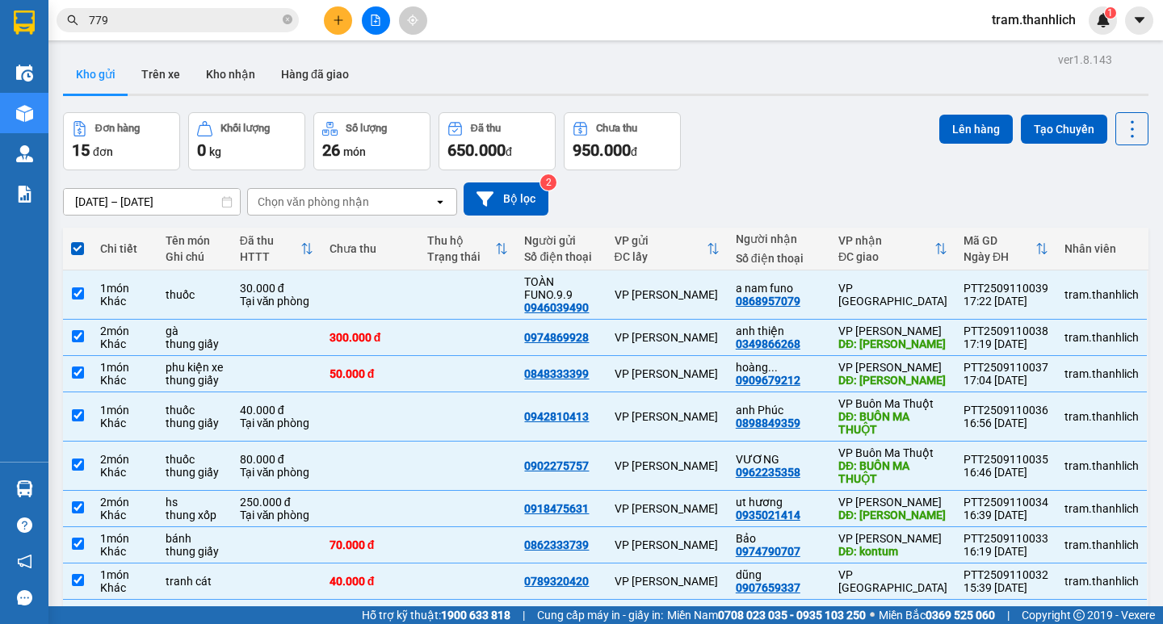
checkbox input "false"
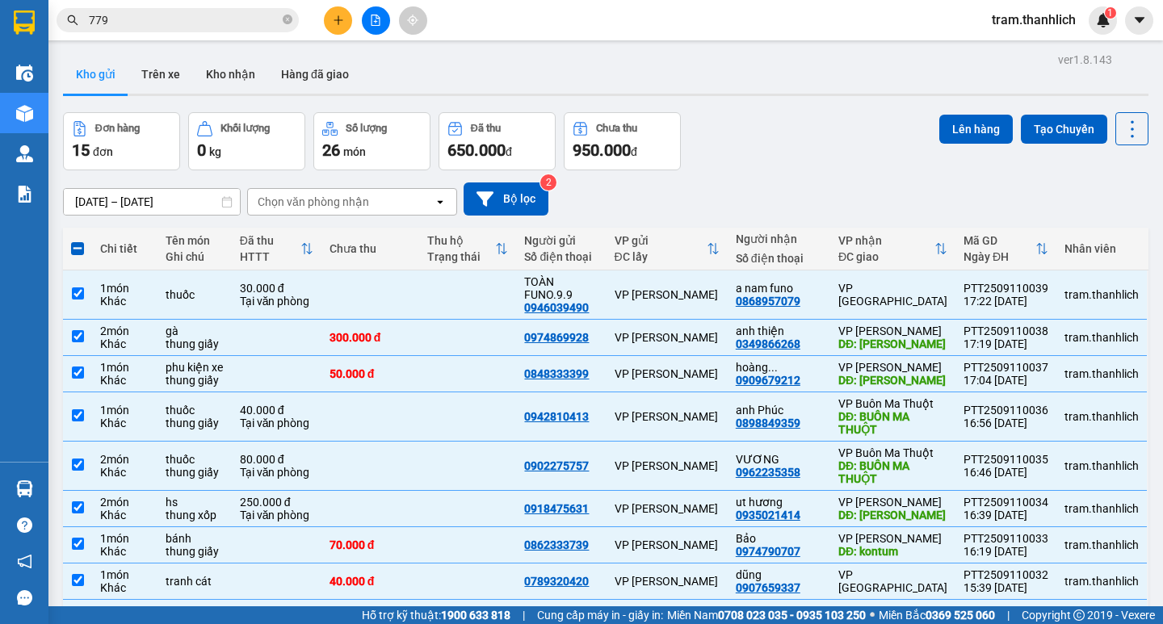
checkbox input "false"
click at [79, 610] on input "checkbox" at bounding box center [78, 616] width 12 height 12
checkbox input "false"
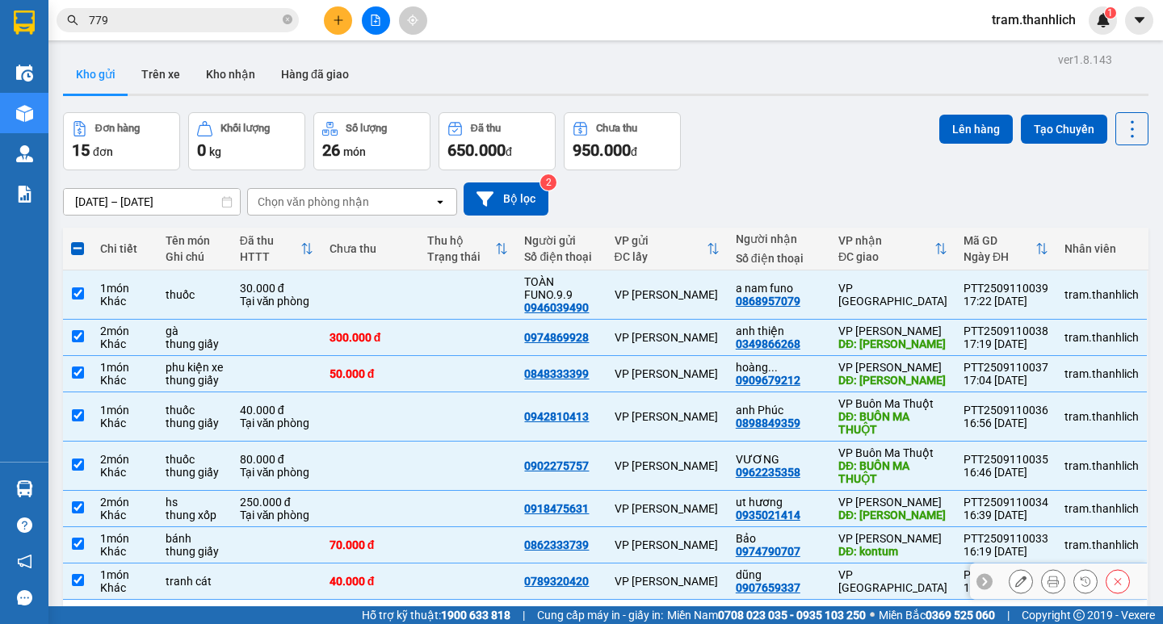
click at [78, 574] on input "checkbox" at bounding box center [78, 580] width 12 height 12
checkbox input "false"
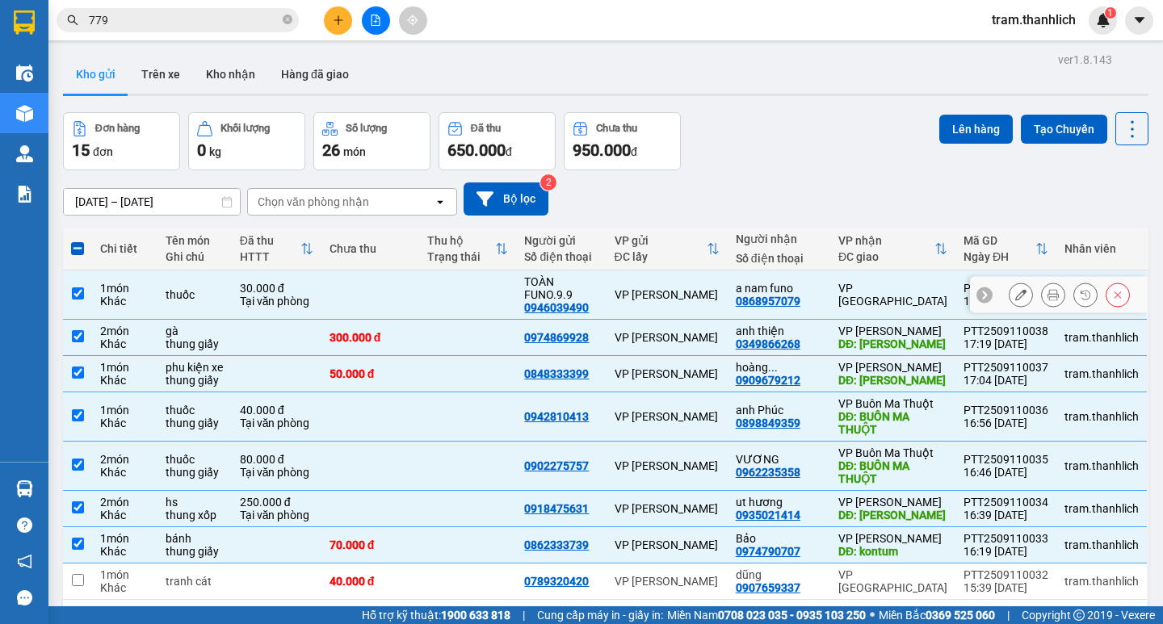
click at [82, 297] on input "checkbox" at bounding box center [78, 293] width 12 height 12
checkbox input "false"
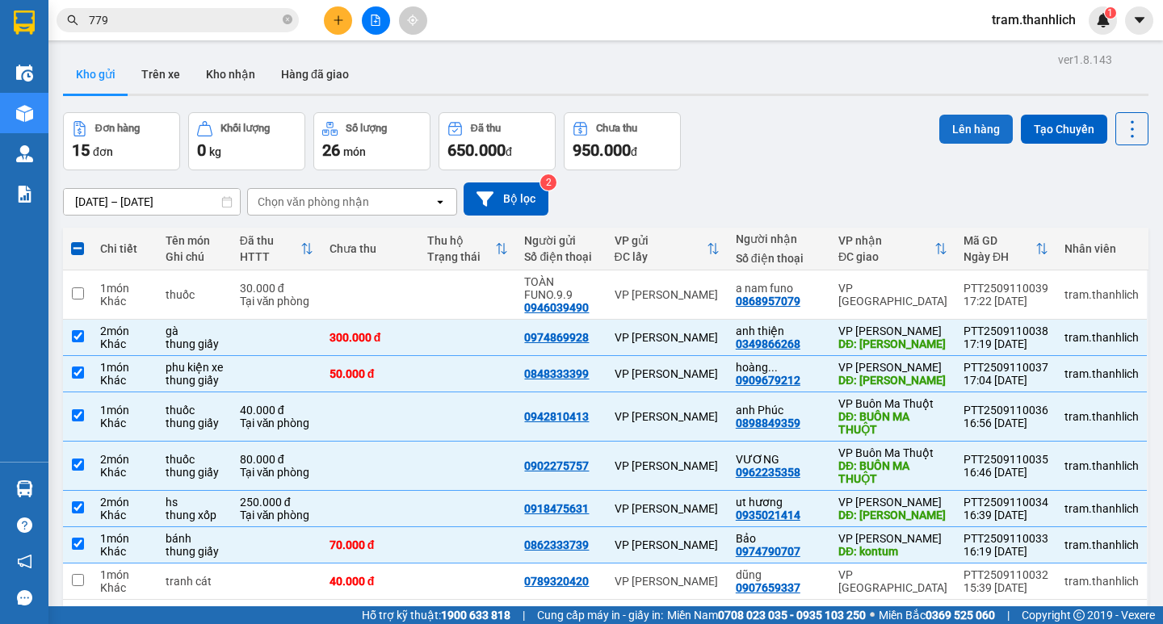
click at [958, 130] on button "Lên hàng" at bounding box center [975, 129] width 73 height 29
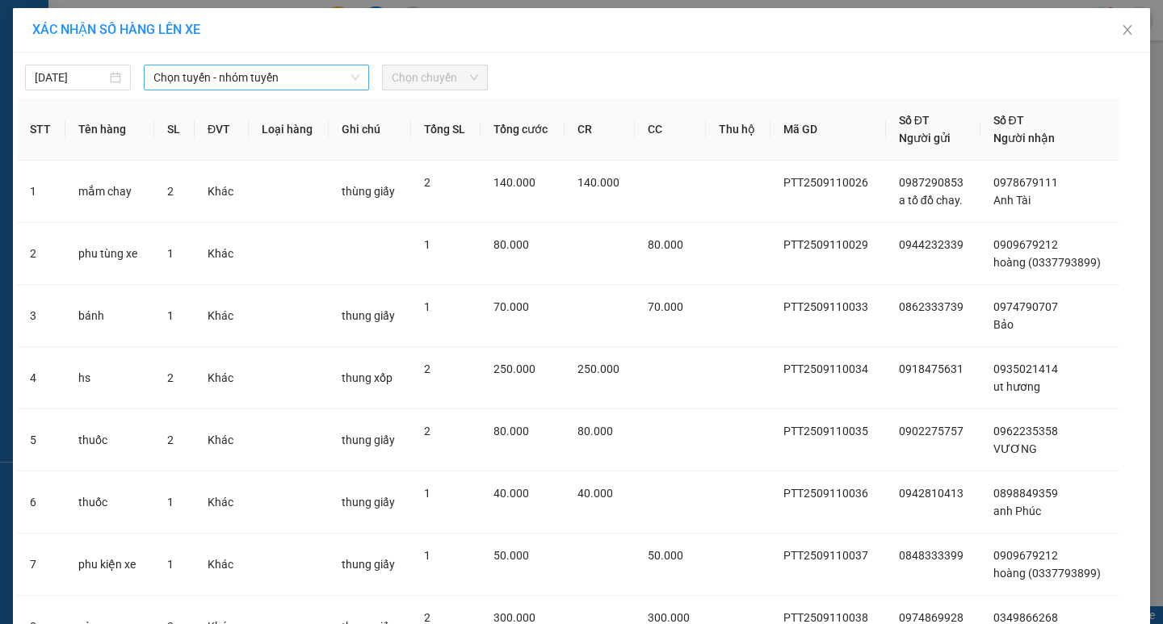
click at [317, 85] on span "Chọn tuyến - nhóm tuyến" at bounding box center [256, 77] width 206 height 24
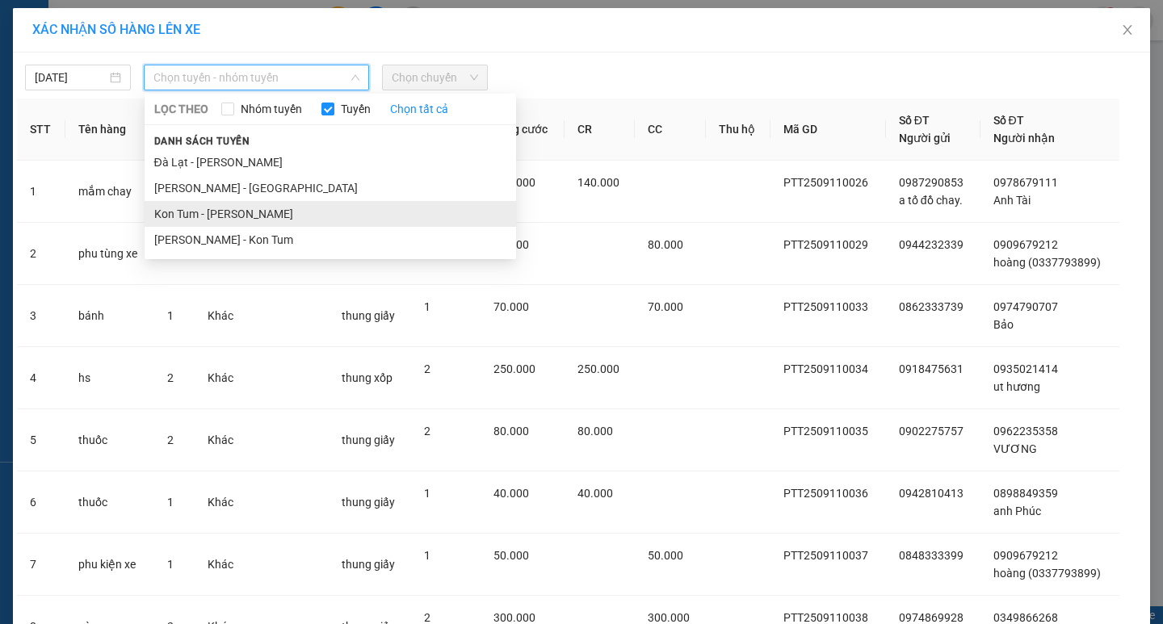
drag, startPoint x: 229, startPoint y: 241, endPoint x: 253, endPoint y: 203, distance: 44.6
click at [233, 226] on ul "Đà Lạt - [PERSON_NAME] - Đà Lạt Kon Tum - [PERSON_NAME] - Kon Tum" at bounding box center [330, 200] width 371 height 103
click at [451, 72] on span "Chọn chuyến" at bounding box center [435, 77] width 86 height 24
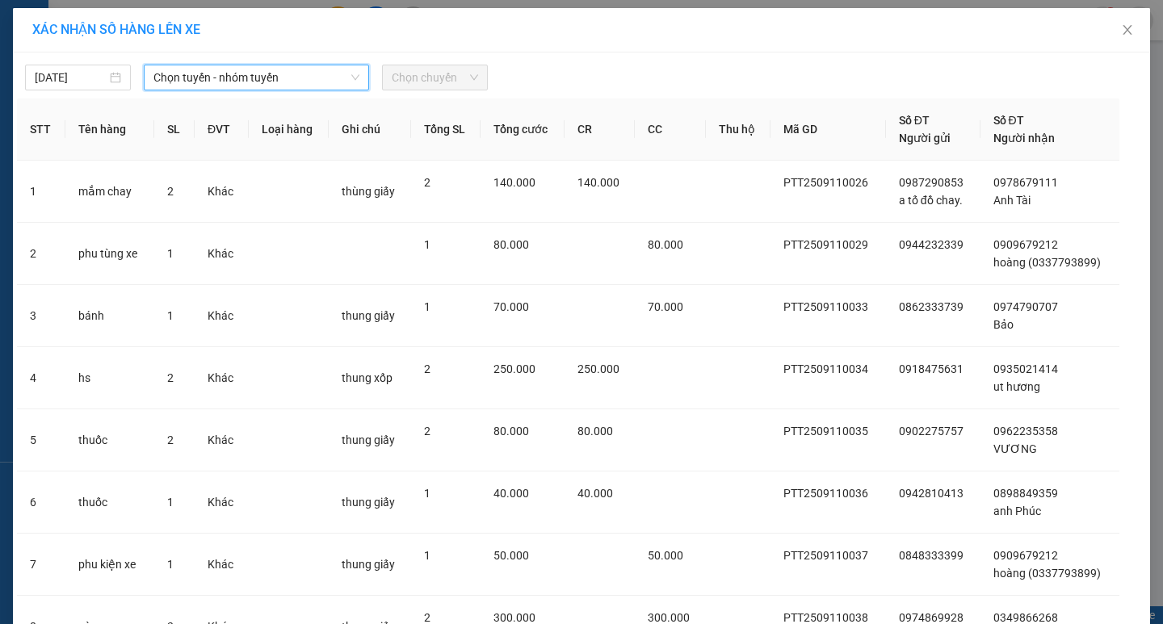
click at [252, 69] on span "Chọn tuyến - nhóm tuyến" at bounding box center [256, 77] width 206 height 24
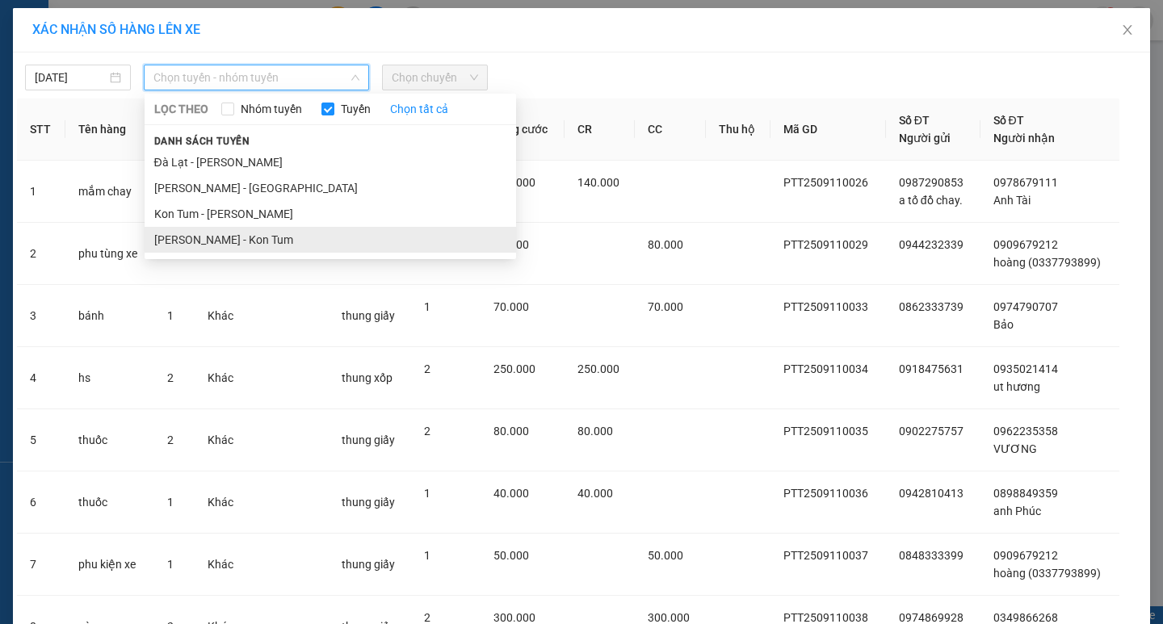
drag, startPoint x: 203, startPoint y: 236, endPoint x: 322, endPoint y: 176, distance: 132.9
click at [204, 235] on li "[PERSON_NAME] - Kon Tum" at bounding box center [330, 240] width 371 height 26
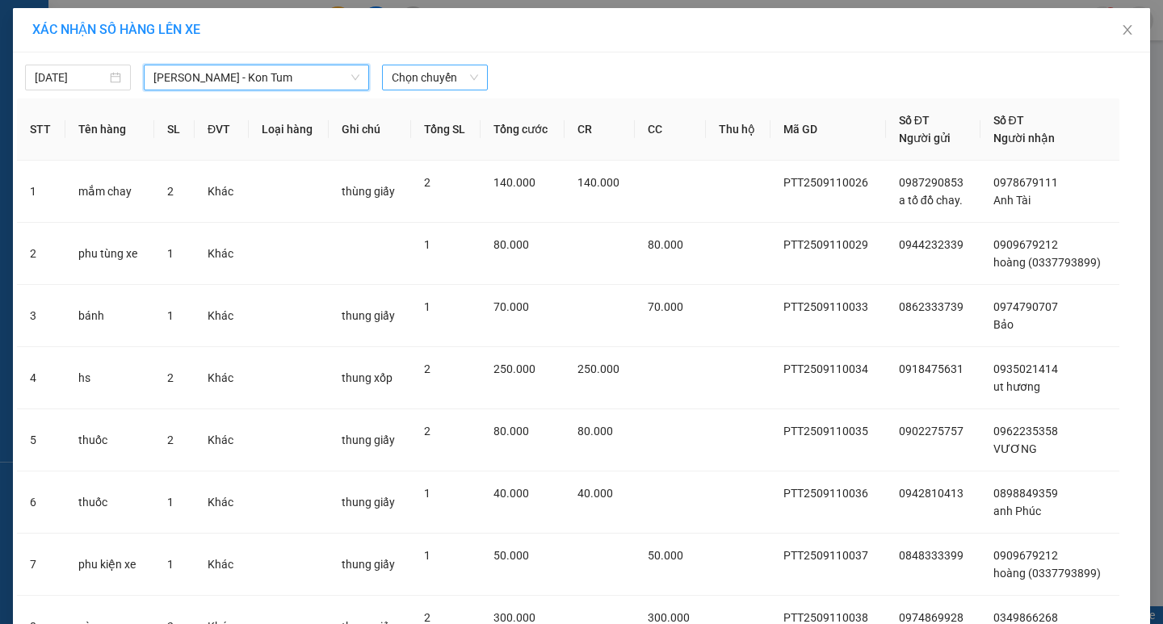
click at [422, 81] on span "Chọn chuyến" at bounding box center [435, 77] width 86 height 24
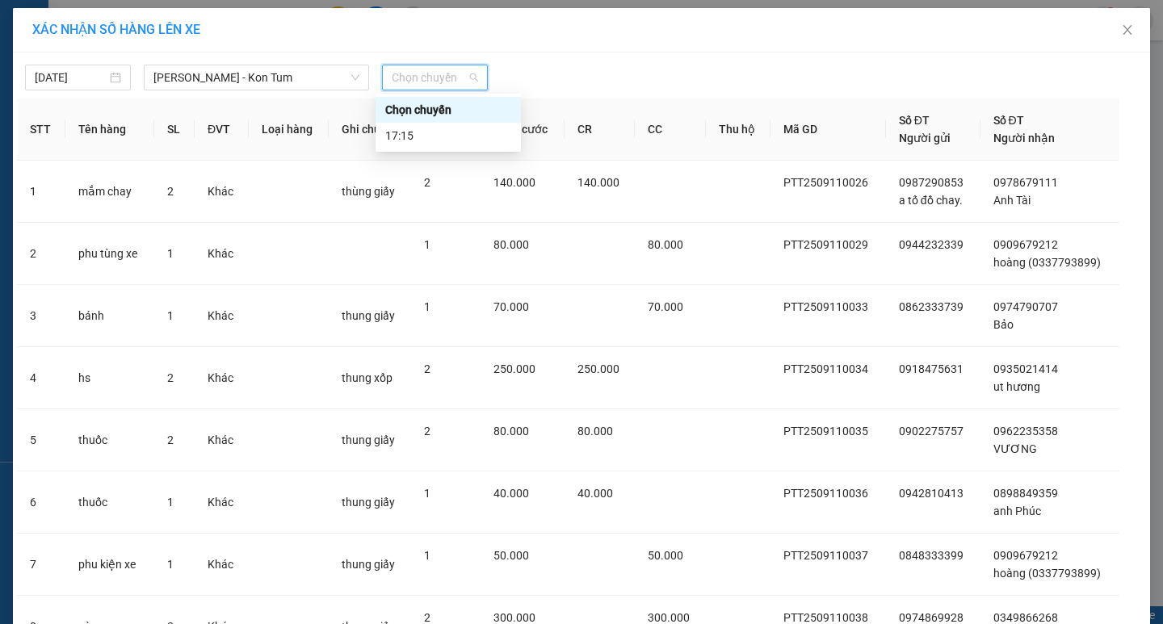
click at [424, 135] on div "17:15" at bounding box center [448, 136] width 126 height 18
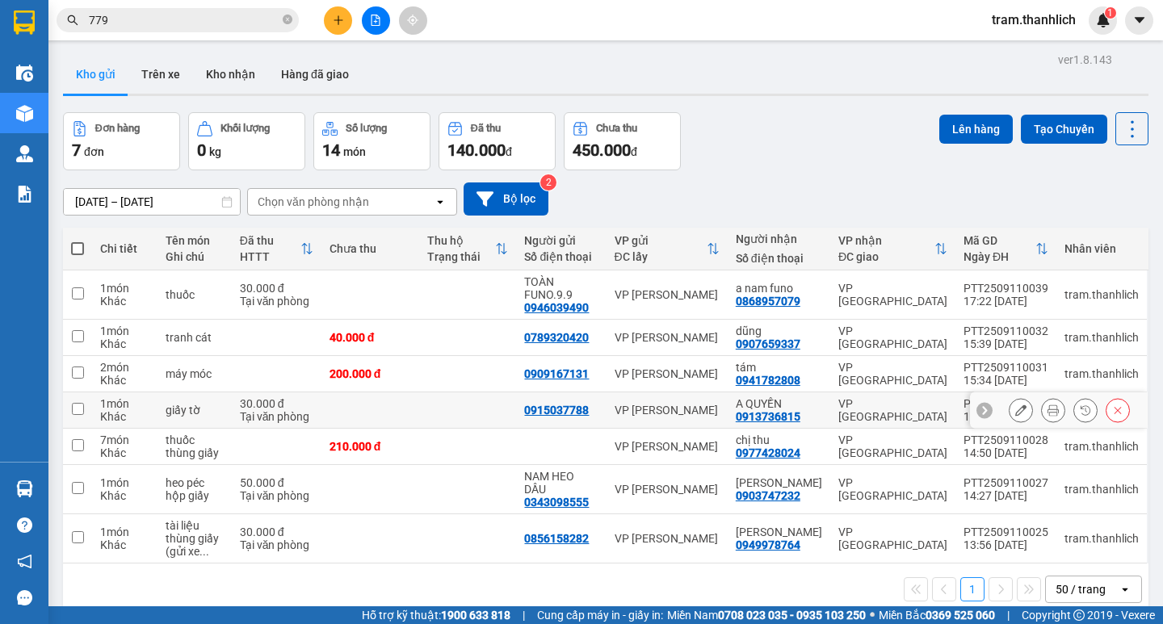
click at [80, 409] on input "checkbox" at bounding box center [78, 409] width 12 height 12
checkbox input "true"
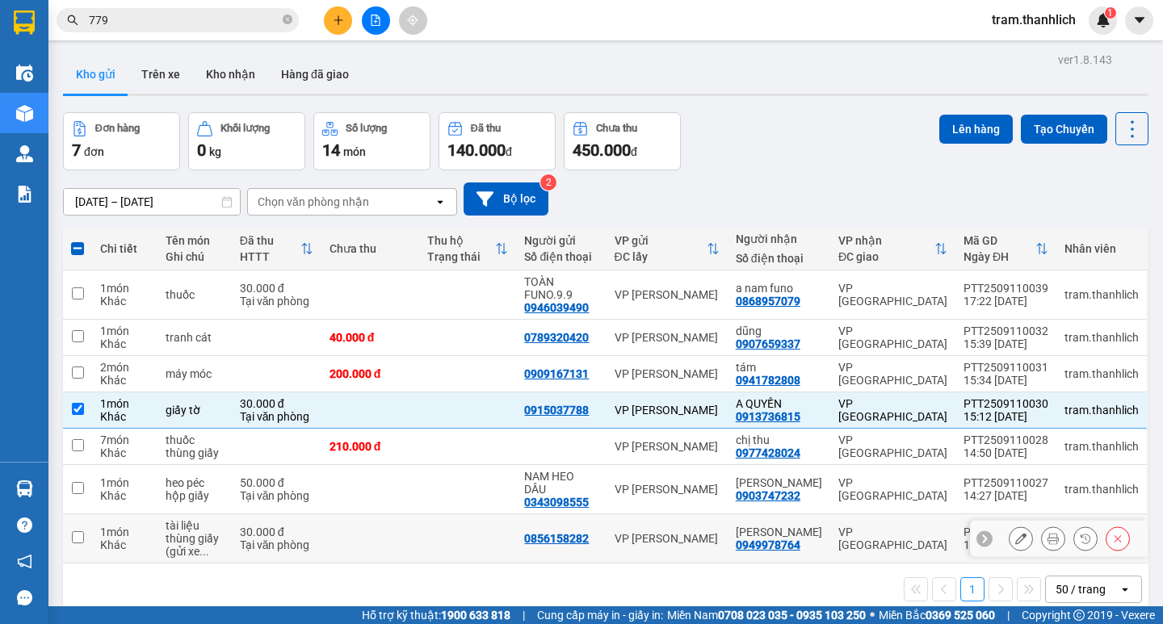
click at [76, 534] on input "checkbox" at bounding box center [78, 537] width 12 height 12
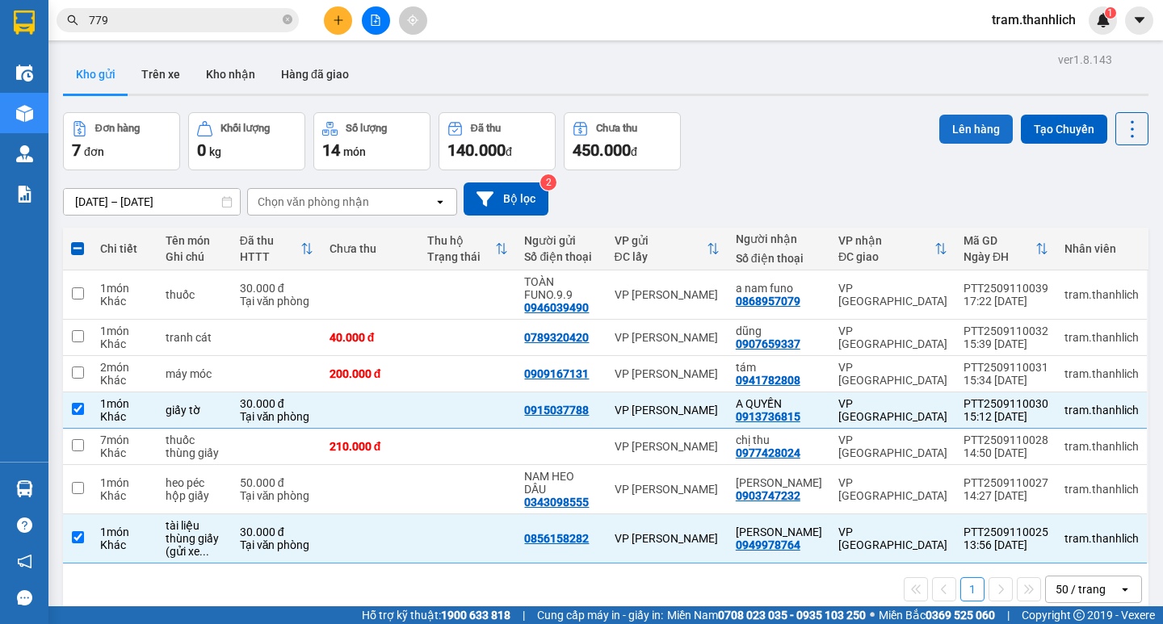
click at [967, 125] on button "Lên hàng" at bounding box center [975, 129] width 73 height 29
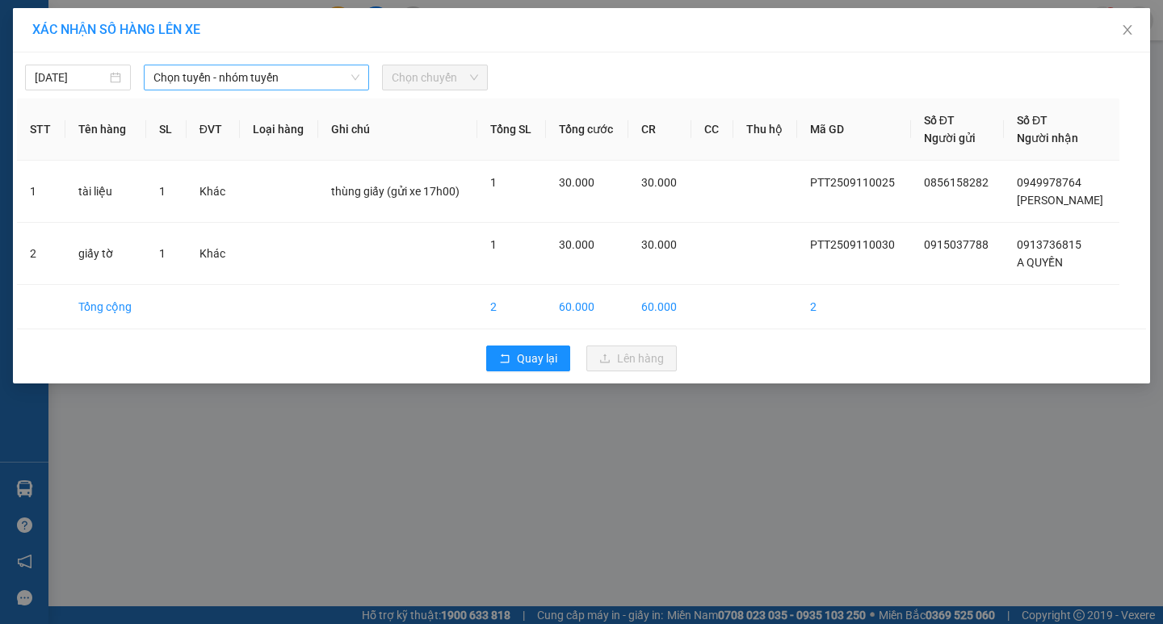
click at [204, 81] on span "Chọn tuyến - nhóm tuyến" at bounding box center [256, 77] width 206 height 24
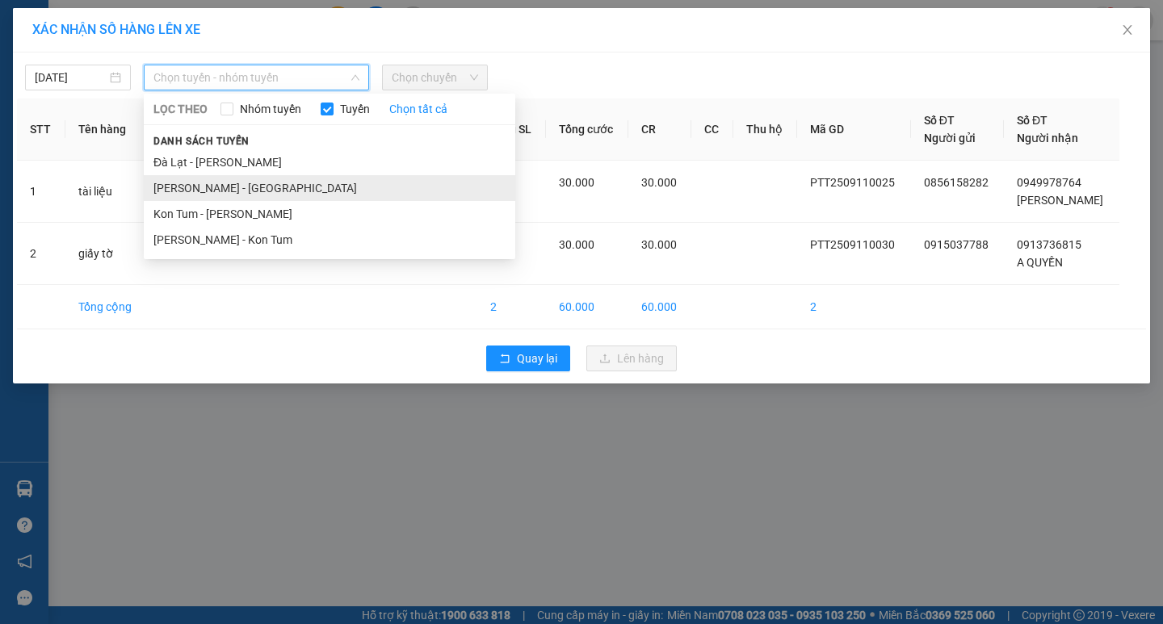
drag, startPoint x: 208, startPoint y: 184, endPoint x: 245, endPoint y: 175, distance: 39.0
click at [210, 184] on li "[PERSON_NAME] - [GEOGRAPHIC_DATA]" at bounding box center [329, 188] width 371 height 26
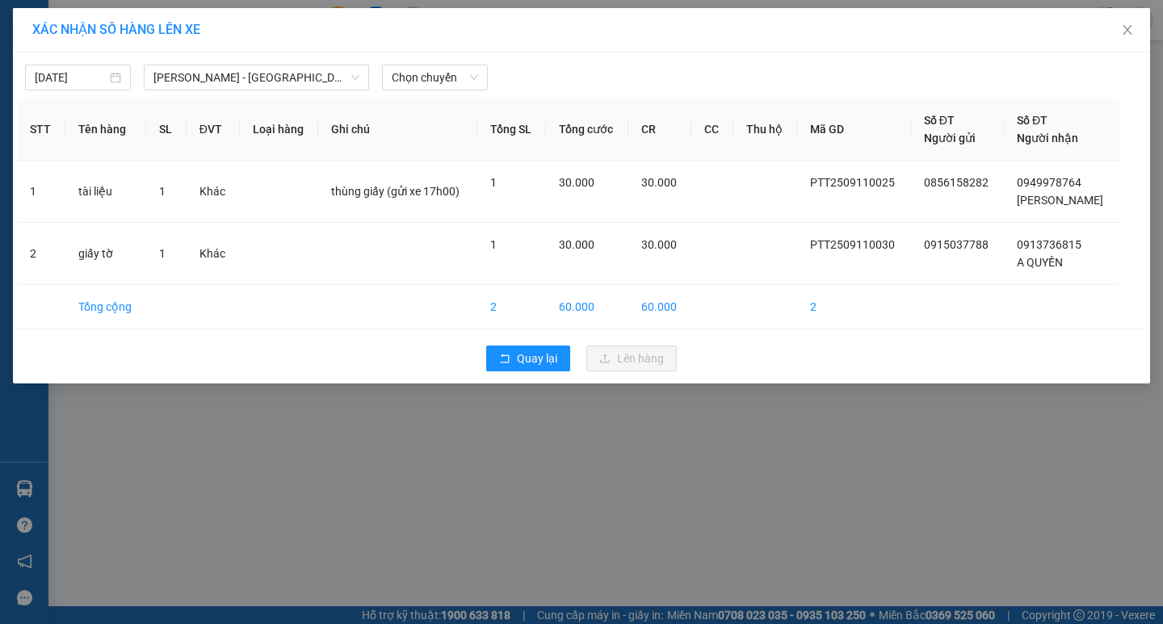
click at [450, 95] on div "[DATE] [PERSON_NAME] - [GEOGRAPHIC_DATA] LỌC THEO Nhóm tuyến Tuyến Chọn tất cả …" at bounding box center [581, 217] width 1137 height 331
click at [450, 82] on span "Chọn chuyến" at bounding box center [435, 77] width 86 height 24
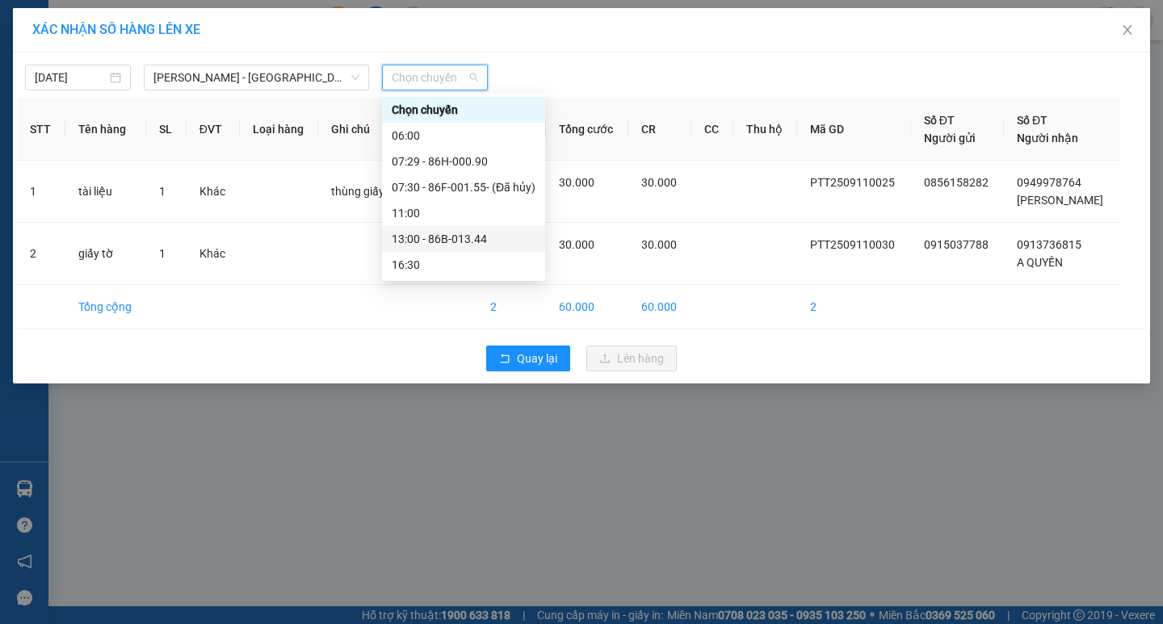
click at [443, 255] on div "16:30" at bounding box center [463, 265] width 163 height 26
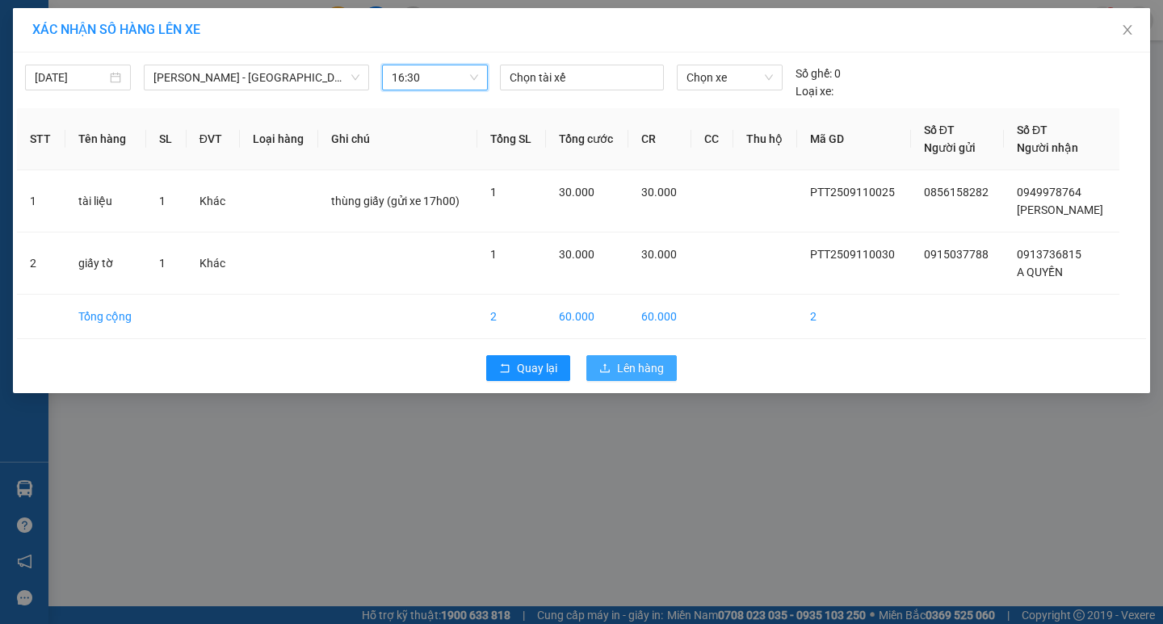
click at [606, 369] on div "Quay lại Lên hàng" at bounding box center [581, 368] width 1129 height 42
click at [609, 372] on icon "upload" at bounding box center [605, 367] width 10 height 9
